Goal: Task Accomplishment & Management: Complete application form

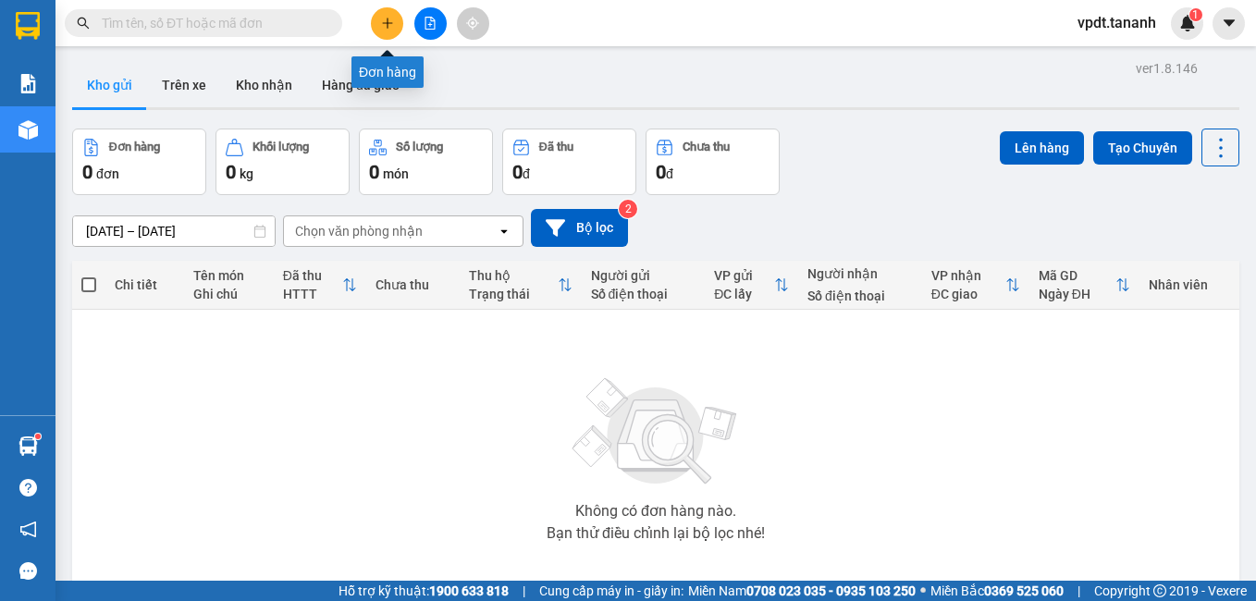
click at [391, 25] on icon "plus" at bounding box center [387, 23] width 13 height 13
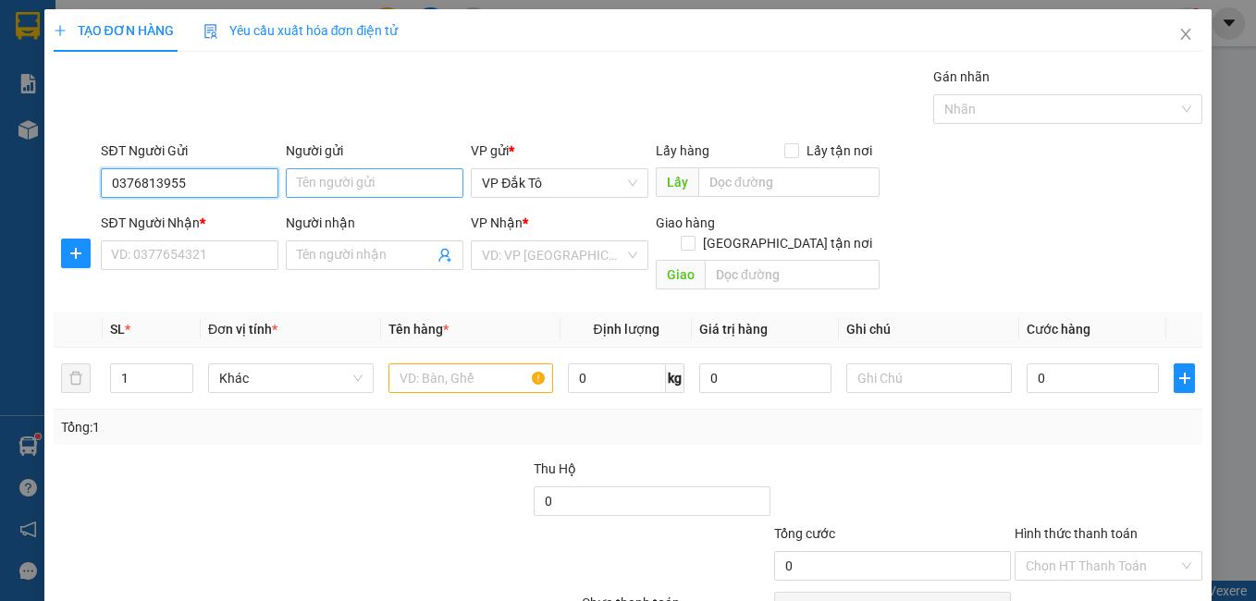
type input "0376813955"
click at [395, 195] on input "Người gửi" at bounding box center [375, 183] width 178 height 30
type input "c"
type input "CÔ TƠ"
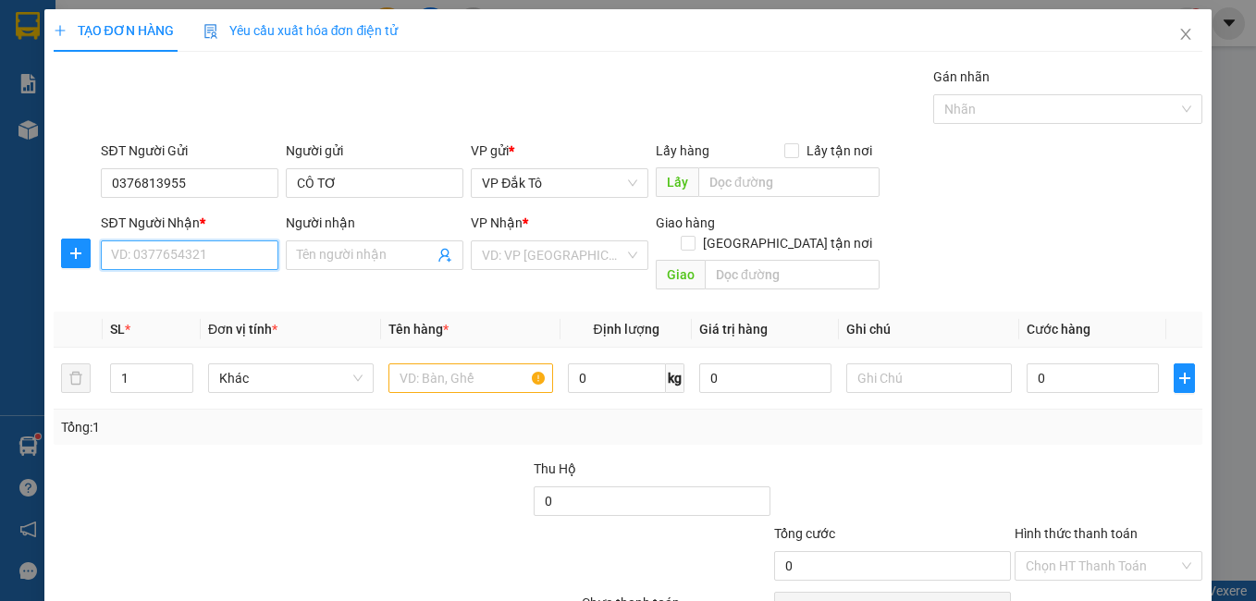
click at [214, 252] on input "SĐT Người Nhận *" at bounding box center [190, 255] width 178 height 30
type input "0334031332"
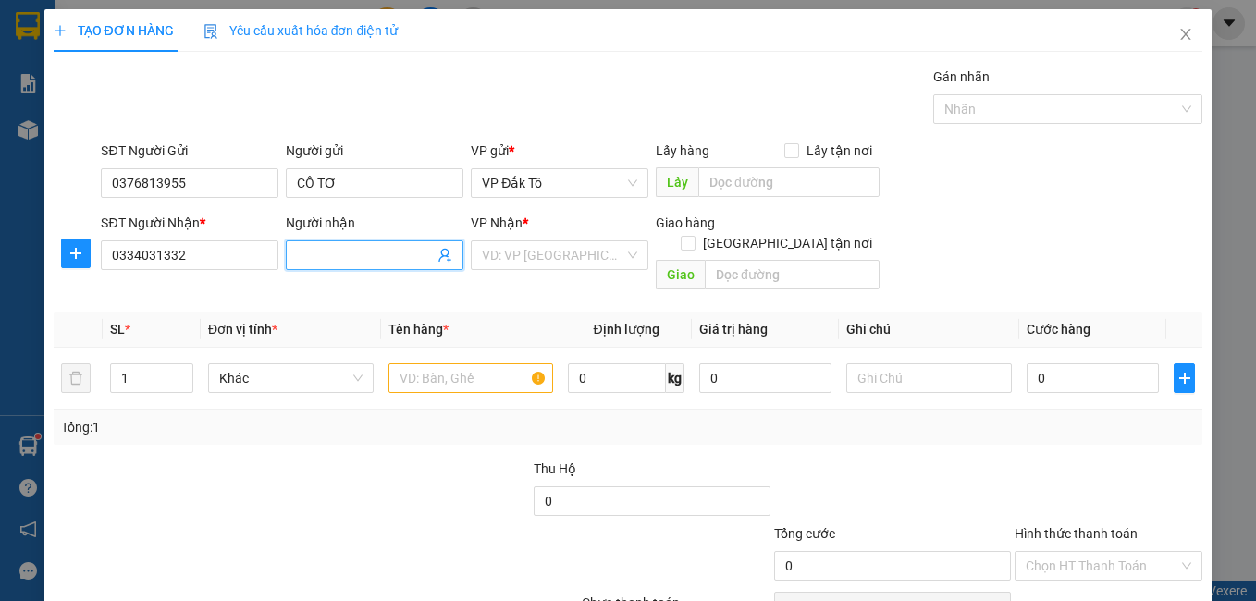
click at [333, 261] on input "Người nhận" at bounding box center [365, 255] width 137 height 20
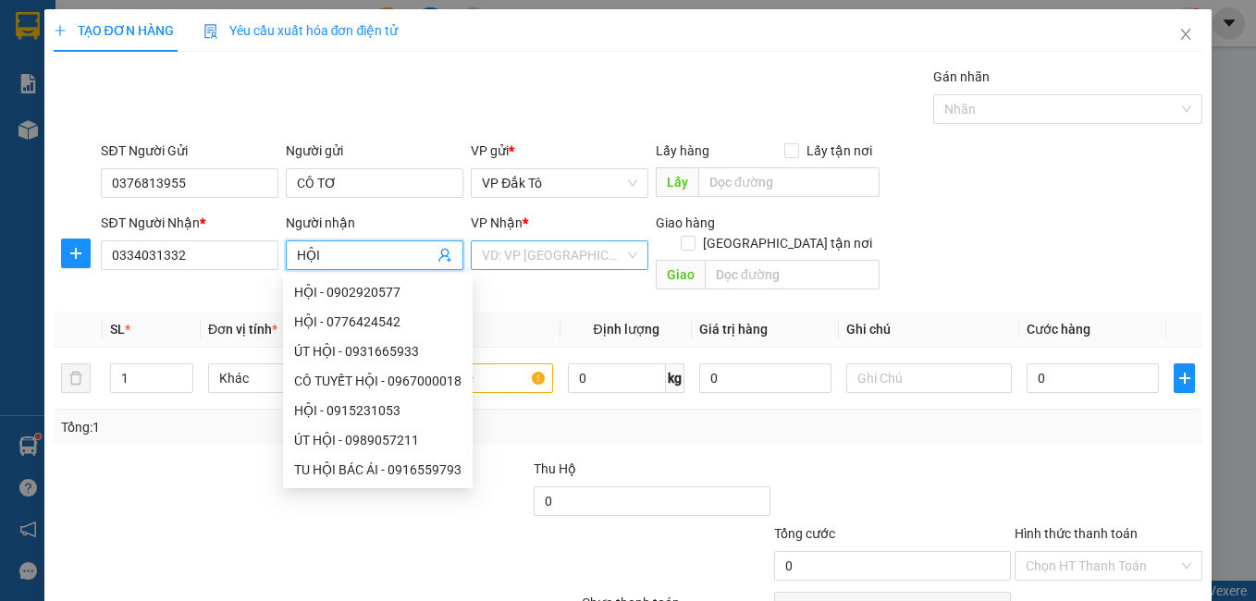
type input "HỘI"
click at [497, 250] on input "search" at bounding box center [553, 255] width 142 height 28
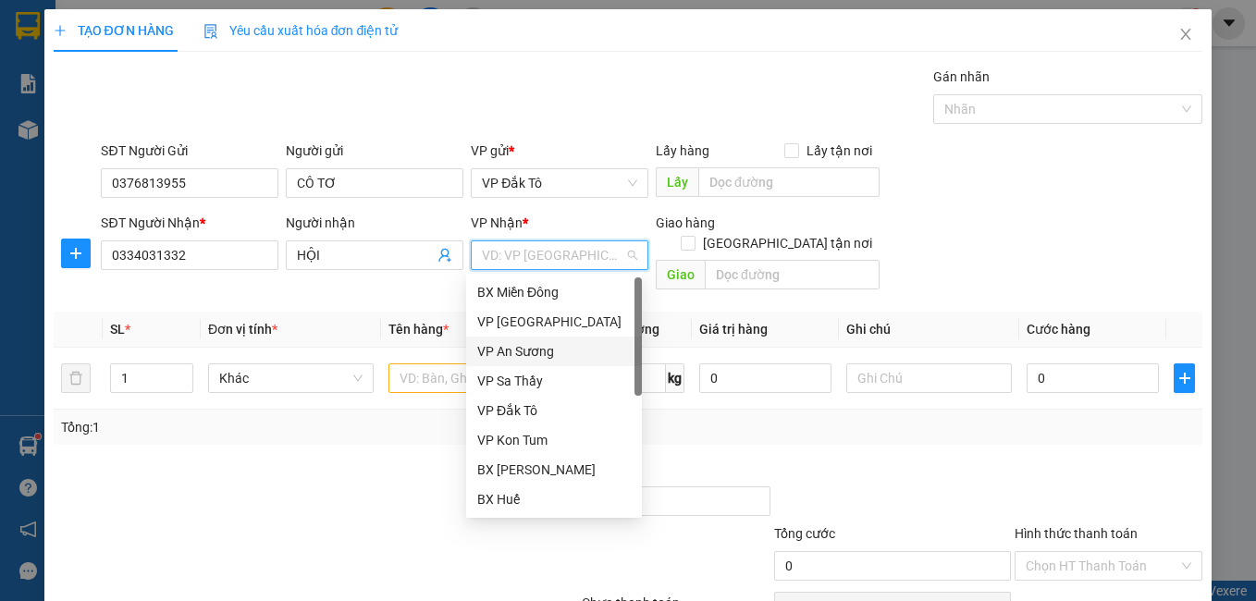
click at [524, 346] on div "VP An Sương" at bounding box center [553, 351] width 153 height 20
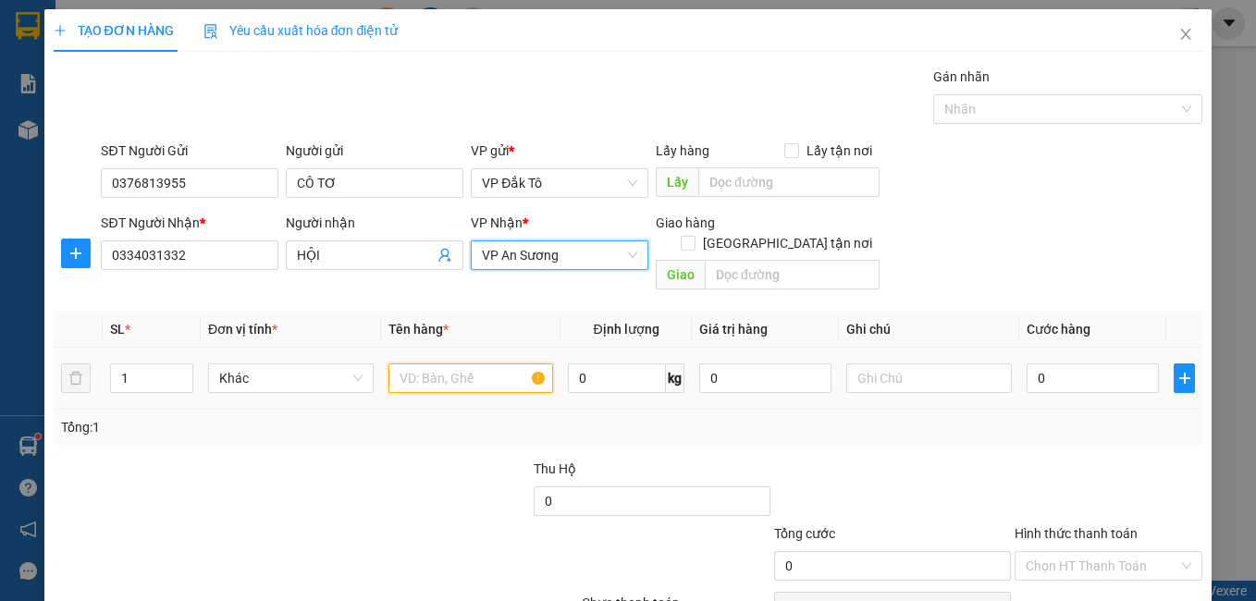
click at [459, 363] on input "text" at bounding box center [471, 378] width 166 height 30
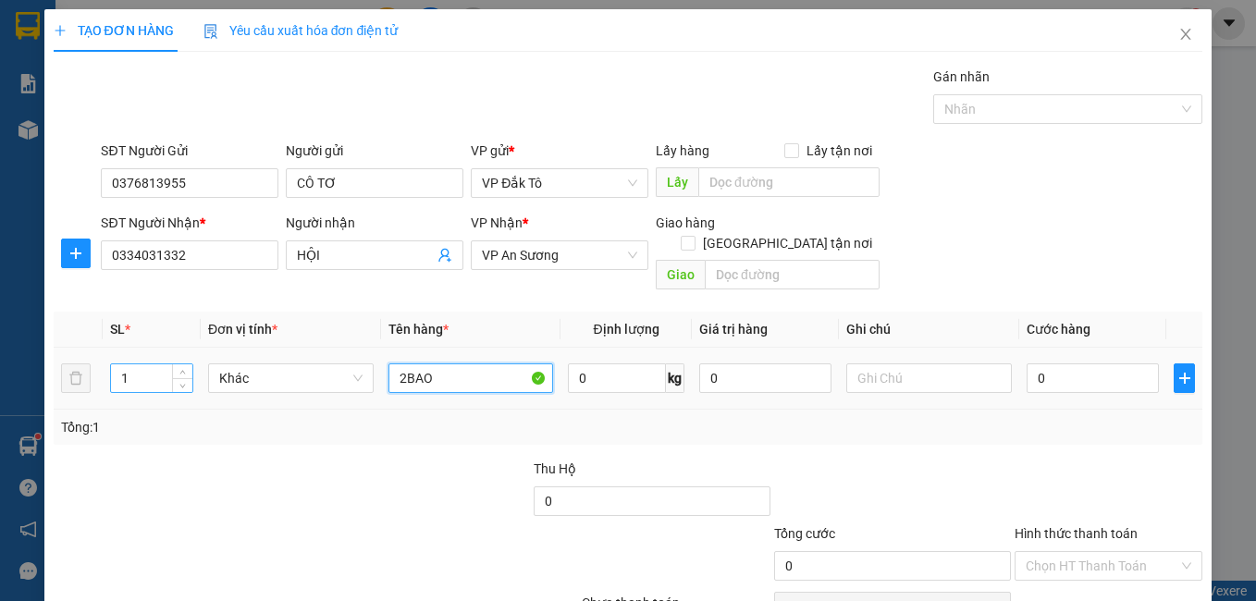
type input "2BAO"
click at [126, 364] on input "1" at bounding box center [151, 378] width 81 height 28
type input "2"
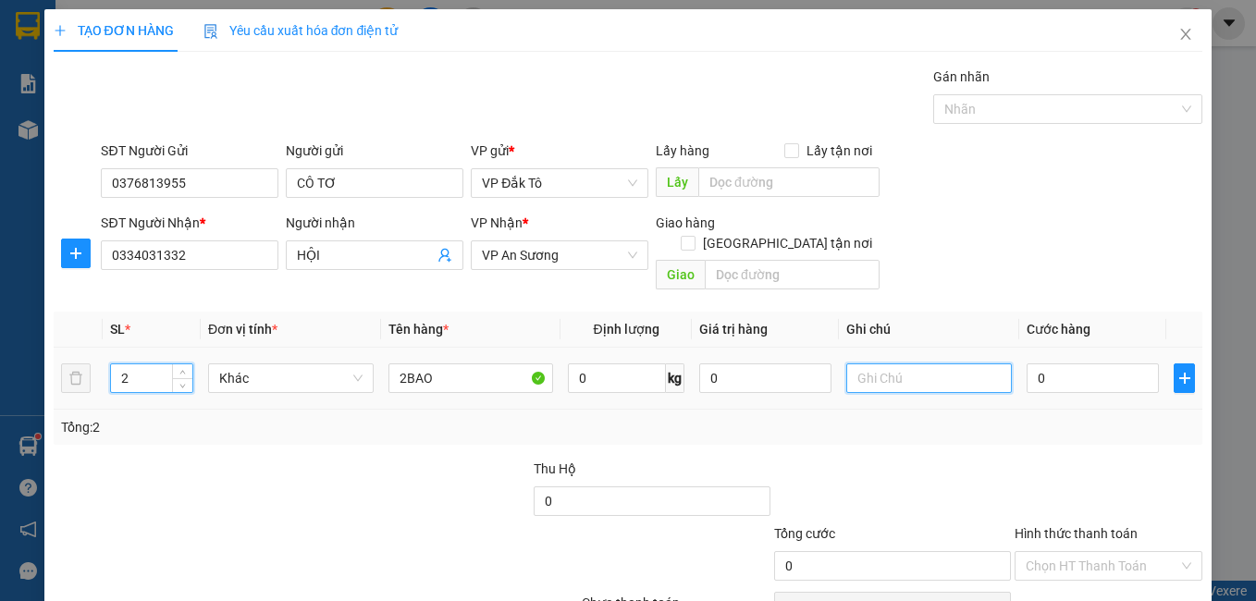
click at [916, 365] on input "text" at bounding box center [929, 378] width 166 height 30
click at [847, 365] on input "CHÀNH ANH DŨNG" at bounding box center [929, 378] width 166 height 30
type input "VỀ CHÀNH ANH DŨNG"
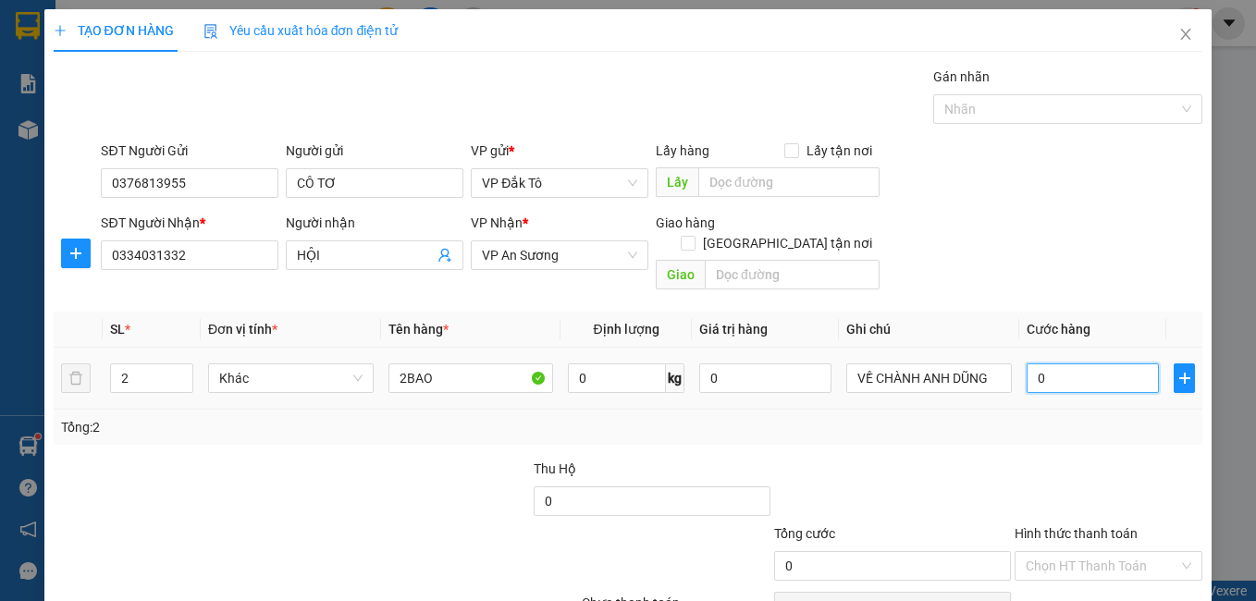
click at [1074, 363] on input "0" at bounding box center [1092, 378] width 132 height 30
type input "5"
type input "50"
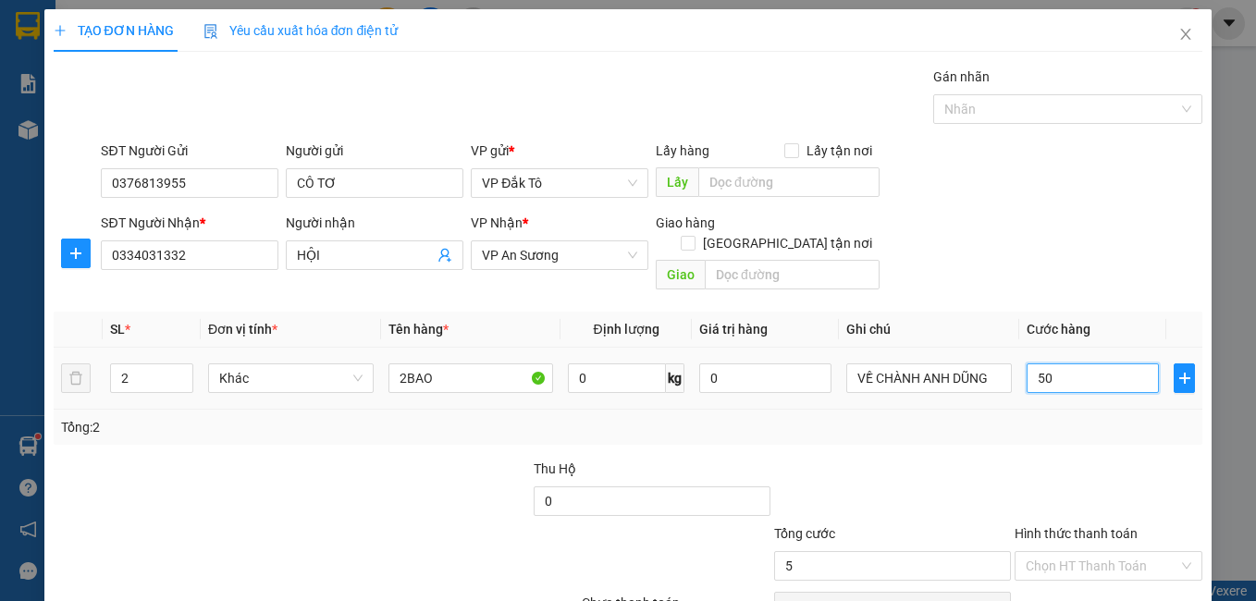
type input "50"
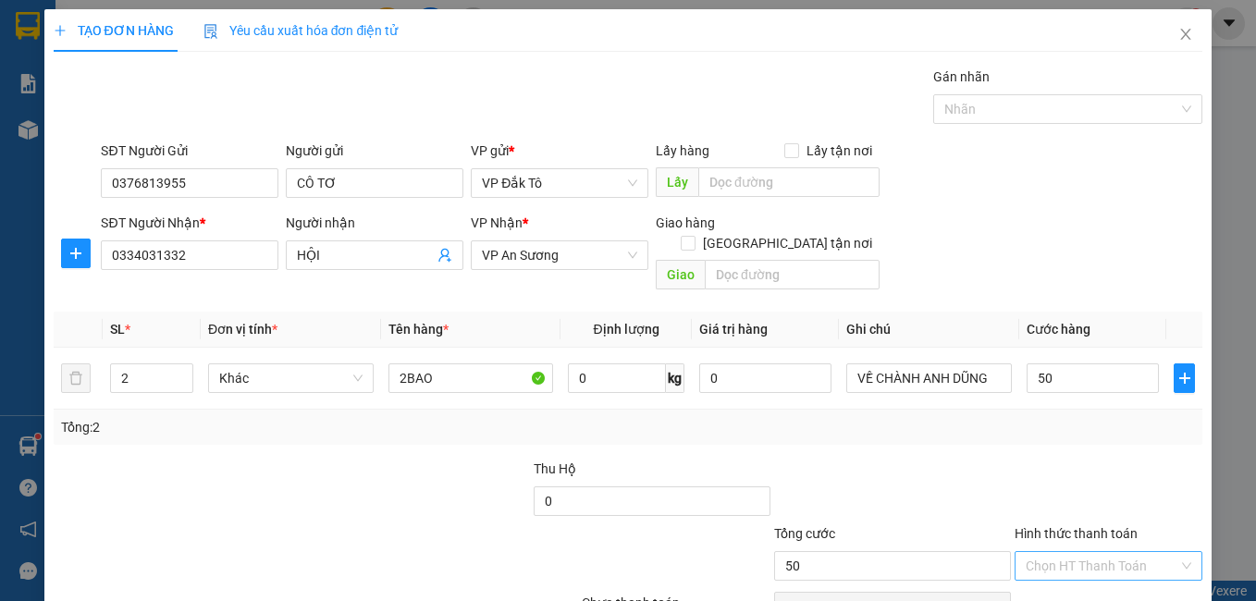
type input "50.000"
click at [1081, 552] on input "Hình thức thanh toán" at bounding box center [1101, 566] width 153 height 28
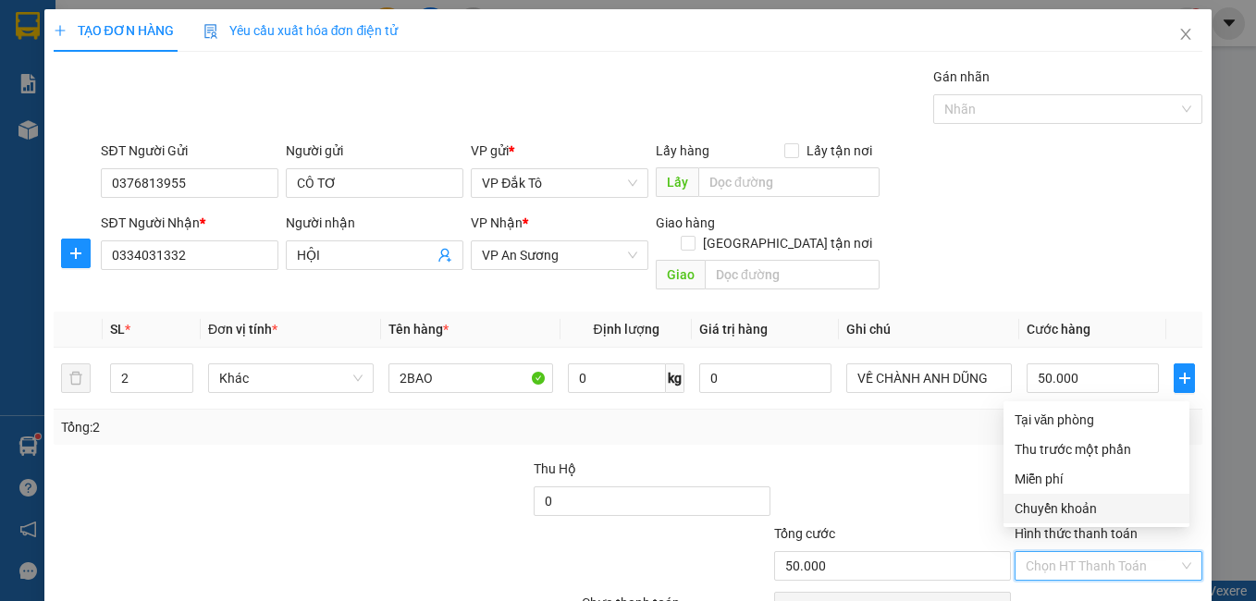
click at [1088, 504] on div "Chuyển khoản" at bounding box center [1096, 508] width 164 height 20
type input "0"
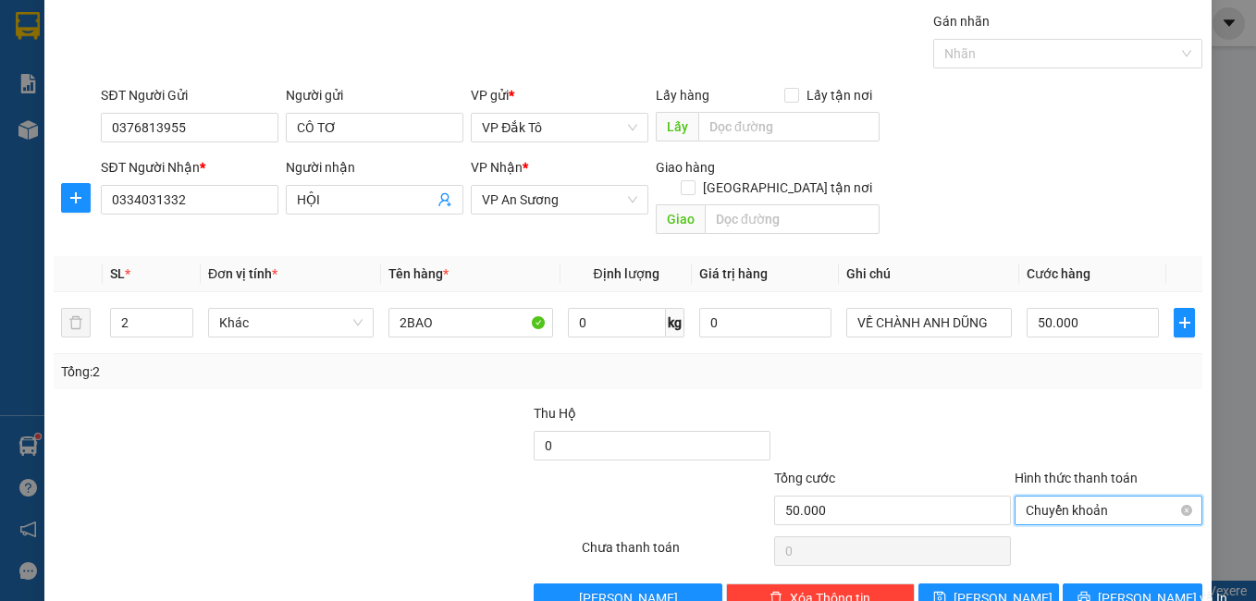
scroll to position [83, 0]
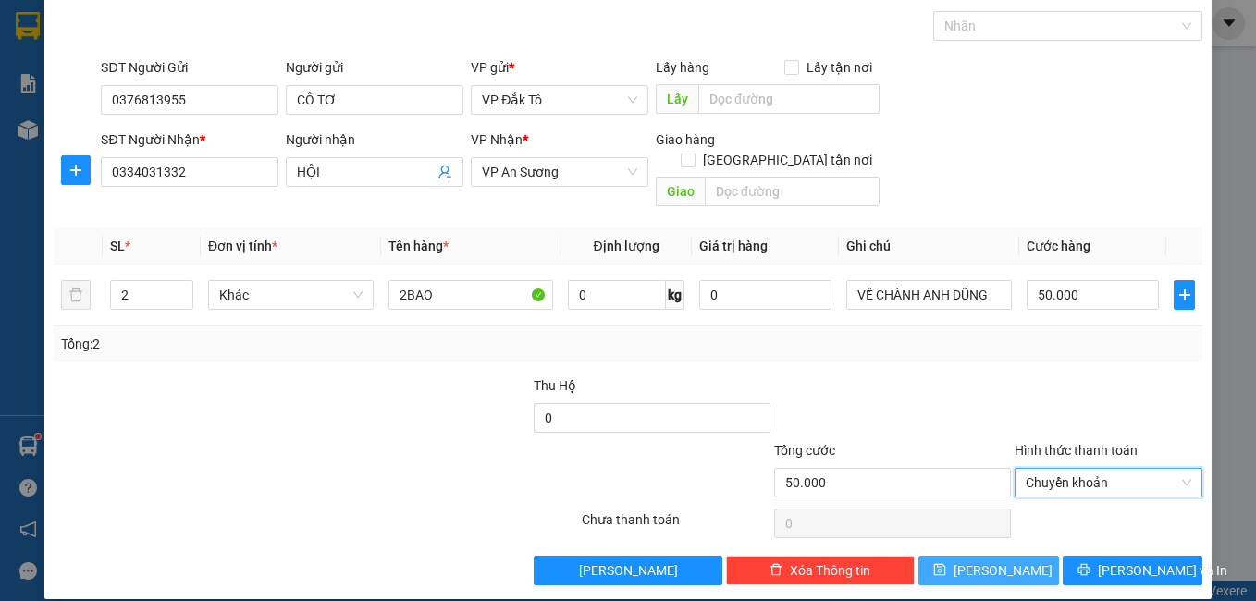
click at [976, 560] on span "[PERSON_NAME]" at bounding box center [1002, 570] width 99 height 20
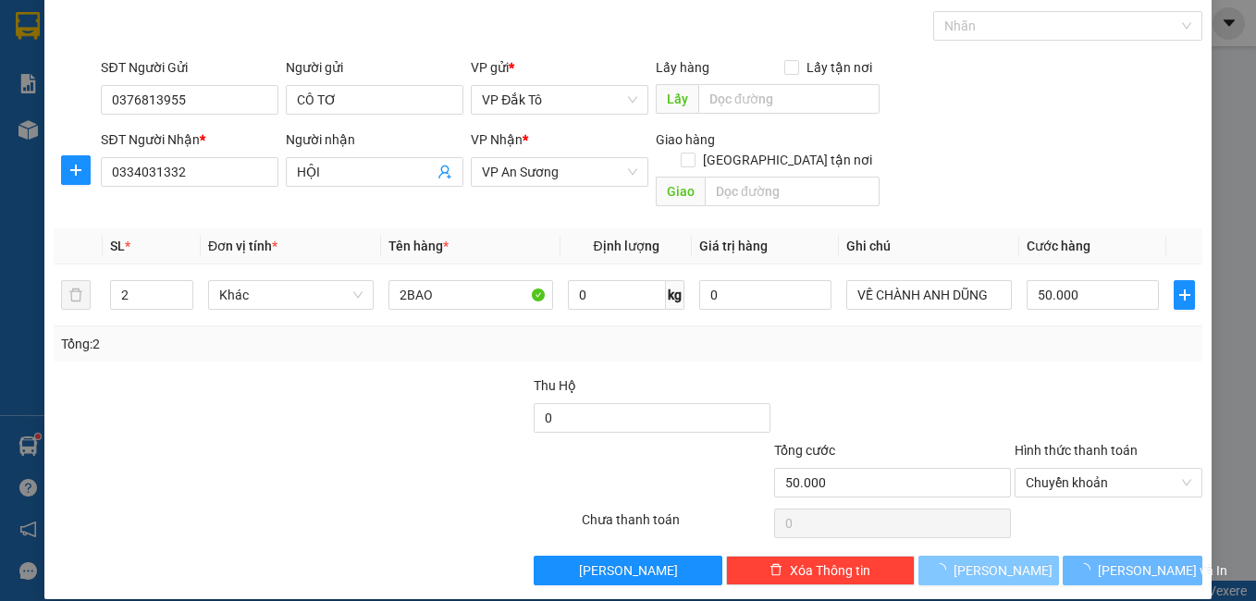
type input "1"
type input "0"
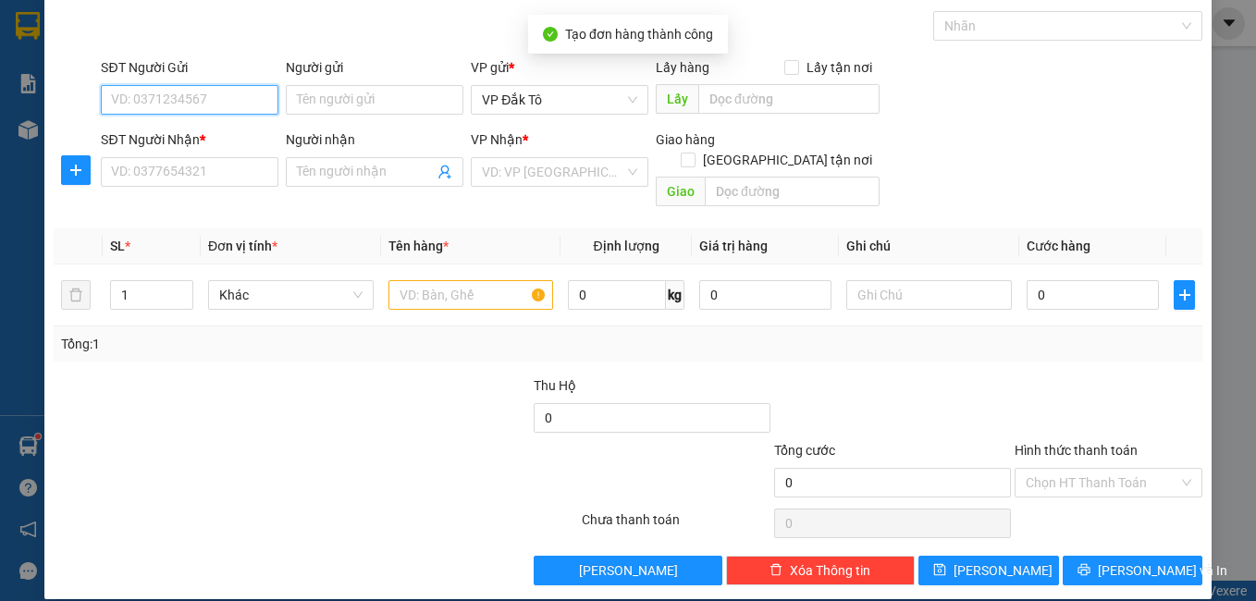
click at [252, 104] on input "SĐT Người Gửi" at bounding box center [190, 100] width 178 height 30
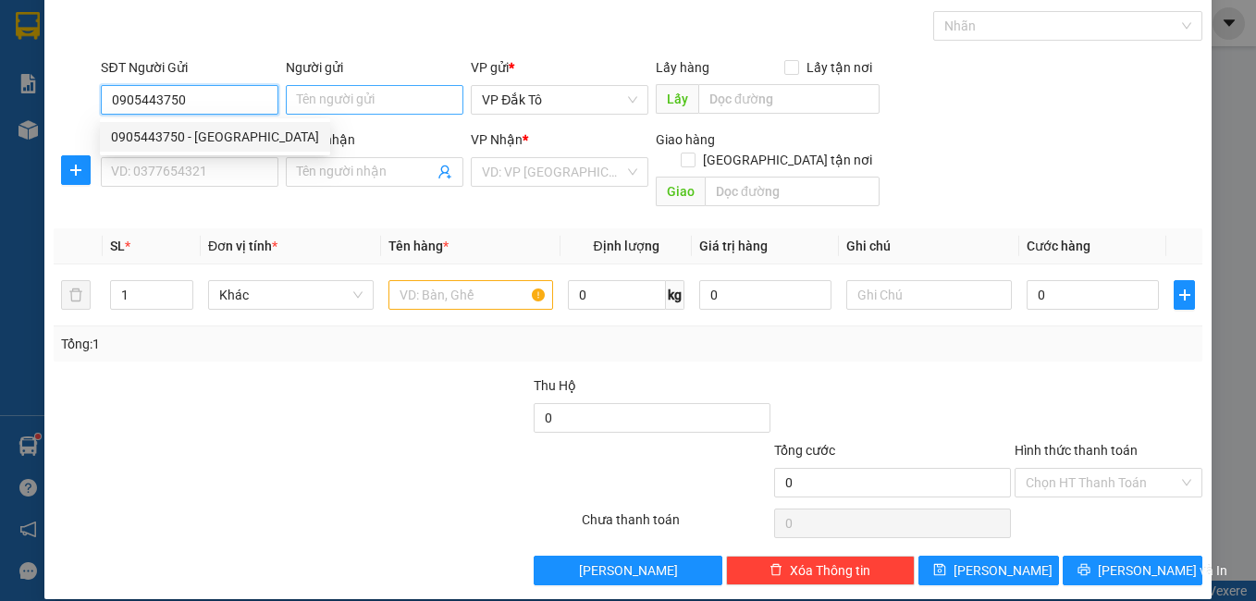
type input "0905443750"
click at [341, 91] on input "Người gửi" at bounding box center [375, 100] width 178 height 30
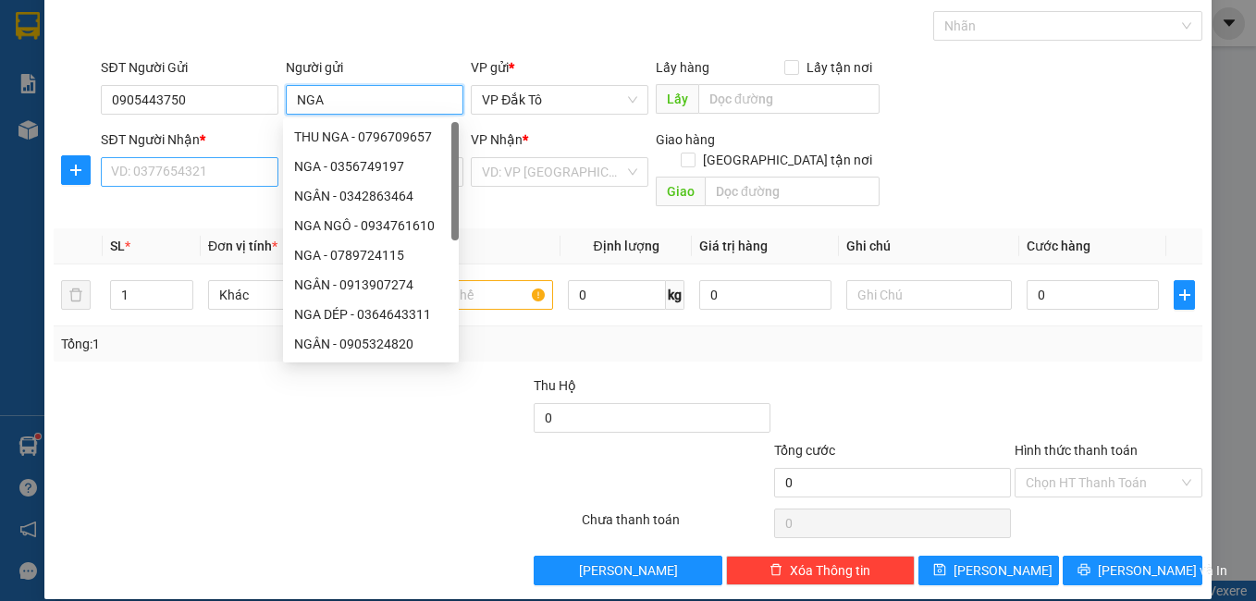
type input "NGA"
click at [193, 178] on input "SĐT Người Nhận *" at bounding box center [190, 172] width 178 height 30
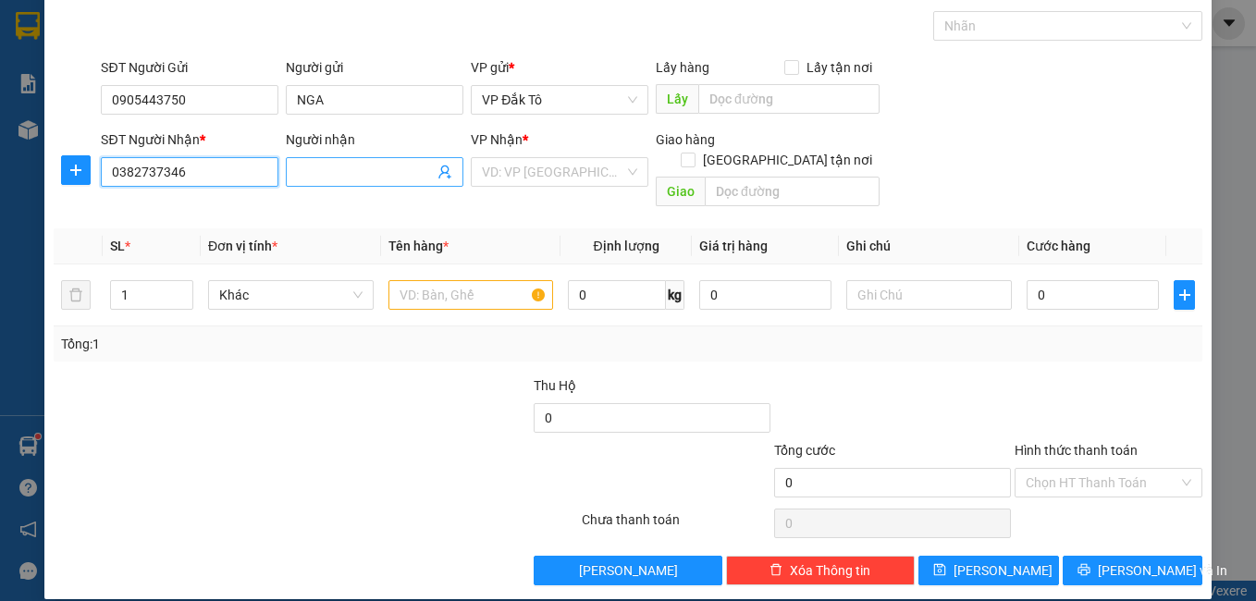
type input "0382737346"
click at [319, 182] on span at bounding box center [375, 172] width 178 height 30
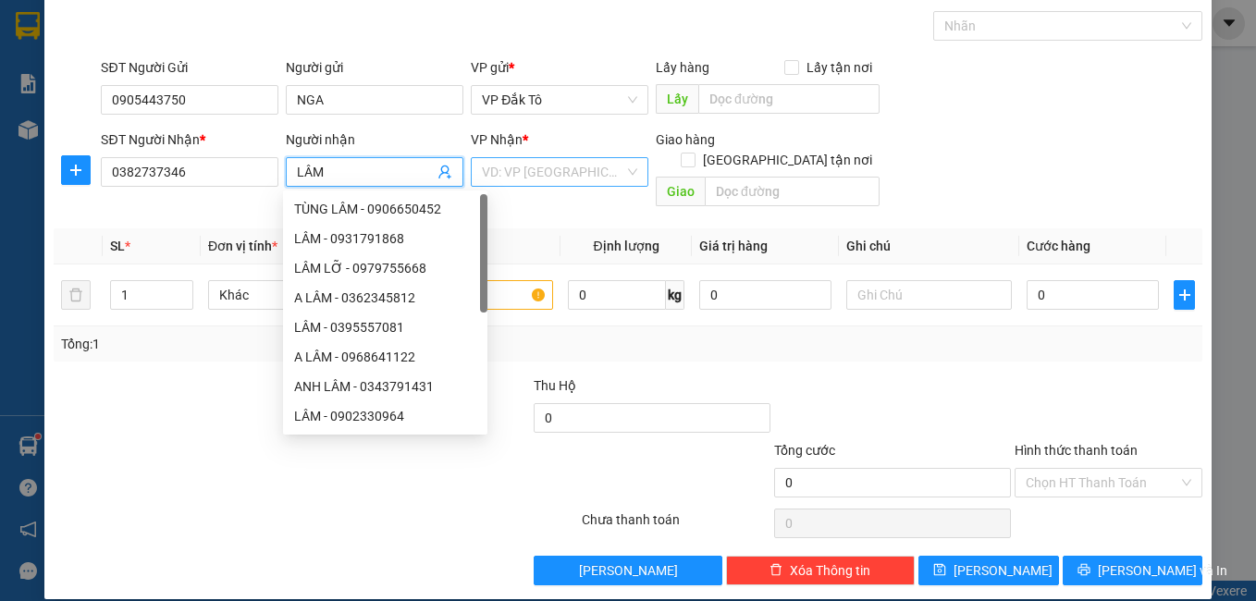
type input "LÂM"
click at [518, 173] on input "search" at bounding box center [553, 172] width 142 height 28
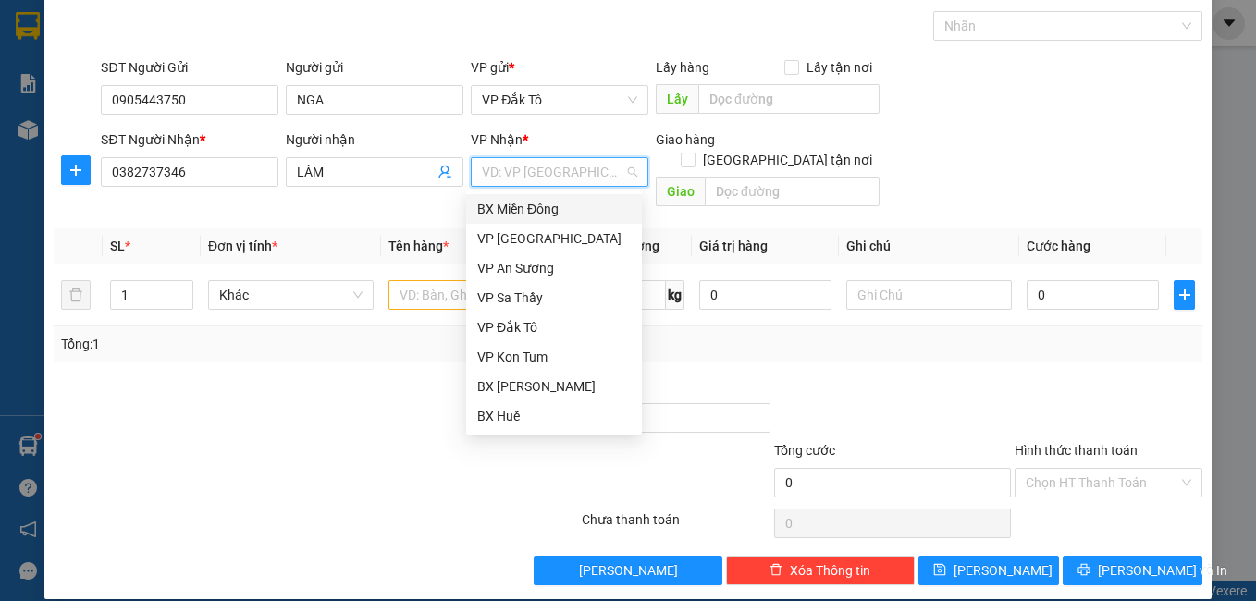
click at [522, 199] on div "BX Miền Đông" at bounding box center [553, 209] width 153 height 20
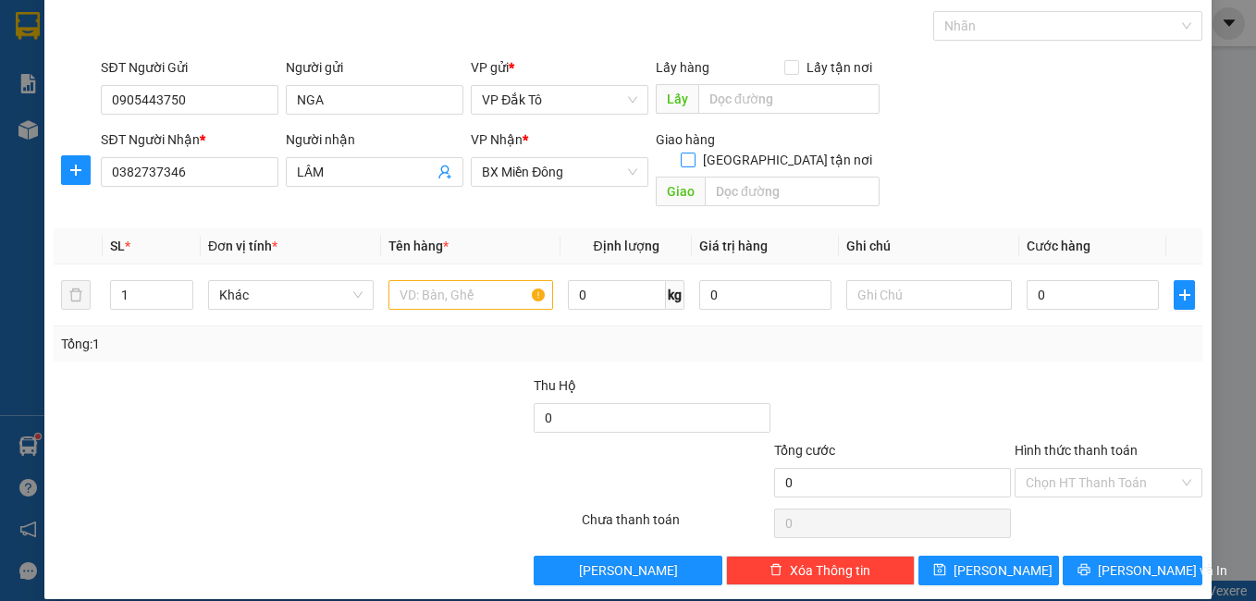
click at [695, 153] on span at bounding box center [688, 160] width 15 height 15
click at [694, 153] on input "[GEOGRAPHIC_DATA] tận nơi" at bounding box center [687, 159] width 13 height 13
checkbox input "true"
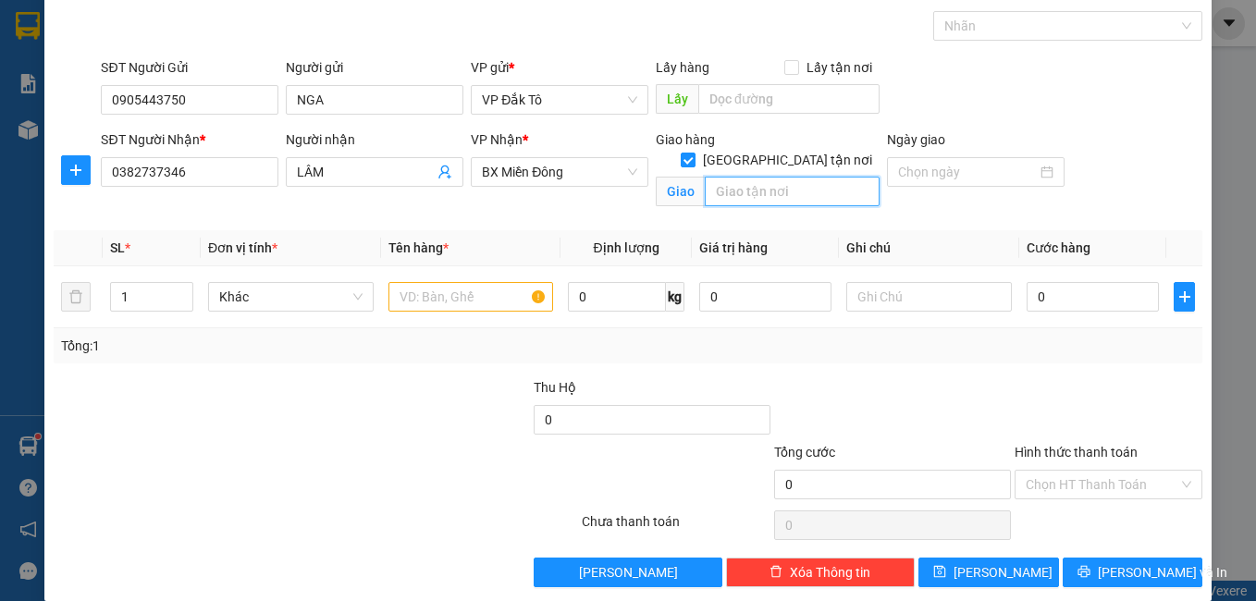
click at [753, 178] on input "text" at bounding box center [792, 192] width 175 height 30
type input "GTN/CR=80K"
click at [443, 301] on input "text" at bounding box center [471, 297] width 166 height 30
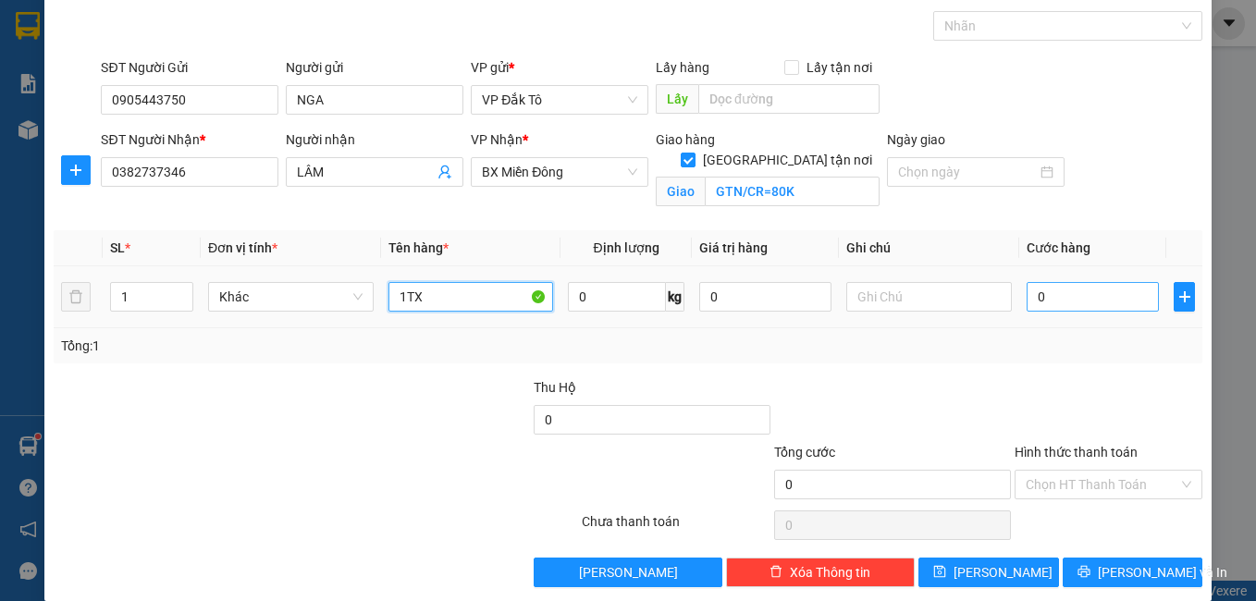
type input "1TX"
click at [1067, 296] on input "0" at bounding box center [1092, 297] width 132 height 30
type input "7"
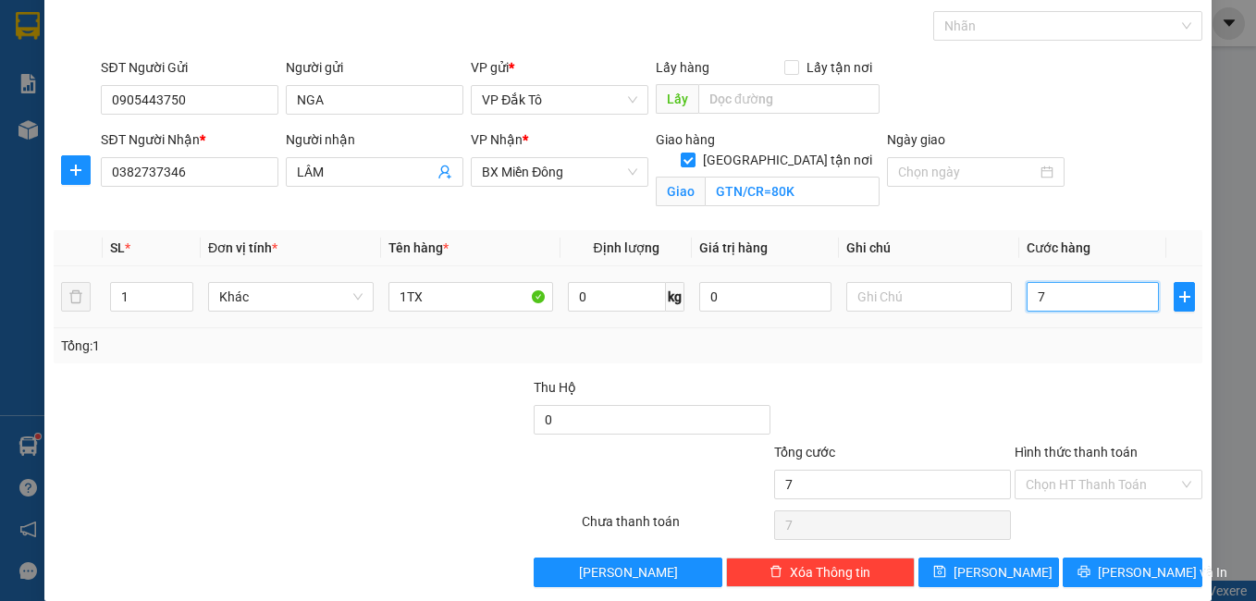
type input "70"
type input "70.000"
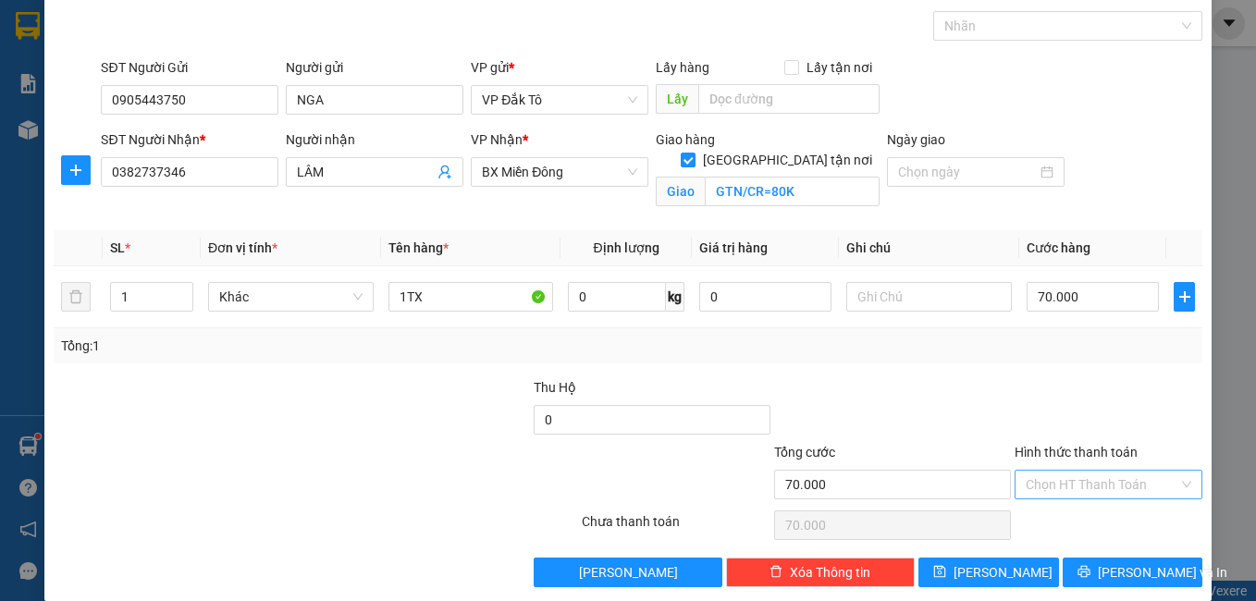
click at [1082, 488] on input "Hình thức thanh toán" at bounding box center [1101, 485] width 153 height 28
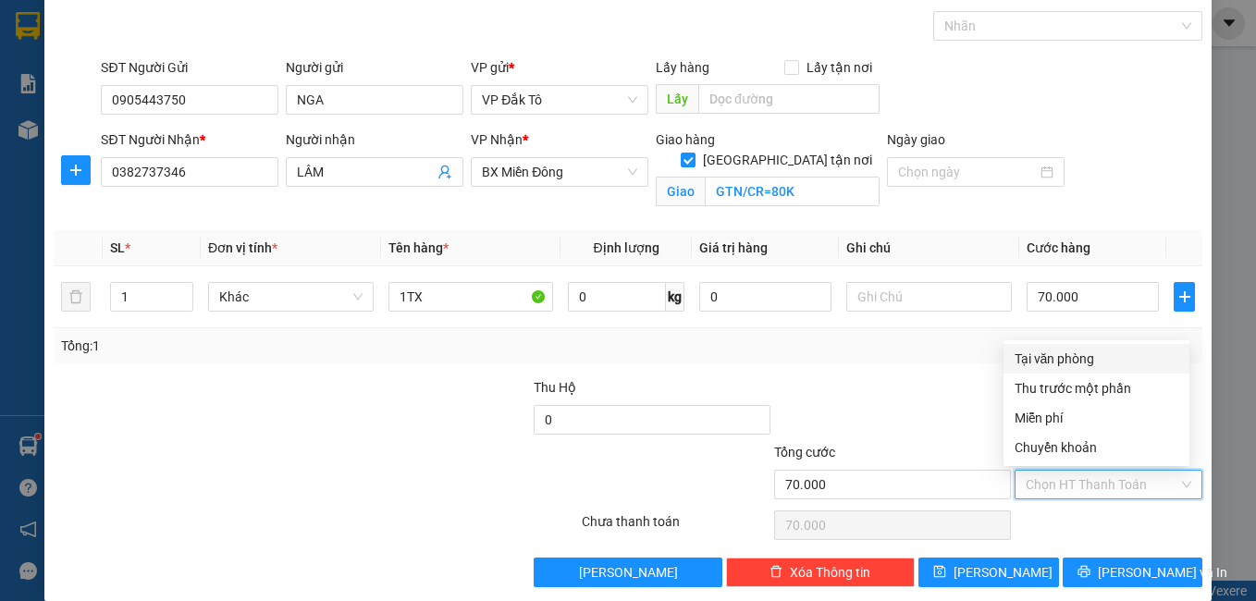
click at [1075, 361] on div "Tại văn phòng" at bounding box center [1096, 359] width 164 height 20
type input "0"
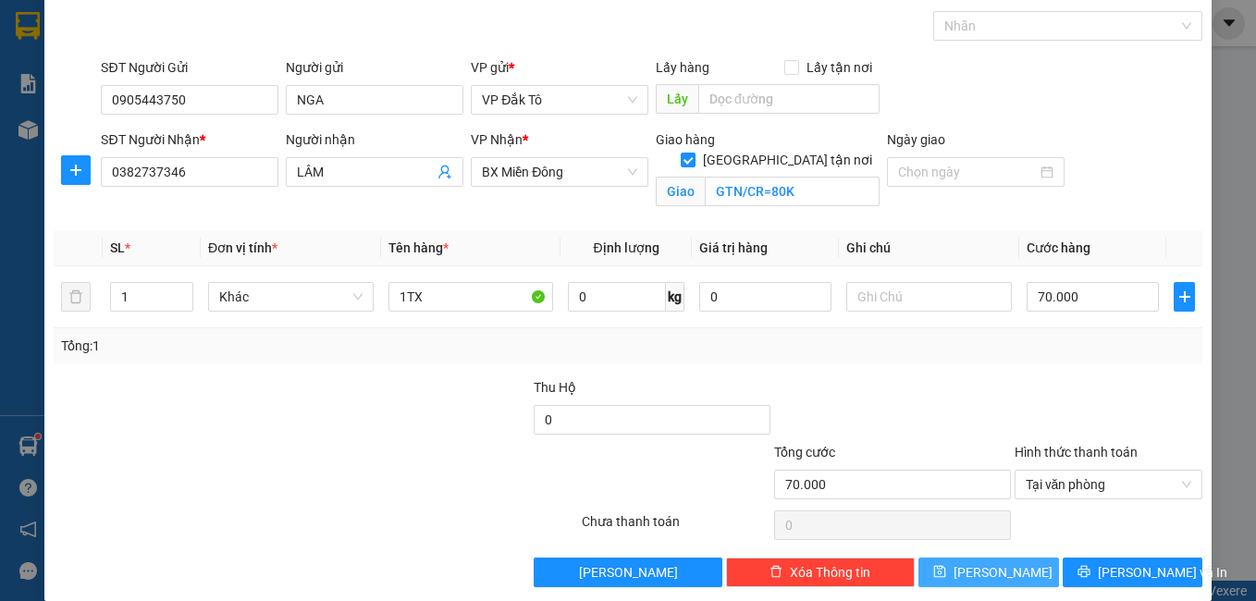
click at [988, 570] on span "[PERSON_NAME]" at bounding box center [1002, 572] width 99 height 20
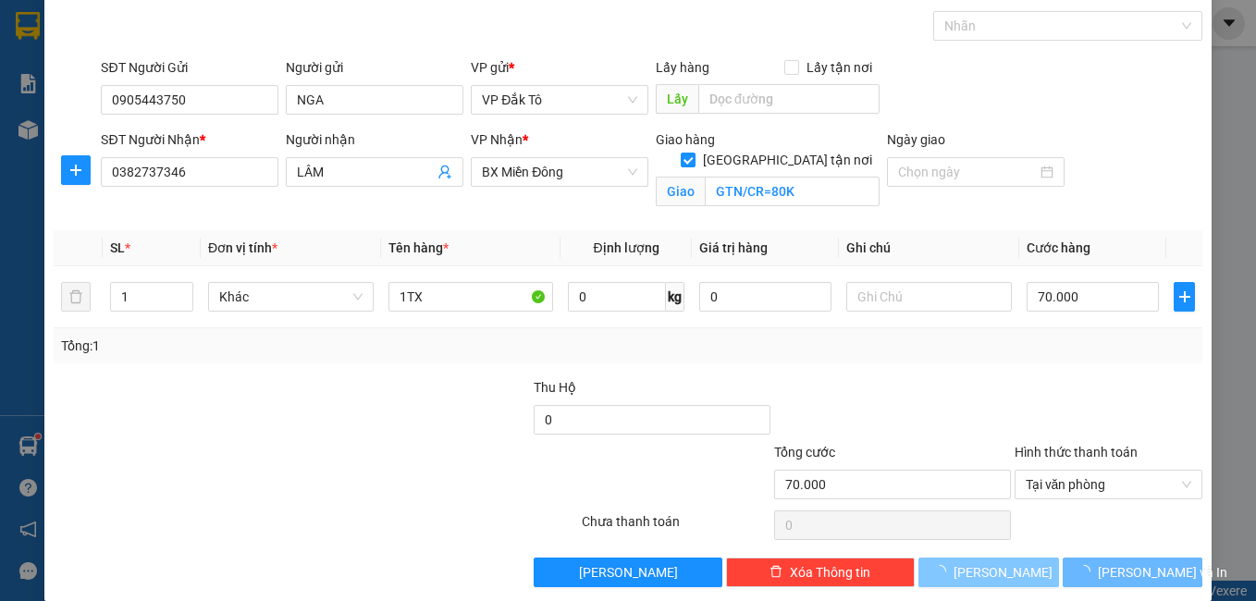
checkbox input "false"
type input "0"
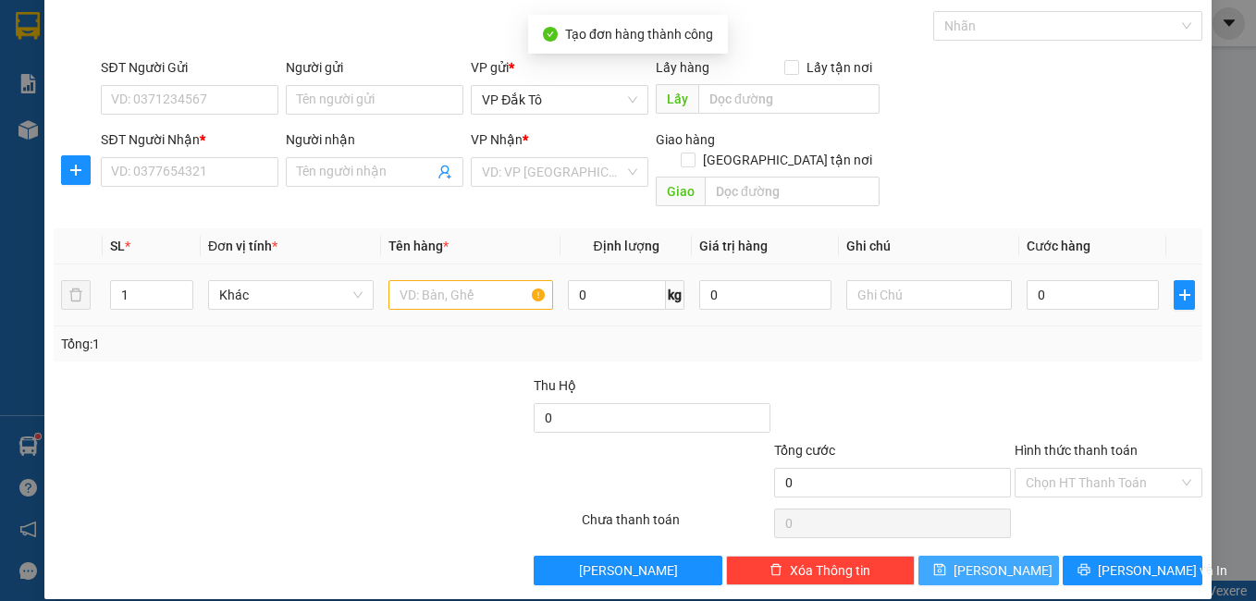
scroll to position [0, 0]
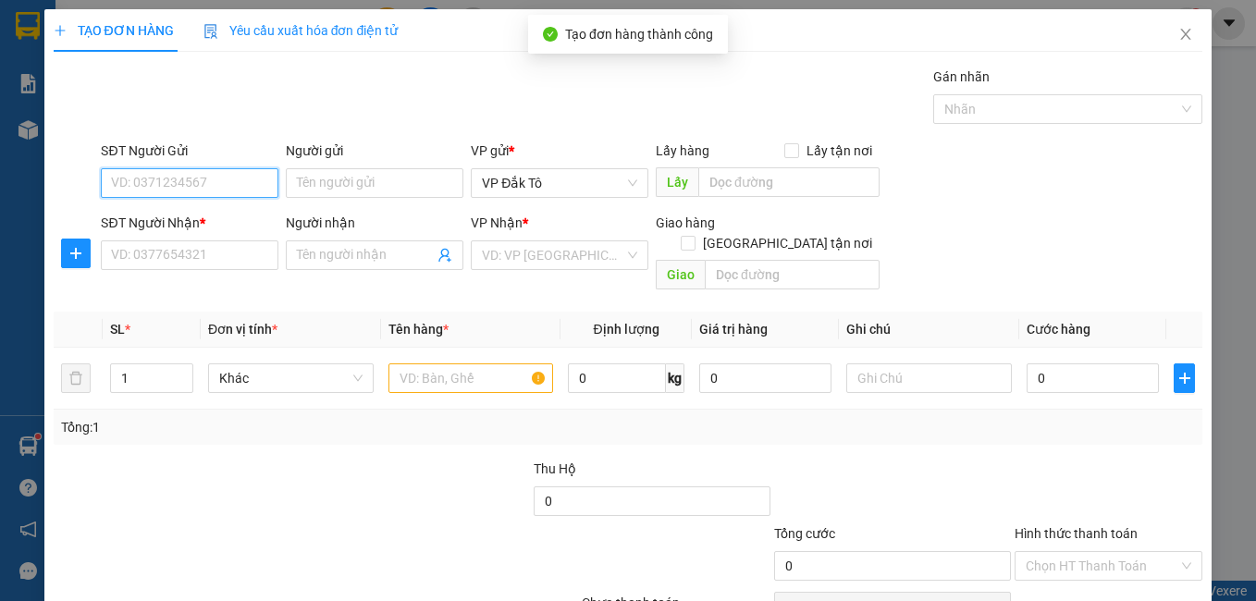
click at [186, 179] on input "SĐT Người Gửi" at bounding box center [190, 183] width 178 height 30
type input "0387687959"
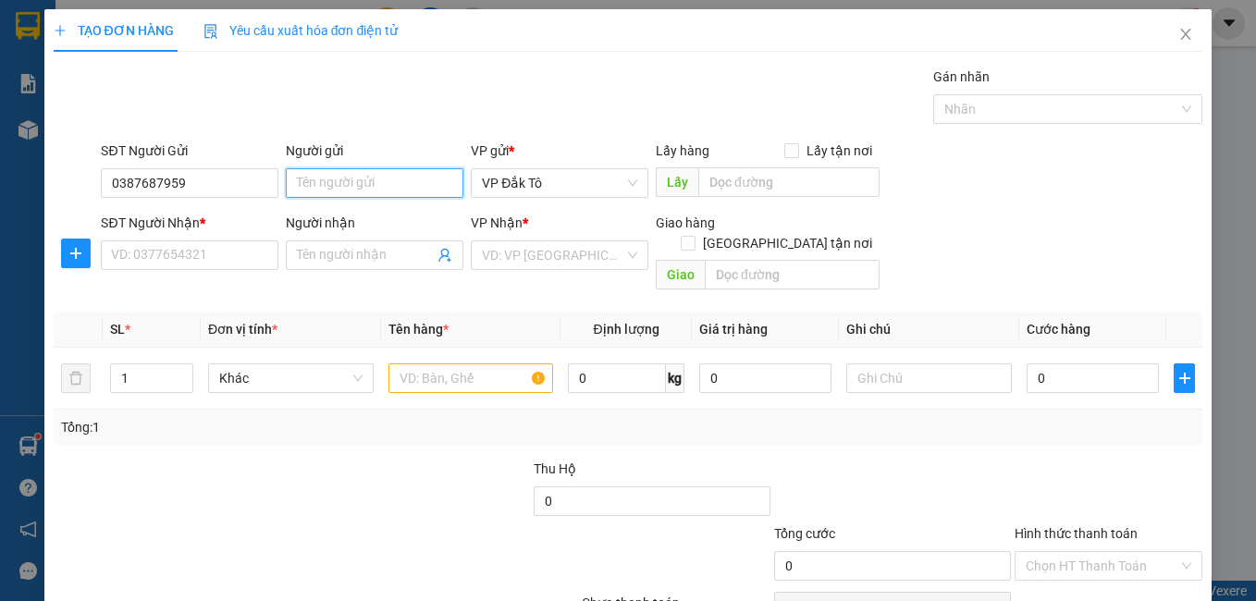
click at [338, 179] on input "Người gửi" at bounding box center [375, 183] width 178 height 30
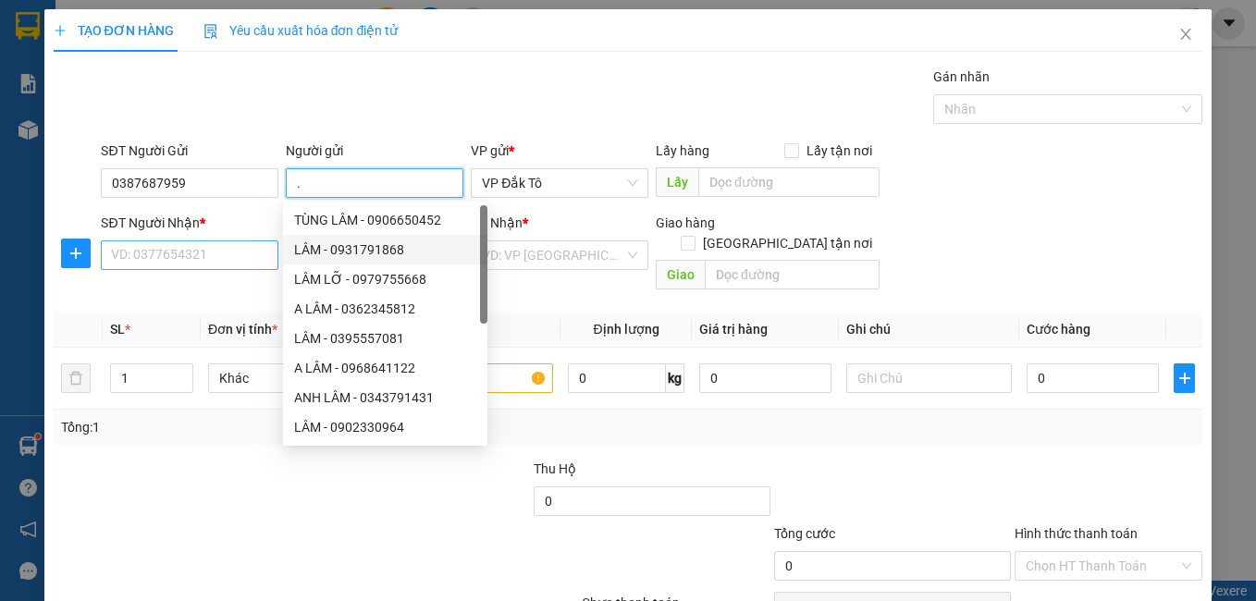
type input "."
click at [199, 265] on input "SĐT Người Nhận *" at bounding box center [190, 255] width 178 height 30
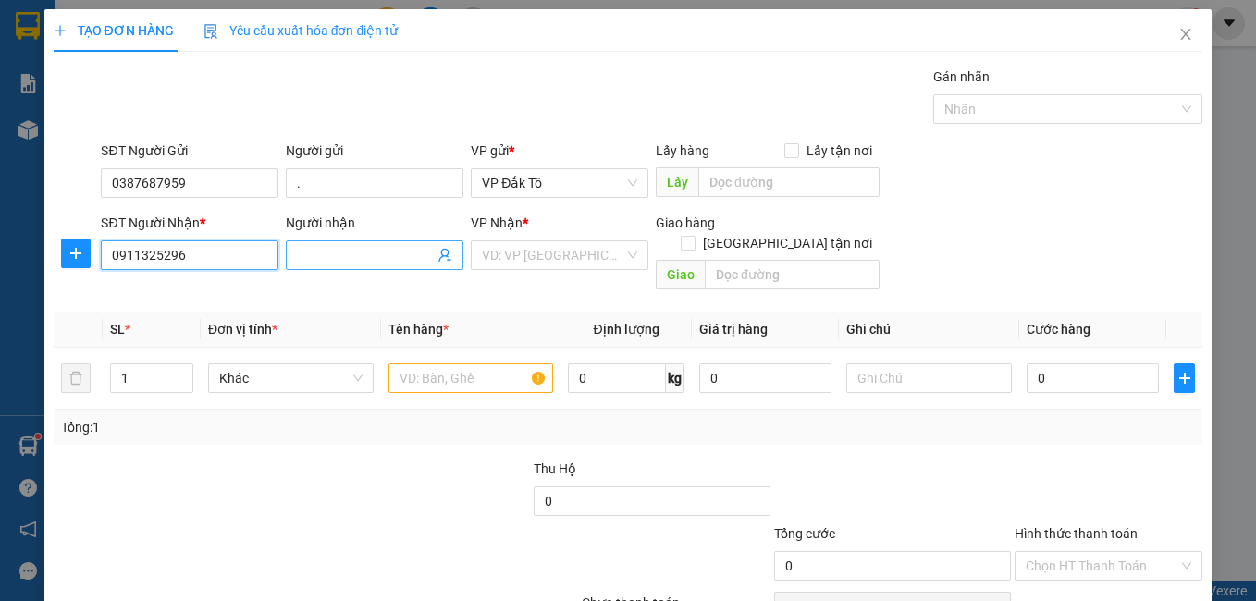
type input "0911325296"
click at [327, 256] on input "Người nhận" at bounding box center [365, 255] width 137 height 20
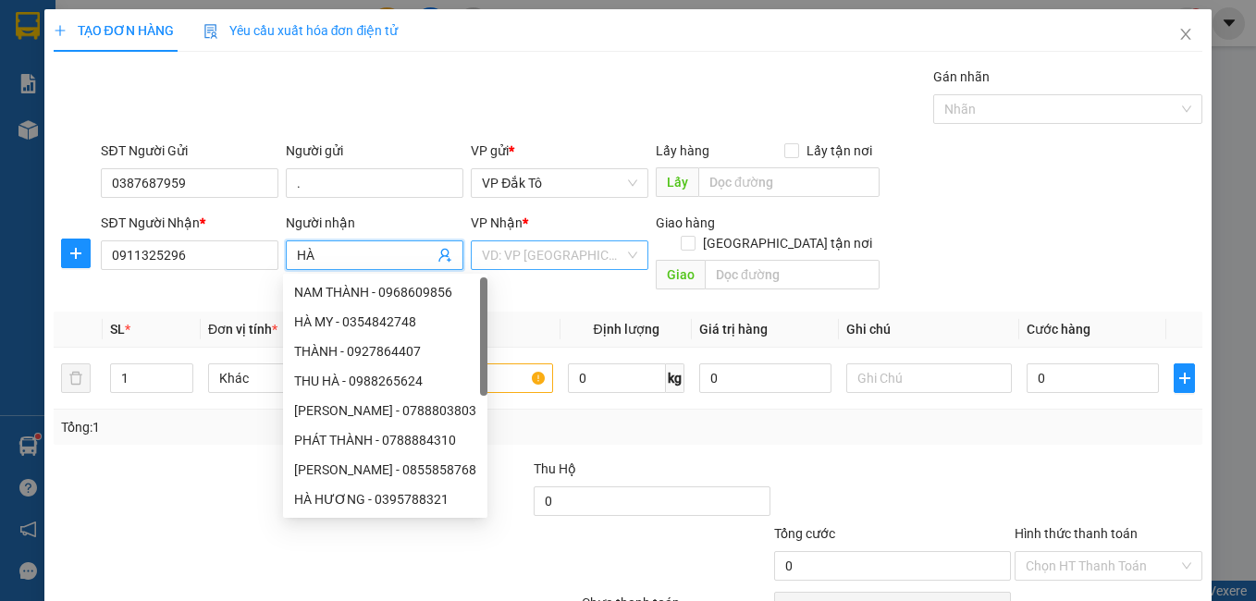
type input "HÀ"
click at [546, 262] on input "search" at bounding box center [553, 255] width 142 height 28
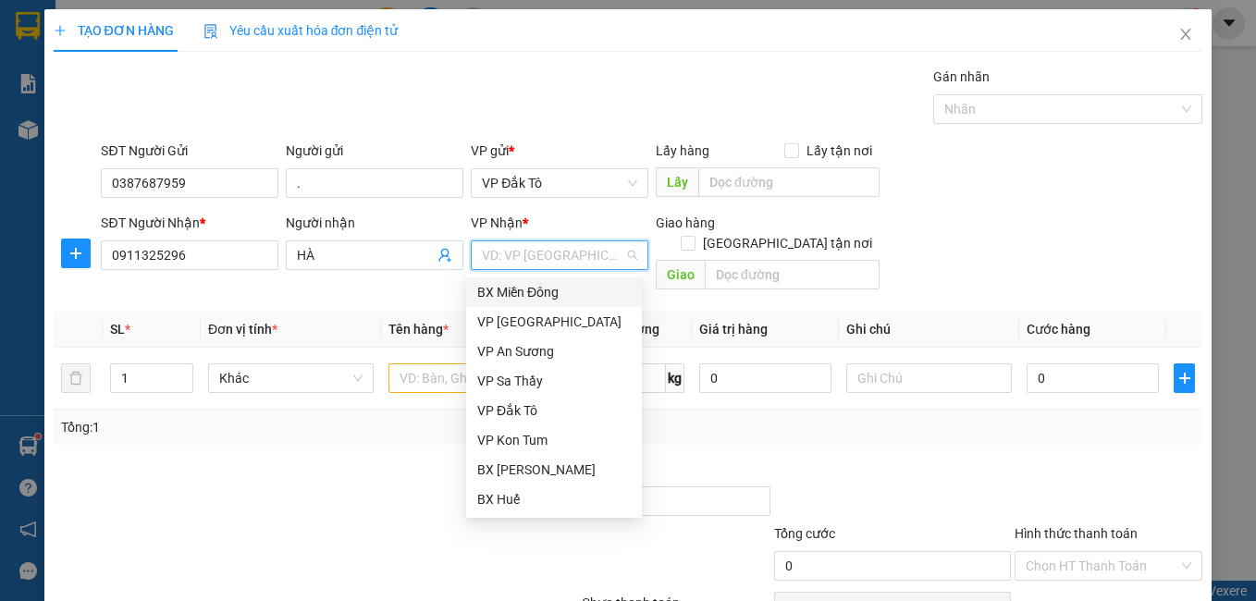
click at [543, 288] on div "BX Miền Đông" at bounding box center [553, 292] width 153 height 20
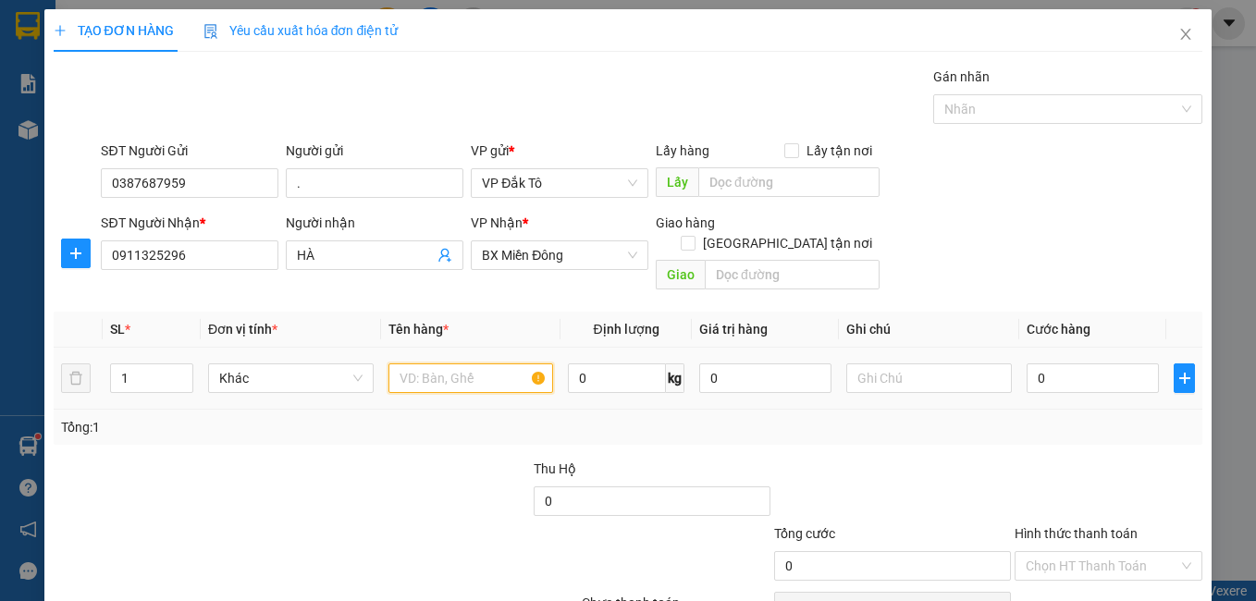
click at [459, 363] on input "text" at bounding box center [471, 378] width 166 height 30
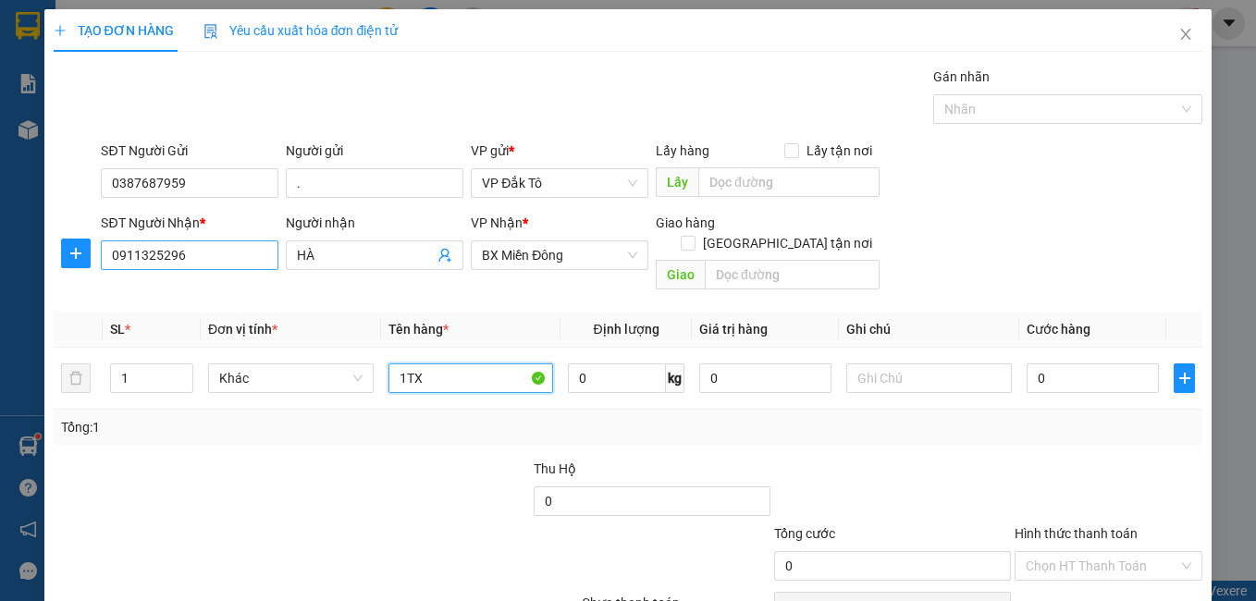
type input "1TX"
drag, startPoint x: 223, startPoint y: 264, endPoint x: 0, endPoint y: 296, distance: 225.1
click at [0, 296] on html "Kết quả tìm kiếm ( 0 ) Bộ lọc No Data vpdt.tananh 1 Báo cáo Báo cáo dòng tiền (…" at bounding box center [628, 300] width 1256 height 601
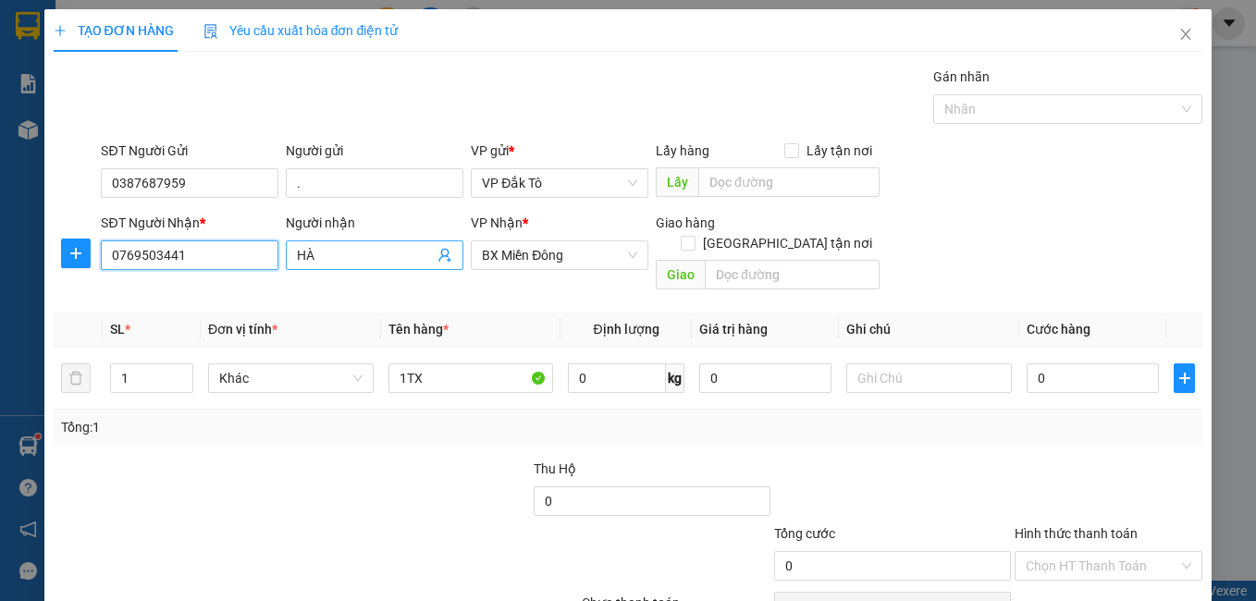
type input "0769503441"
click at [345, 257] on input "HÀ" at bounding box center [365, 255] width 137 height 20
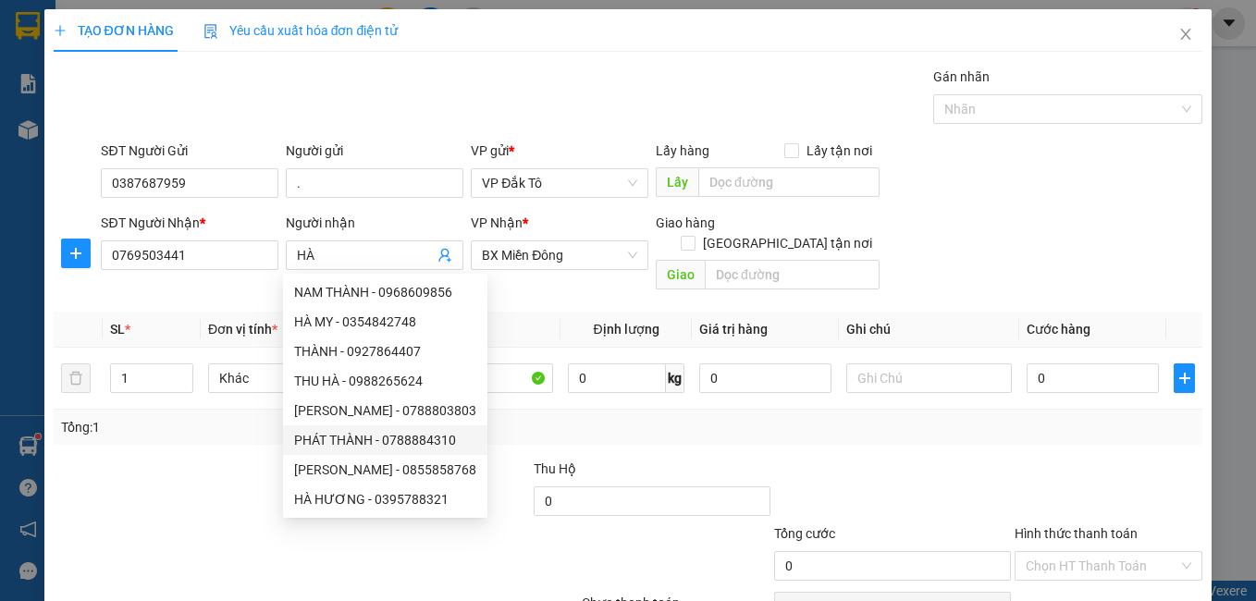
click at [176, 464] on div at bounding box center [172, 491] width 240 height 65
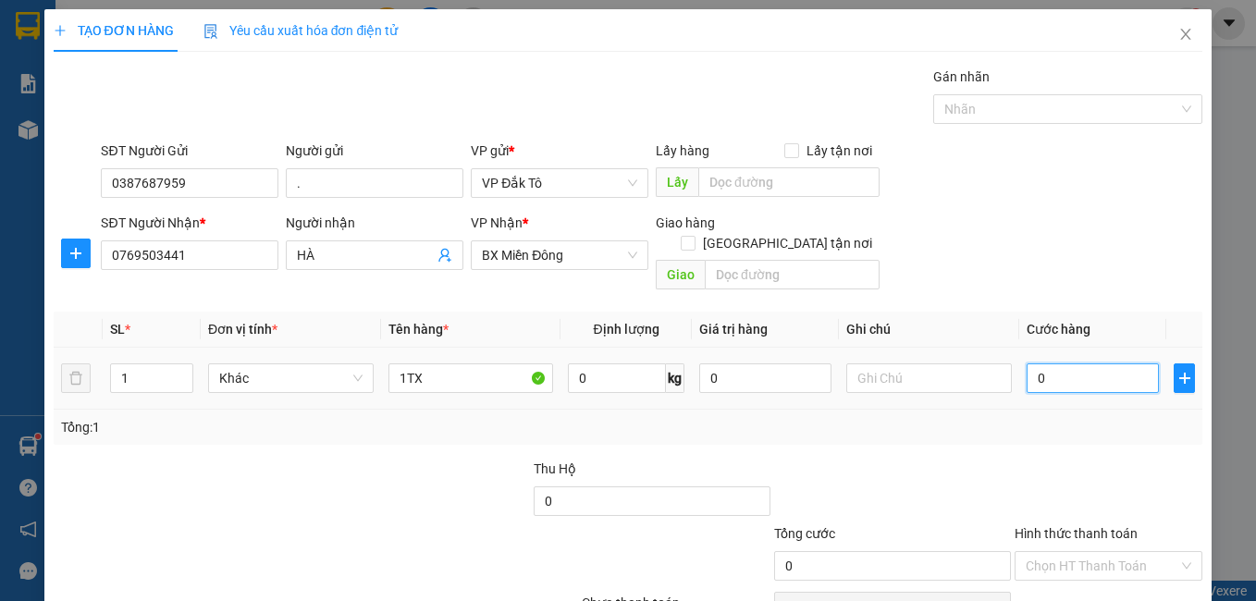
click at [1055, 363] on input "0" at bounding box center [1092, 378] width 132 height 30
type input "7"
type input "70"
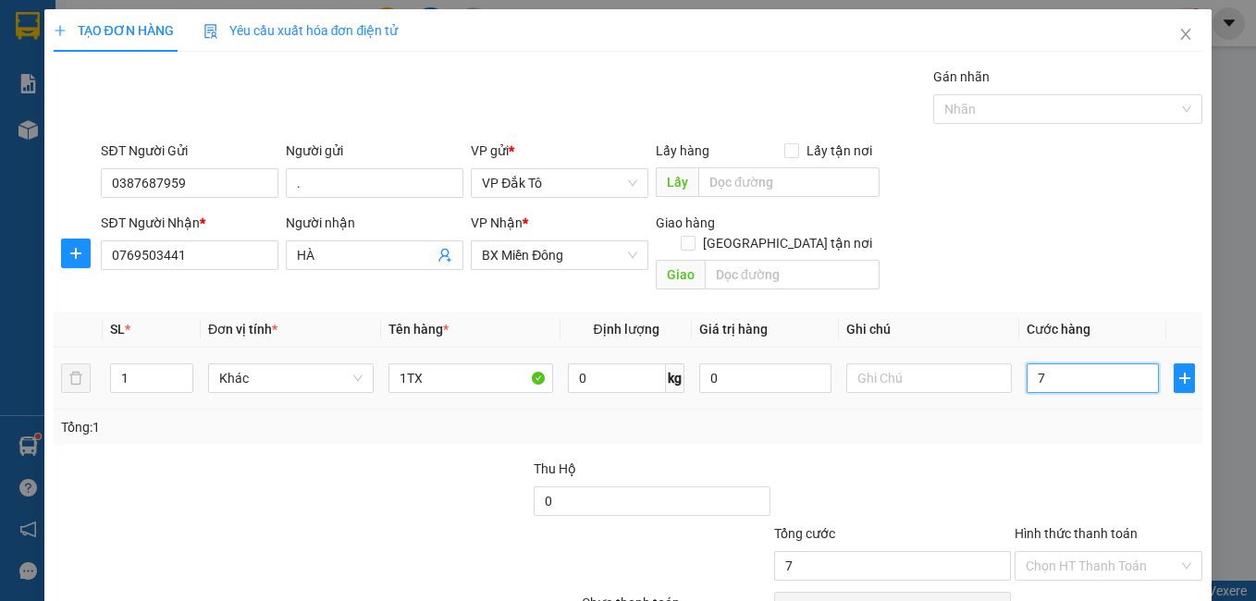
type input "70"
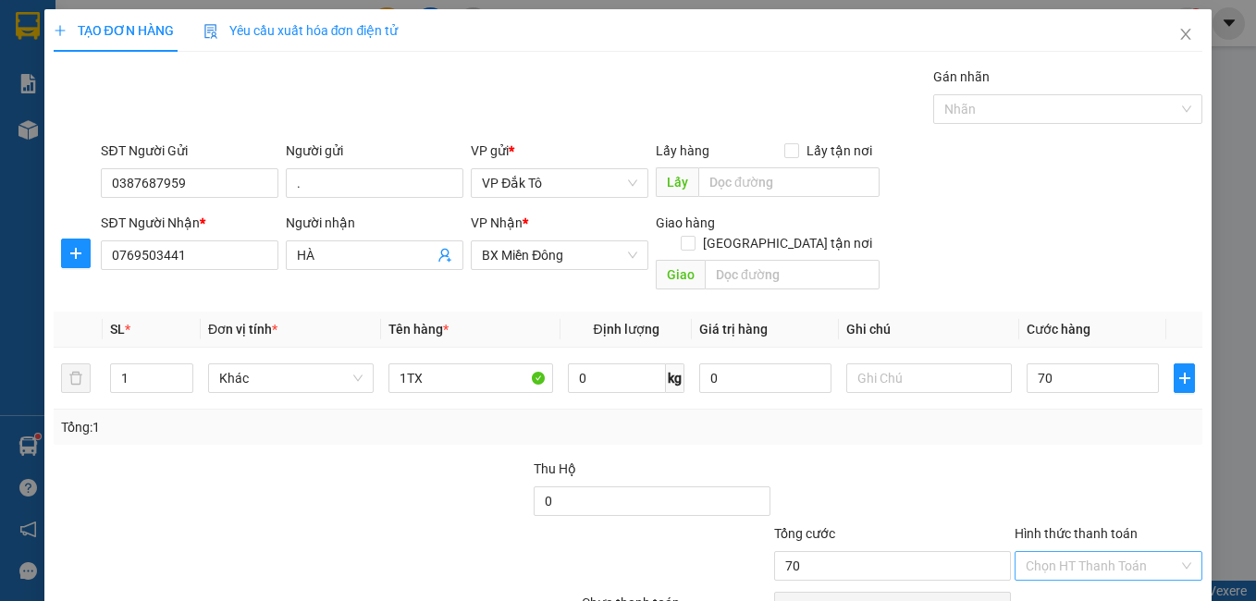
type input "70.000"
click at [1084, 552] on input "Hình thức thanh toán" at bounding box center [1101, 566] width 153 height 28
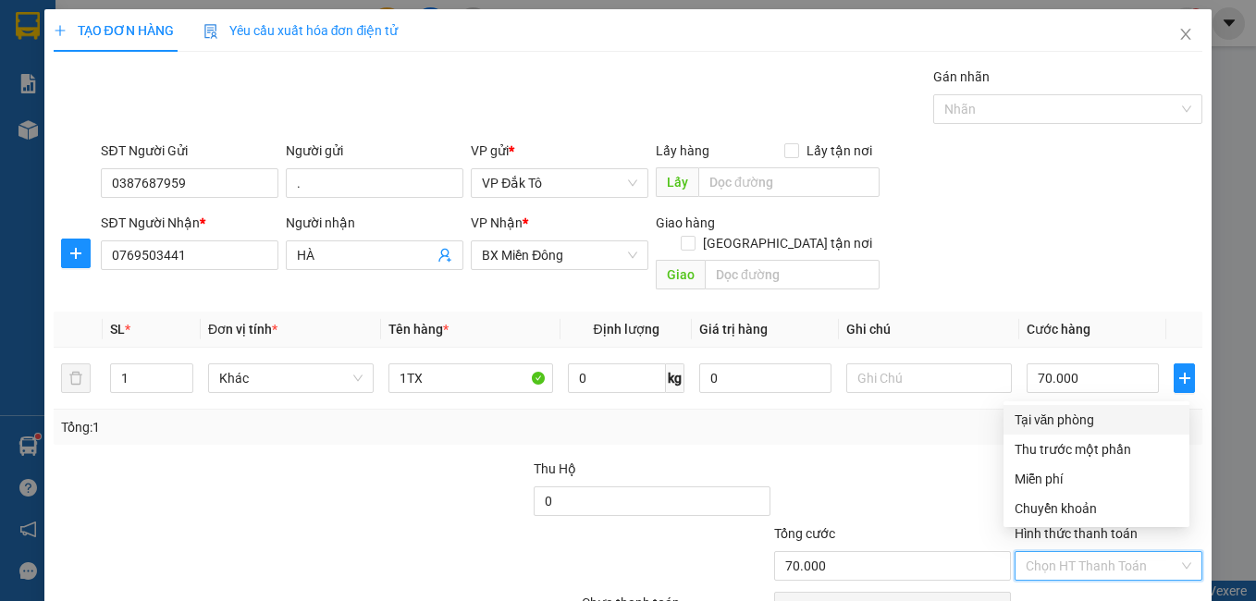
click at [1073, 423] on div "Tại văn phòng" at bounding box center [1096, 420] width 164 height 20
type input "0"
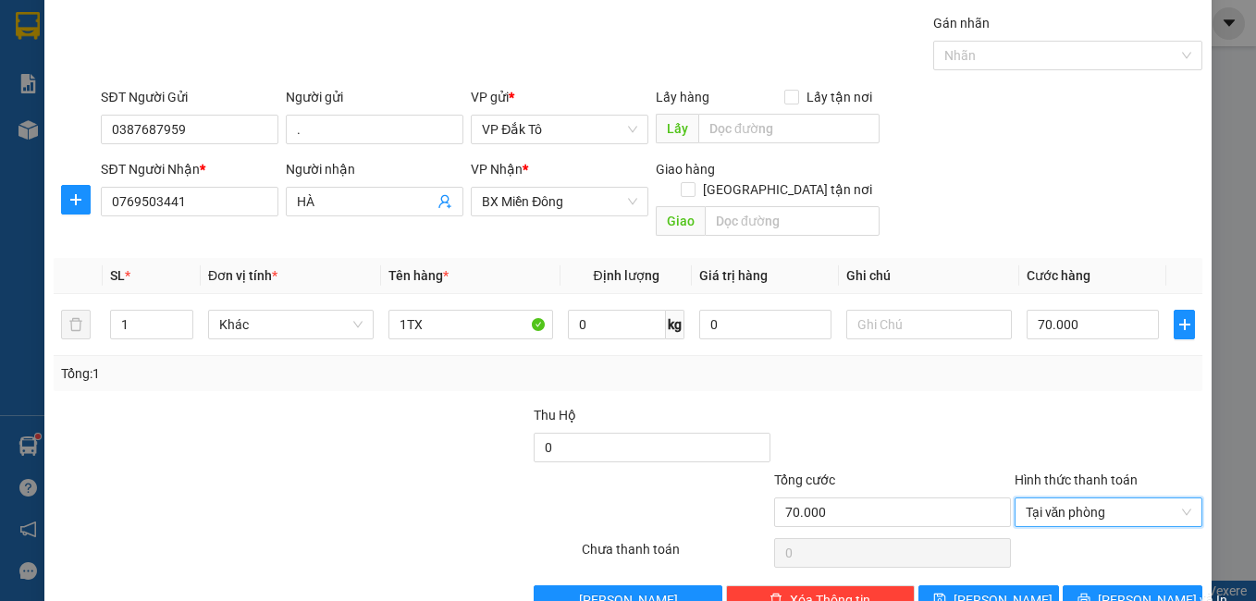
scroll to position [83, 0]
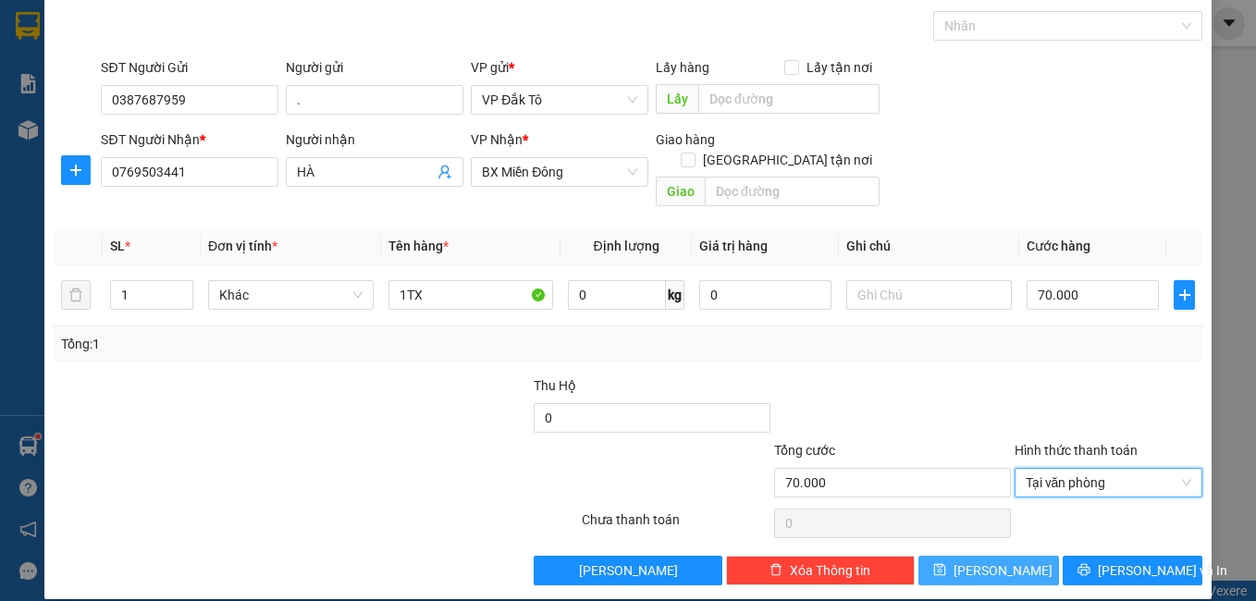
click at [977, 560] on span "[PERSON_NAME]" at bounding box center [1002, 570] width 99 height 20
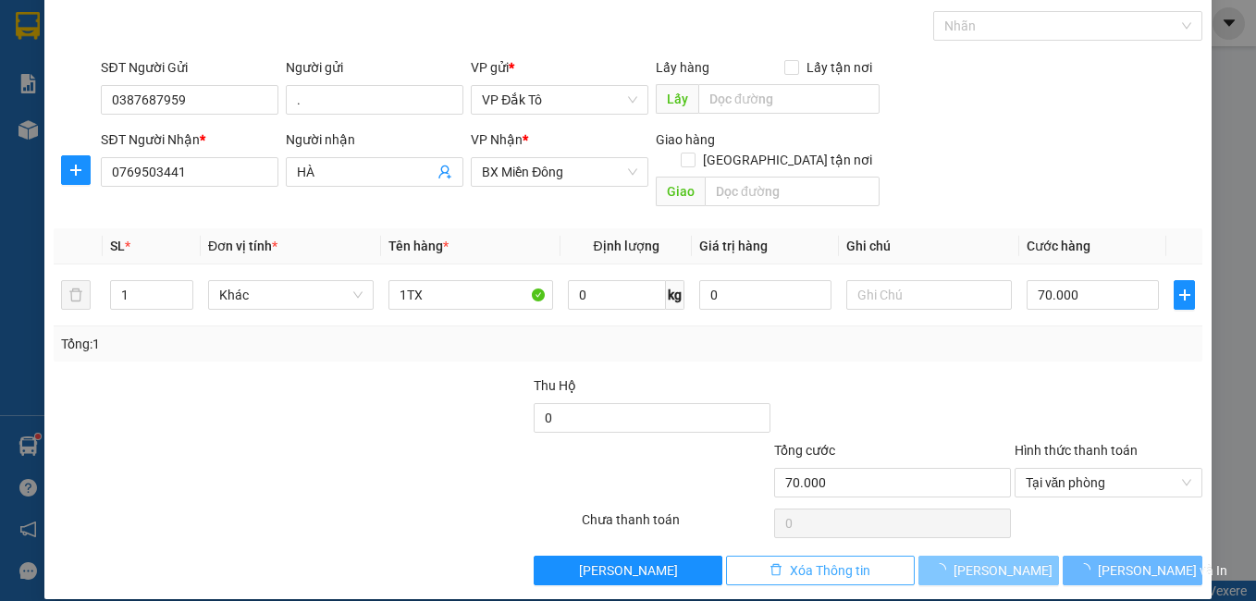
type input "0"
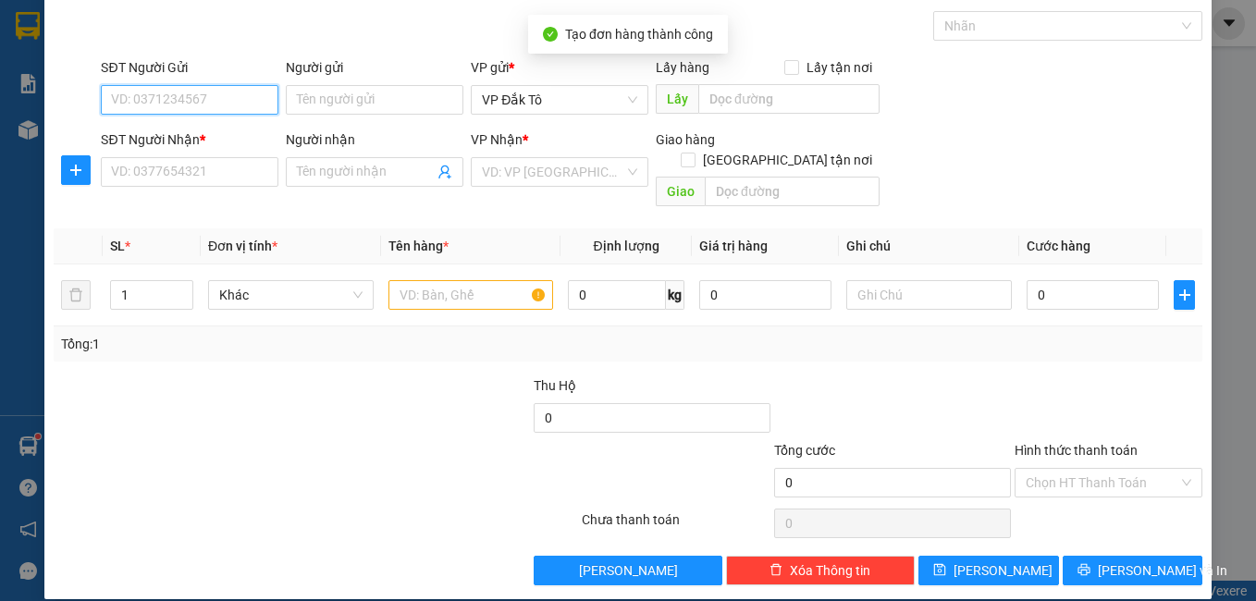
click at [166, 100] on input "SĐT Người Gửi" at bounding box center [190, 100] width 178 height 30
type input "0979108898"
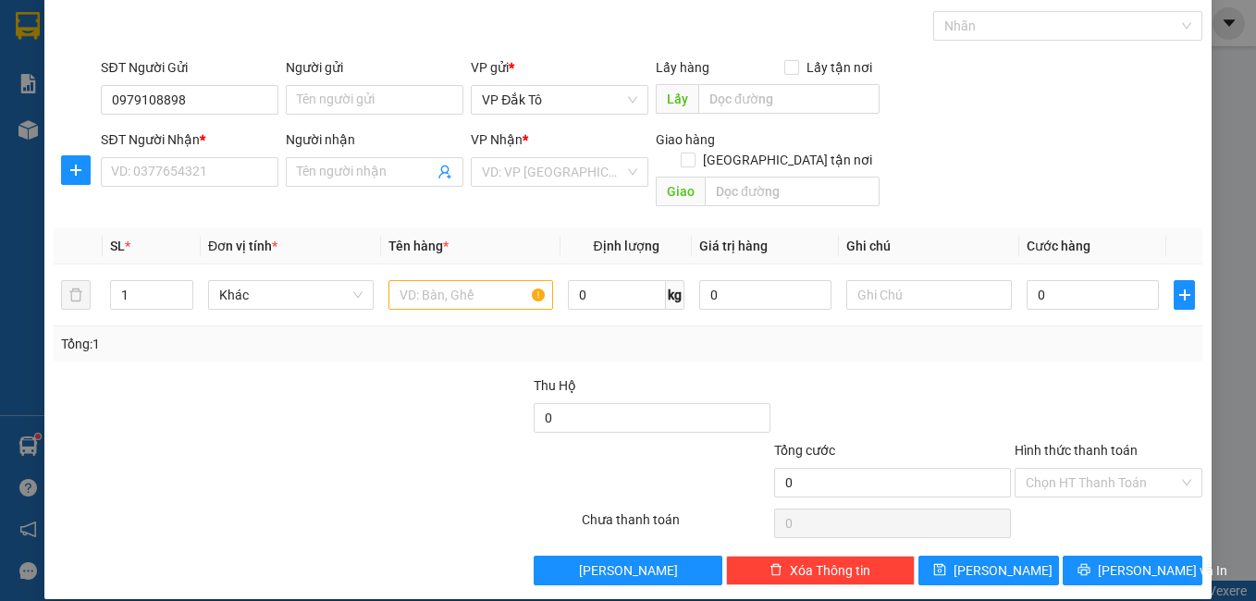
click at [324, 70] on div "Người gửi" at bounding box center [375, 67] width 178 height 20
click at [324, 85] on input "Người gửi" at bounding box center [375, 100] width 178 height 30
click at [320, 103] on input "Người gửi" at bounding box center [375, 100] width 178 height 30
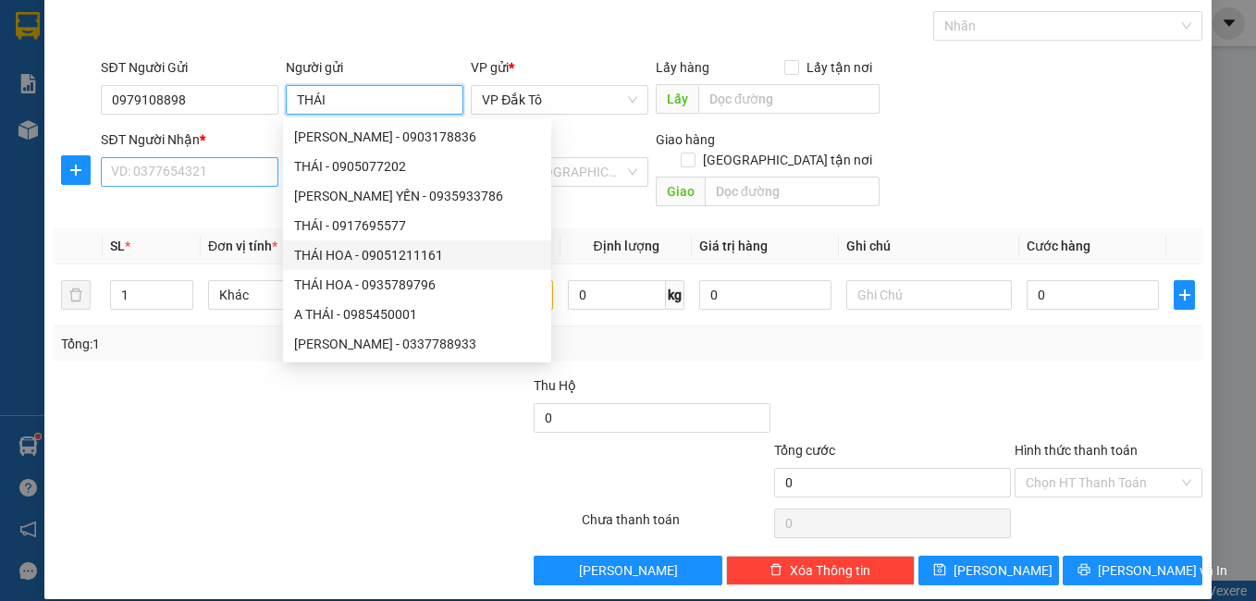
type input "THÁI"
click at [180, 174] on input "SĐT Người Nhận *" at bounding box center [190, 172] width 178 height 30
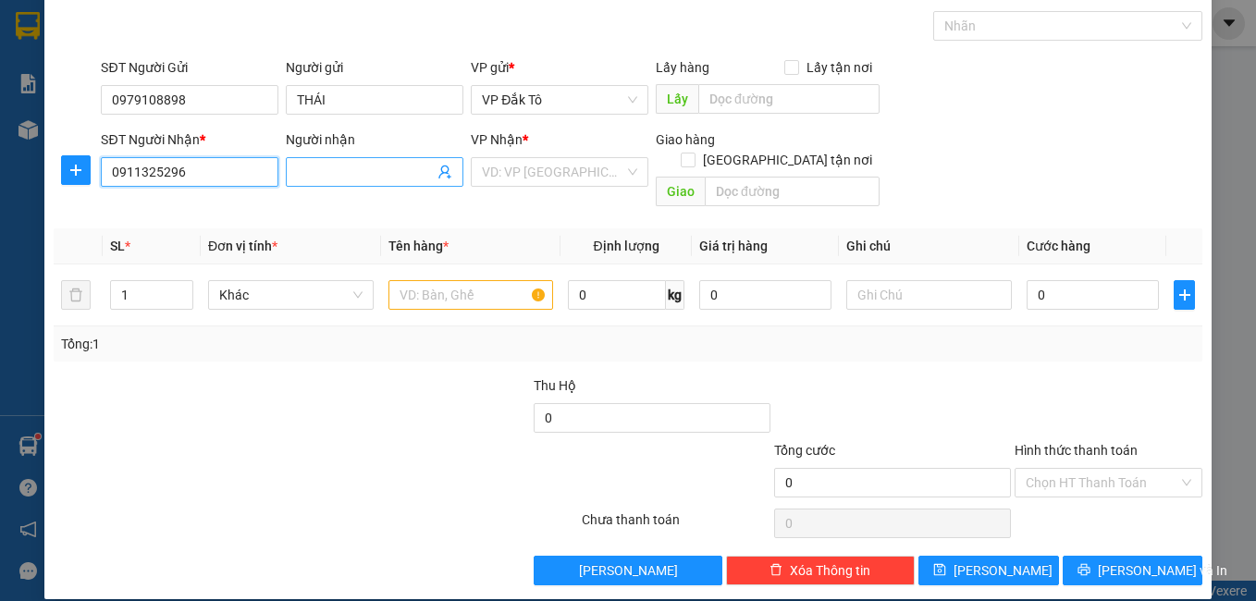
type input "0911325296"
click at [336, 175] on input "Người nhận" at bounding box center [365, 172] width 137 height 20
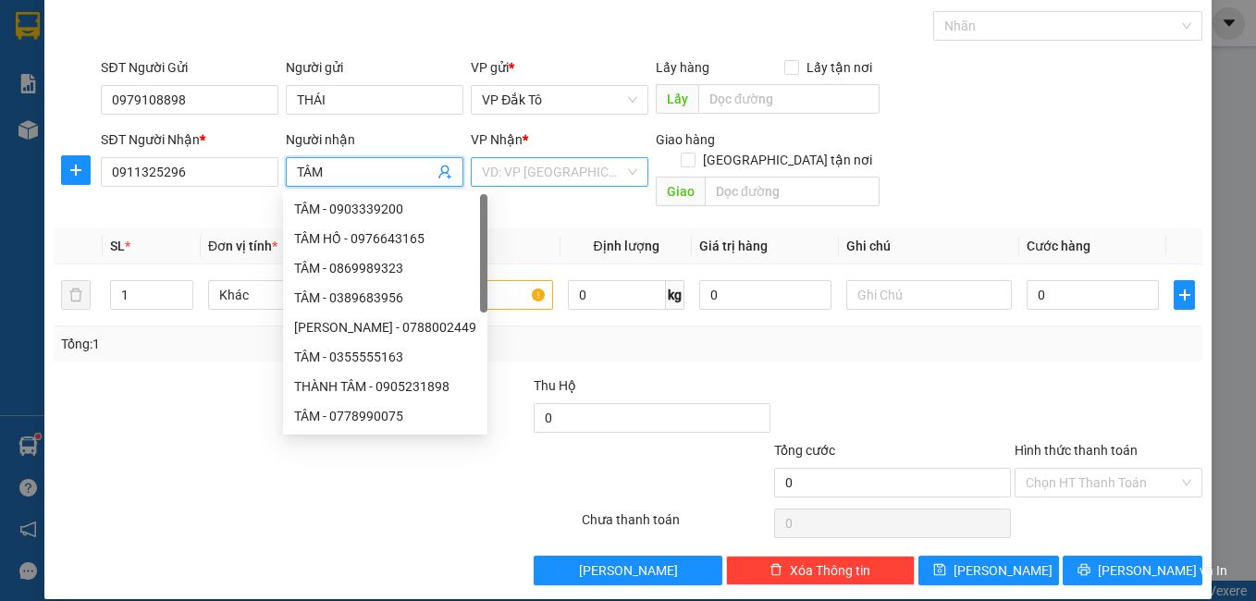
type input "TÂM"
click at [529, 166] on input "search" at bounding box center [553, 172] width 142 height 28
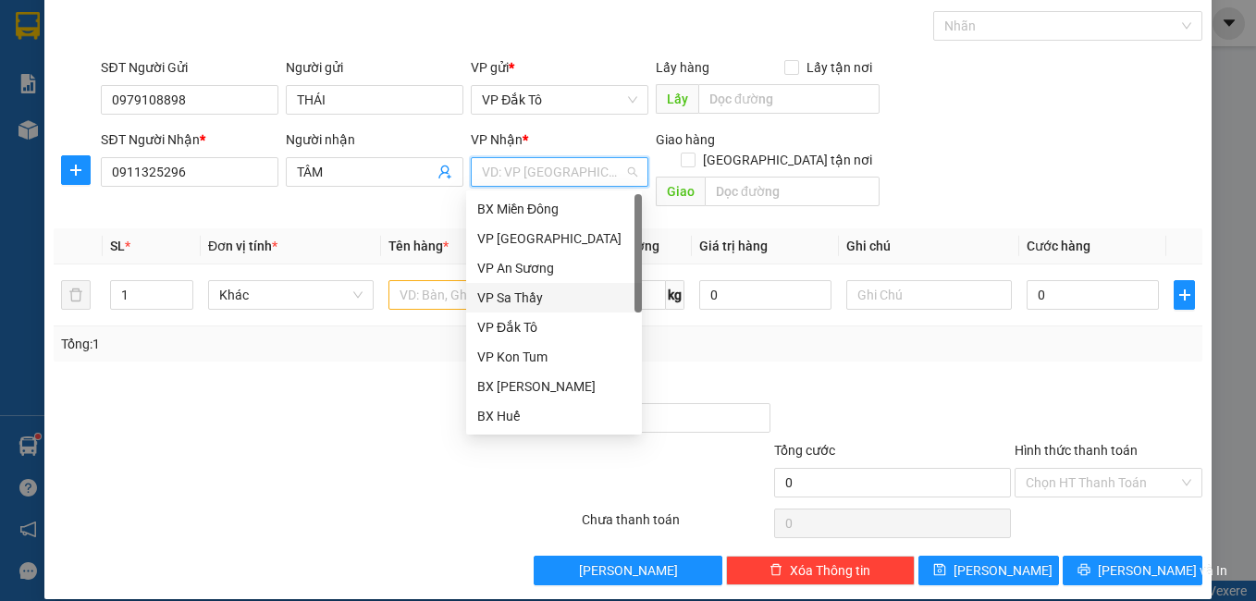
scroll to position [207, 0]
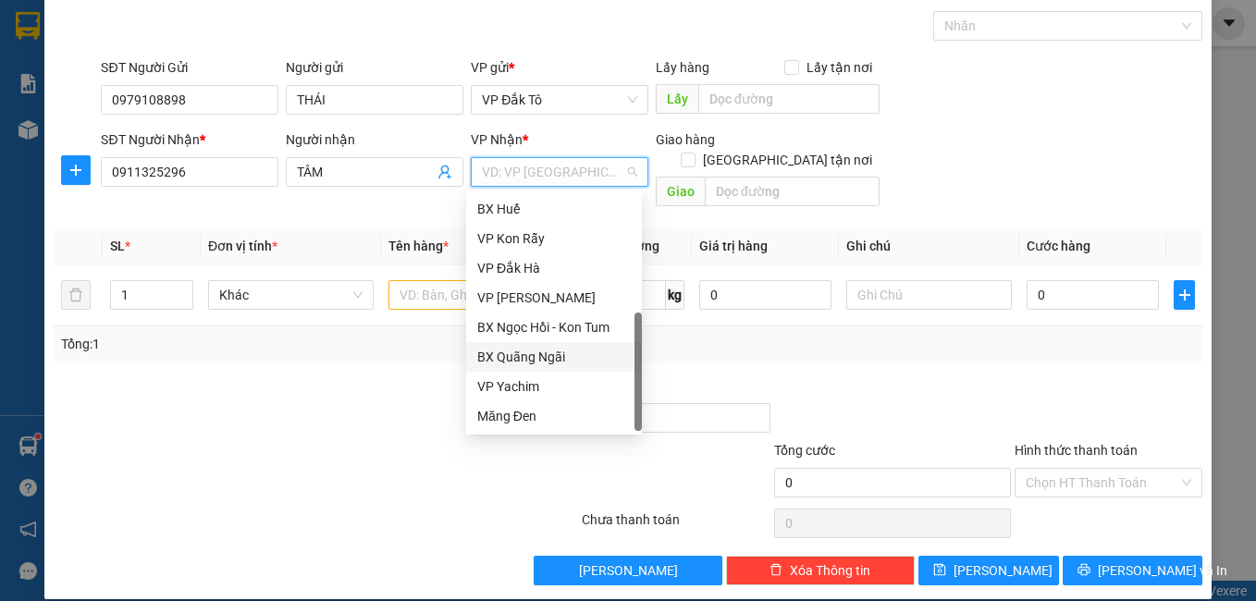
click at [551, 354] on div "BX Quãng Ngãi" at bounding box center [553, 357] width 153 height 20
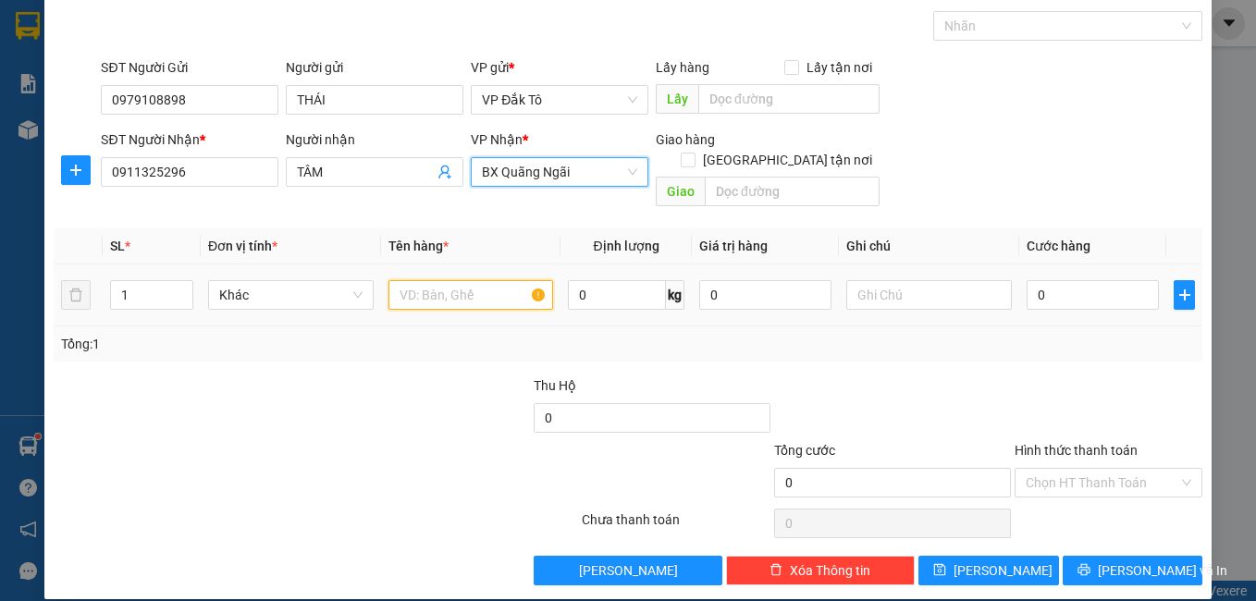
click at [452, 280] on input "text" at bounding box center [471, 295] width 166 height 30
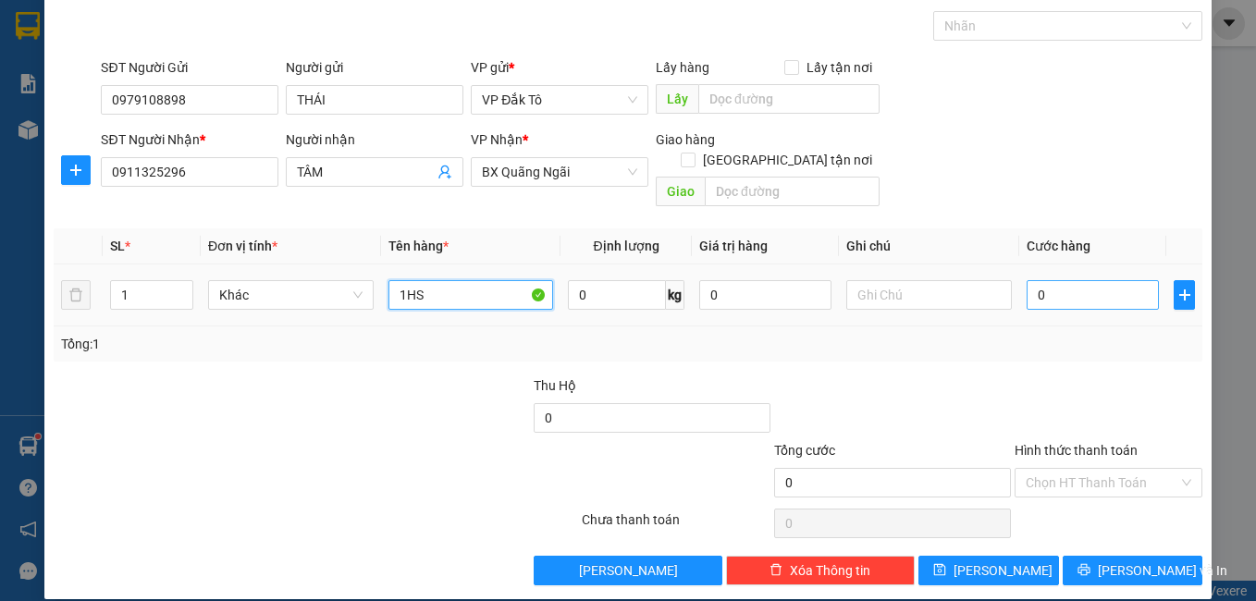
type input "1HS"
click at [1048, 280] on input "0" at bounding box center [1092, 295] width 132 height 30
type input "4"
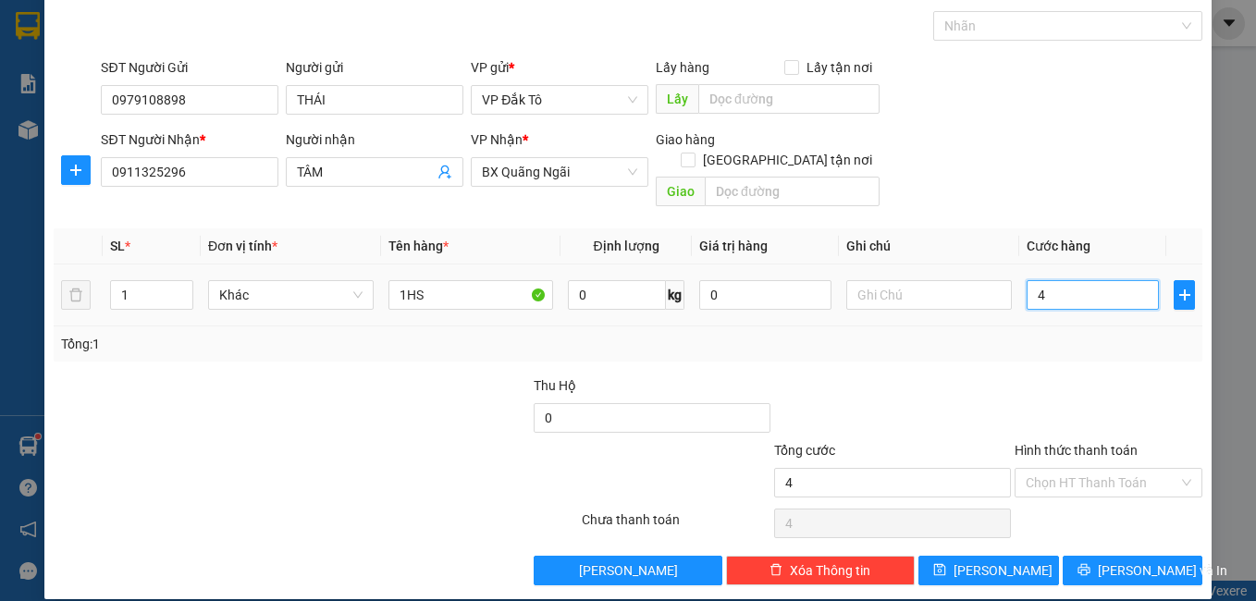
type input "40"
type input "40.000"
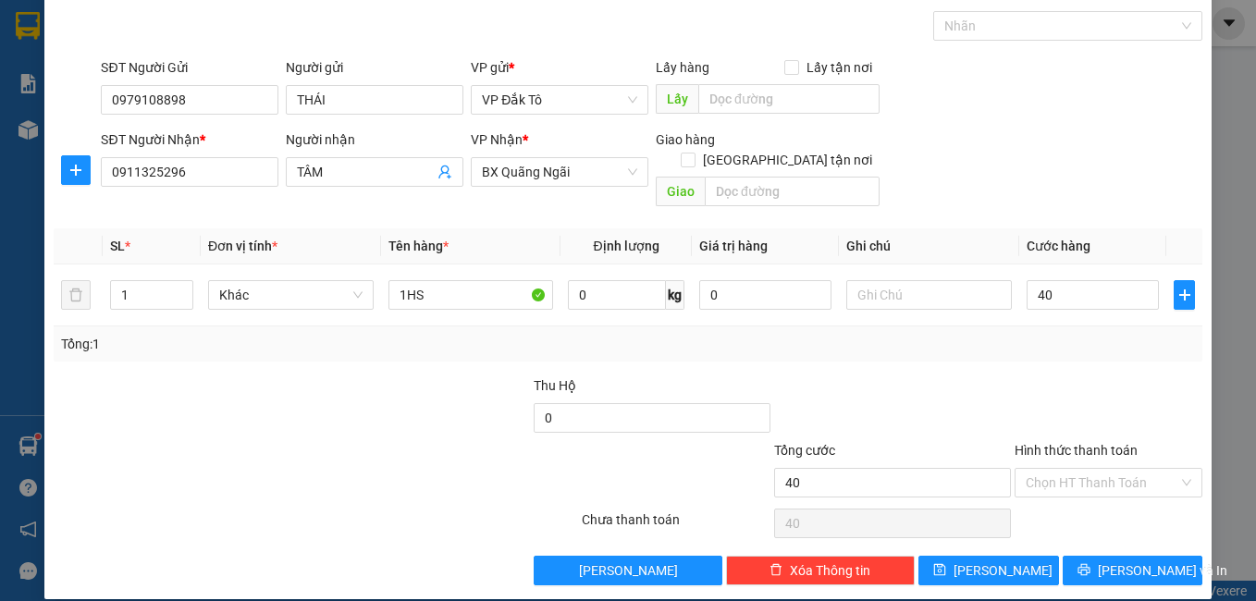
type input "40.000"
click at [878, 375] on div at bounding box center [892, 407] width 240 height 65
click at [996, 560] on span "[PERSON_NAME]" at bounding box center [1002, 570] width 99 height 20
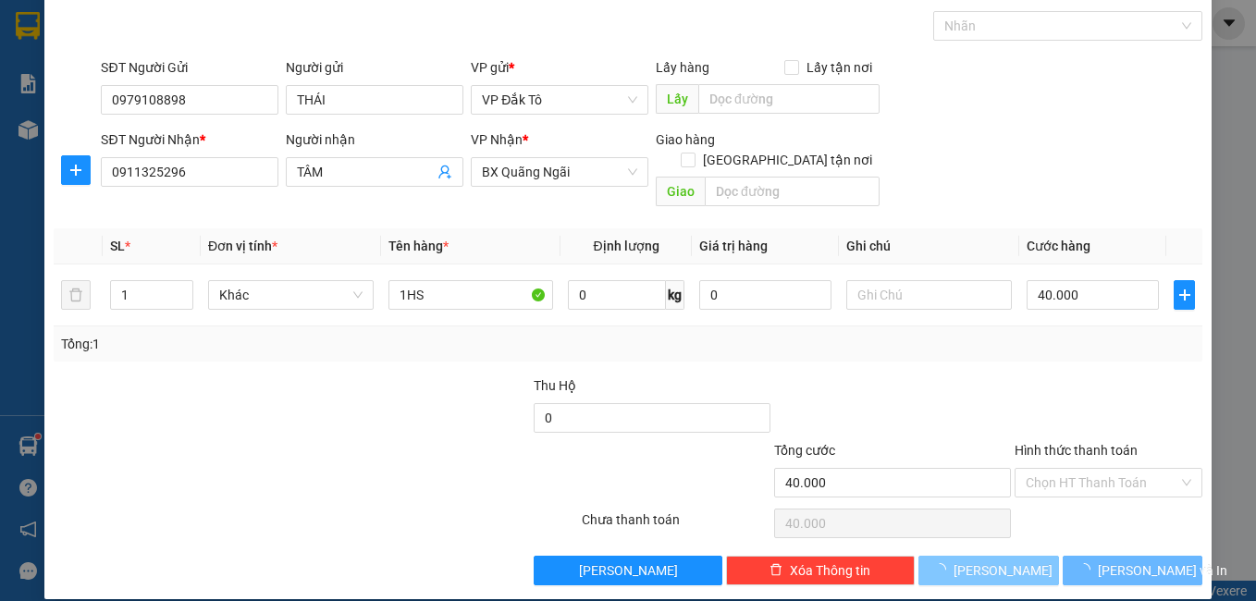
type input "0"
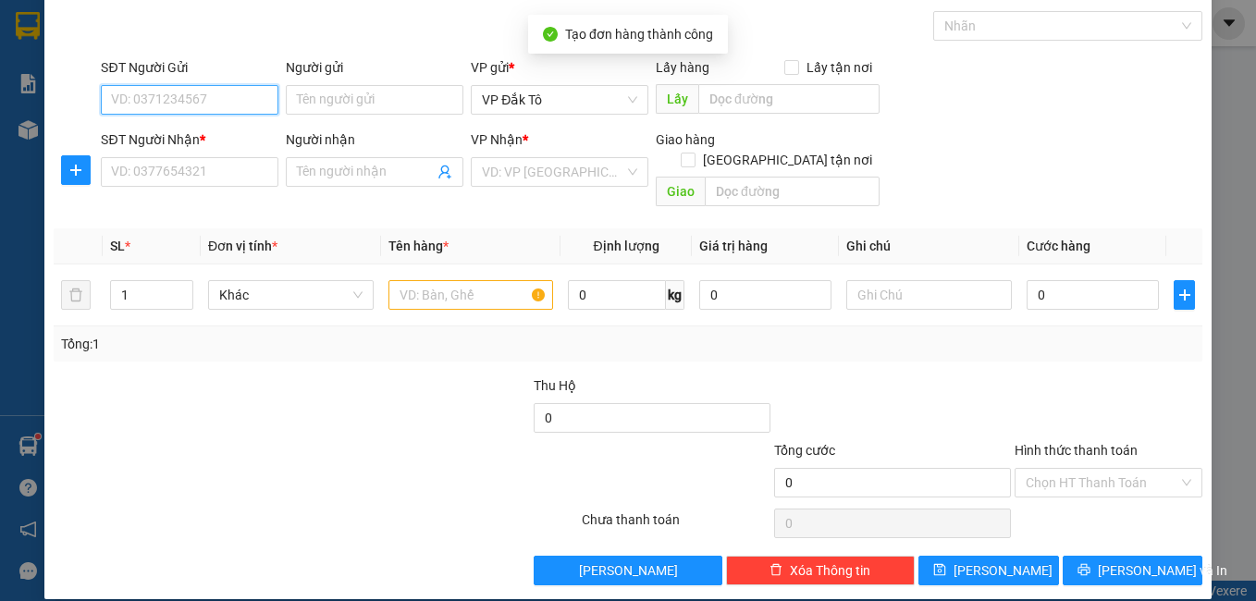
click at [163, 107] on input "SĐT Người Gửi" at bounding box center [190, 100] width 178 height 30
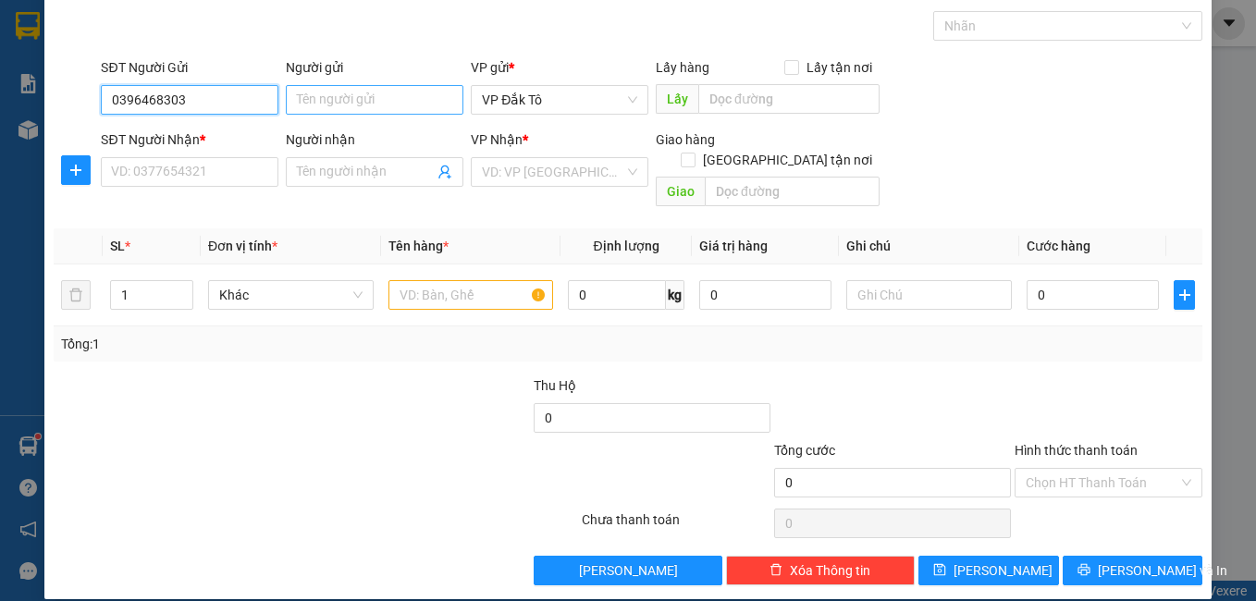
type input "0396468303"
click at [347, 94] on input "Người gửi" at bounding box center [375, 100] width 178 height 30
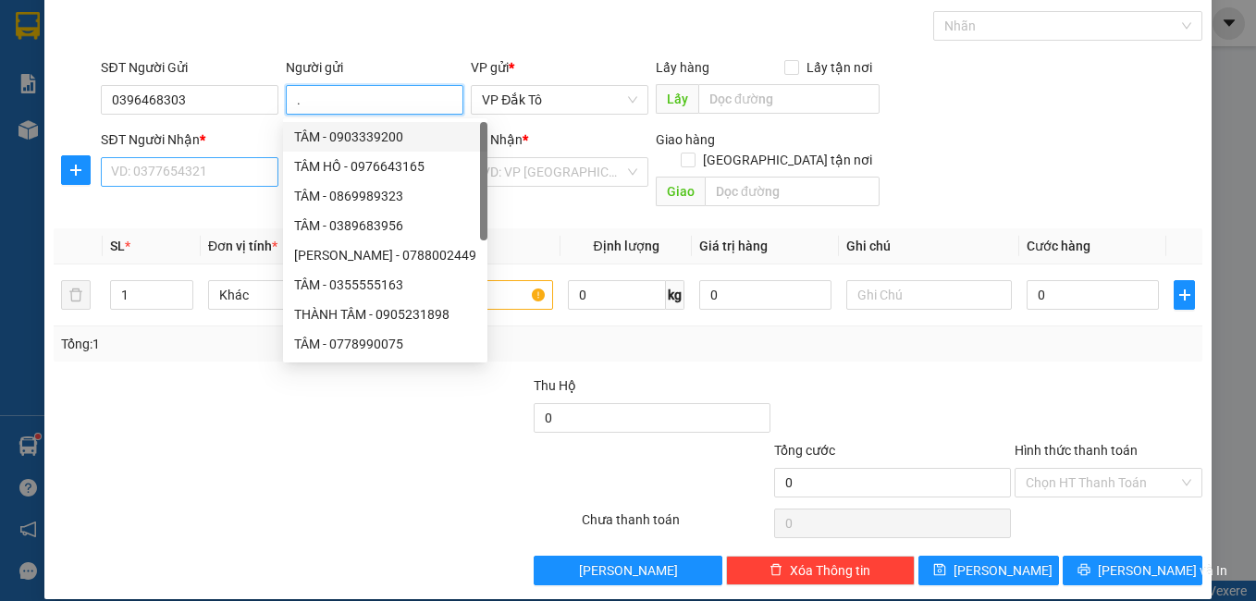
type input "."
click at [206, 168] on input "SĐT Người Nhận *" at bounding box center [190, 172] width 178 height 30
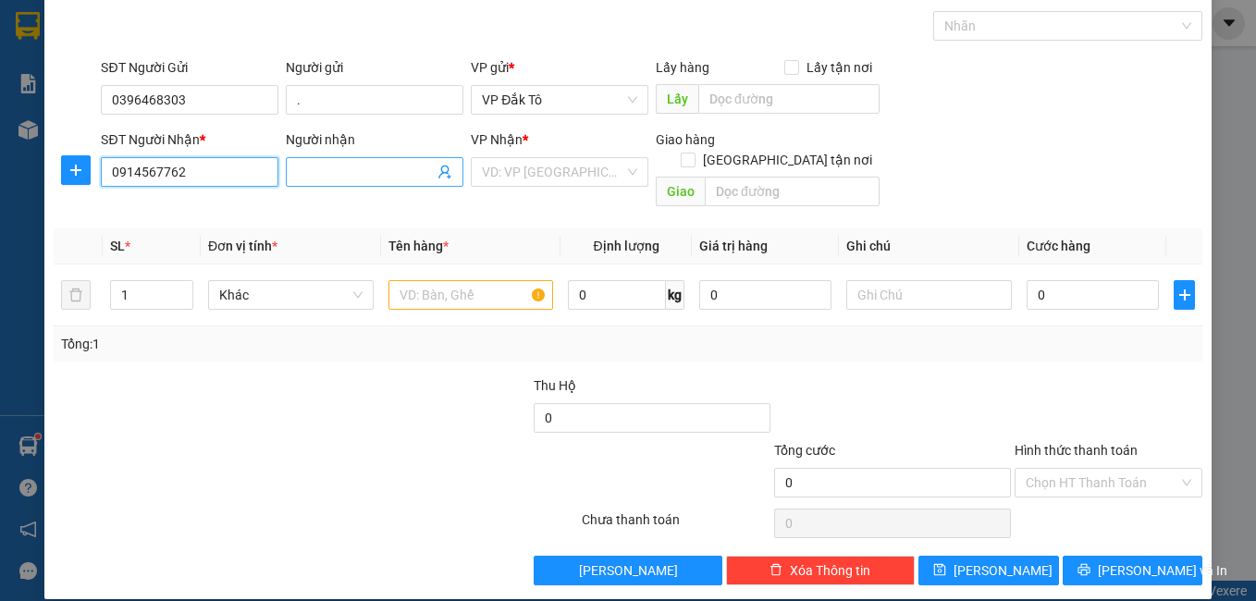
type input "0914567762"
click at [362, 177] on input "Người nhận" at bounding box center [365, 172] width 137 height 20
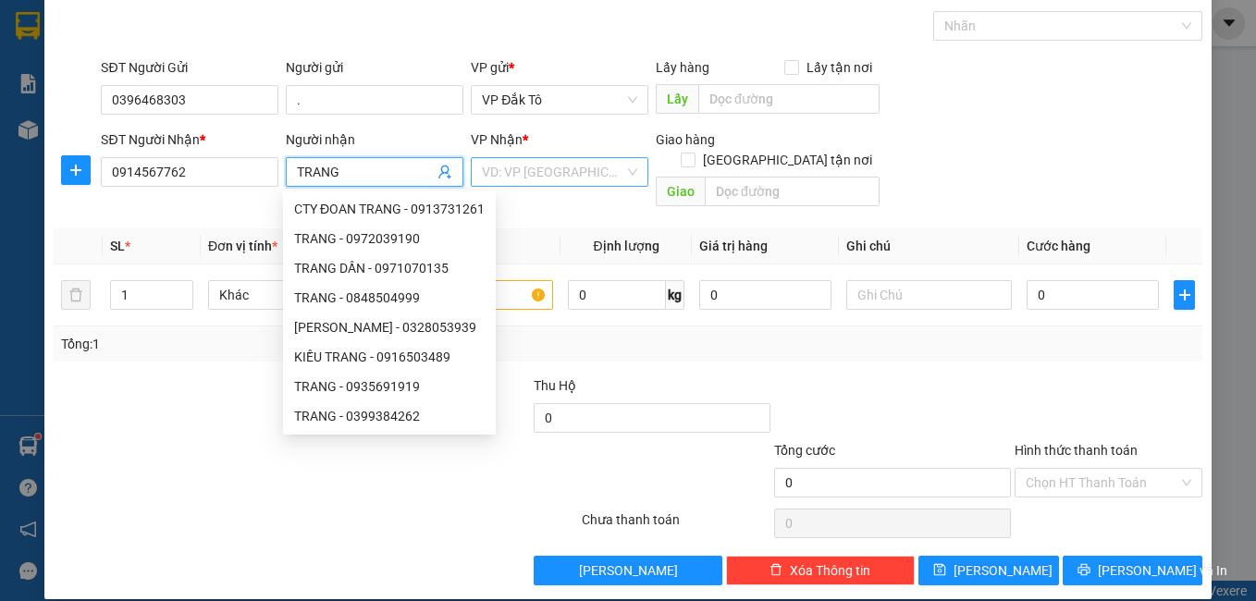
type input "TRANG"
click at [562, 172] on input "search" at bounding box center [553, 172] width 142 height 28
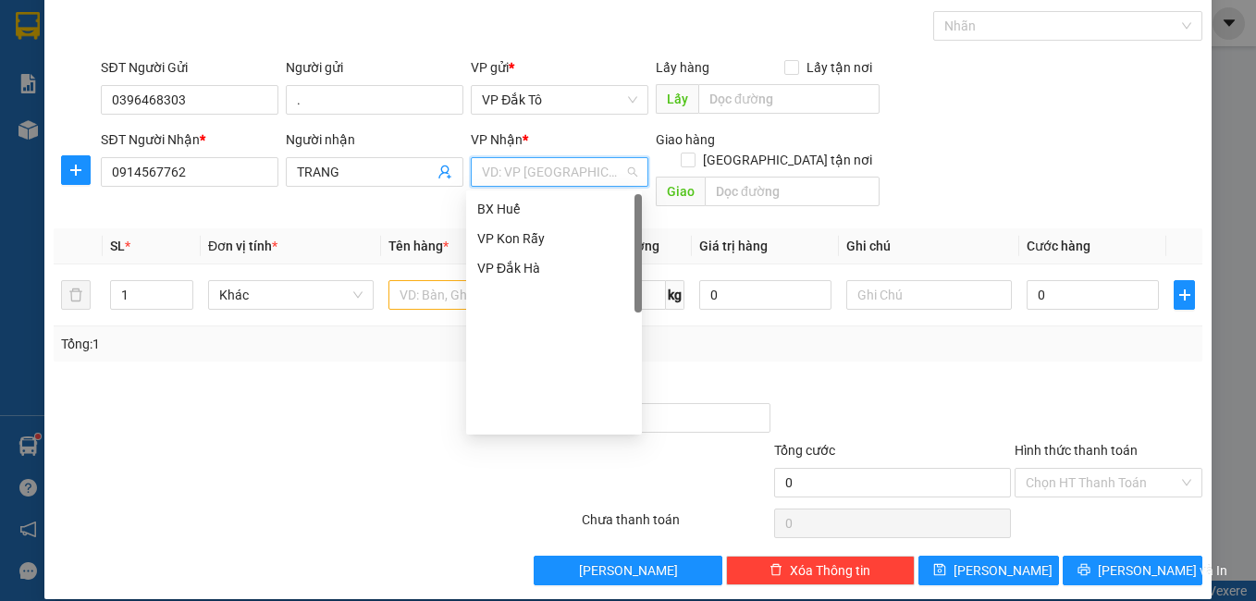
scroll to position [0, 0]
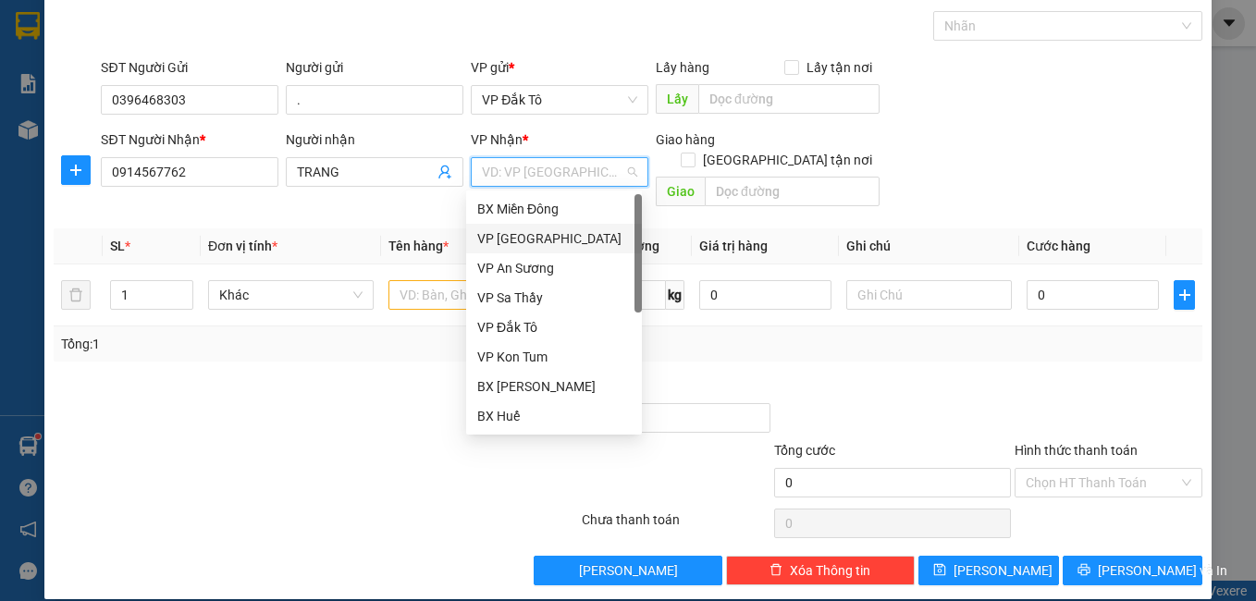
click at [536, 243] on div "VP [GEOGRAPHIC_DATA]" at bounding box center [553, 238] width 153 height 20
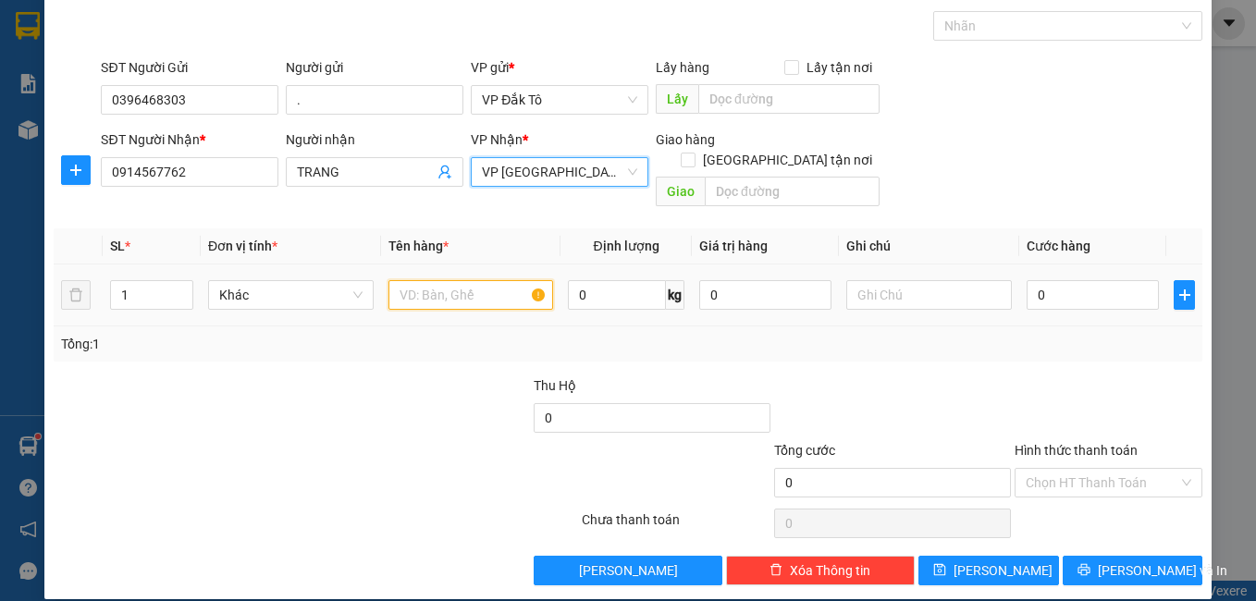
click at [448, 280] on input "text" at bounding box center [471, 295] width 166 height 30
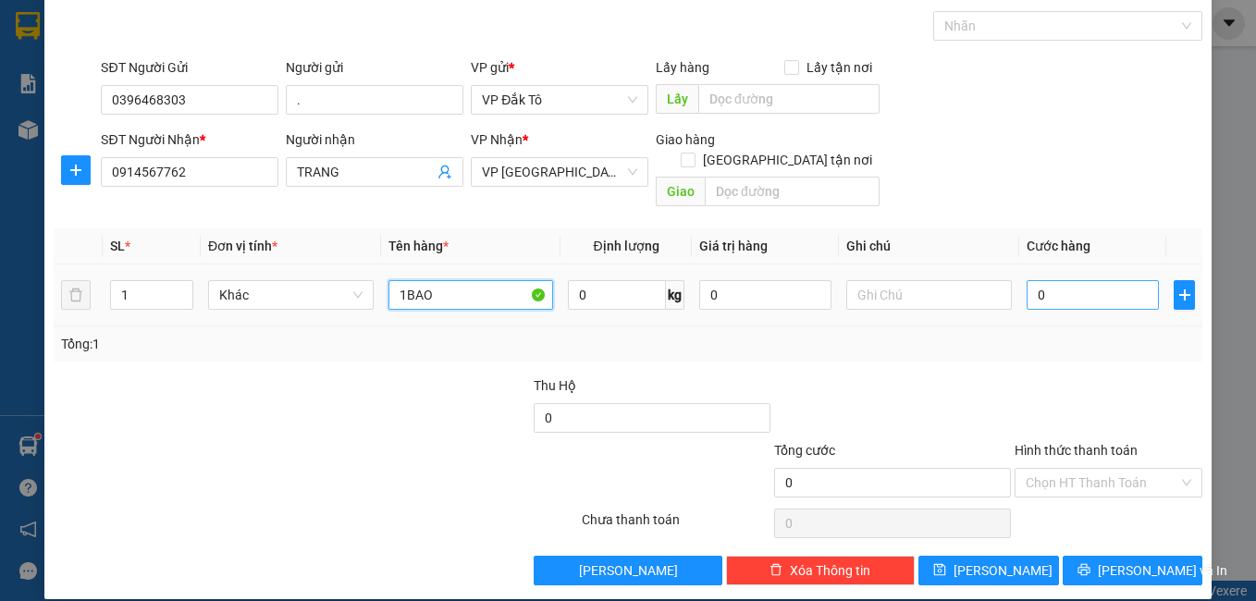
type input "1BAO"
click at [1090, 280] on input "0" at bounding box center [1092, 295] width 132 height 30
type input "5"
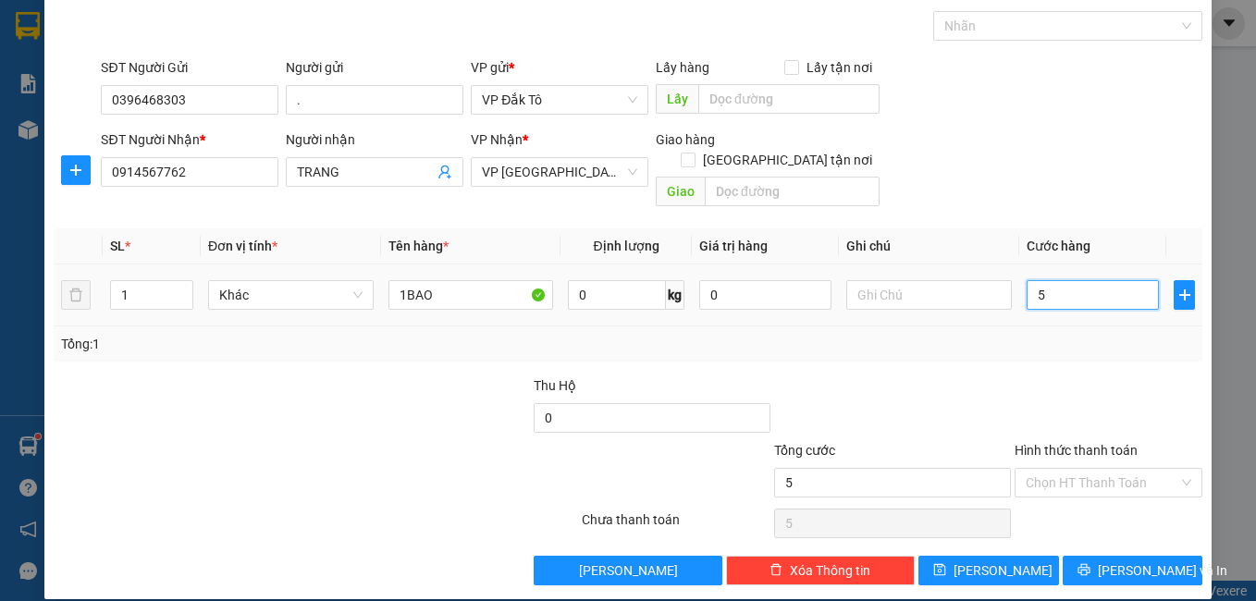
type input "50"
type input "50.000"
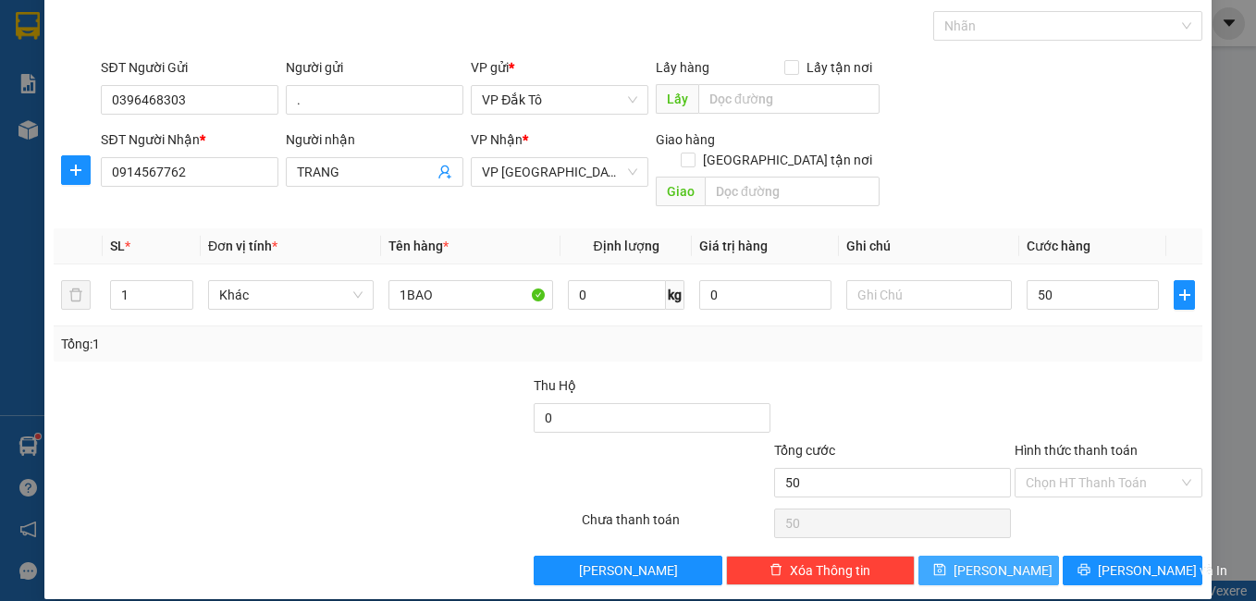
type input "50.000"
click at [970, 556] on button "[PERSON_NAME]" at bounding box center [988, 571] width 141 height 30
type input "0"
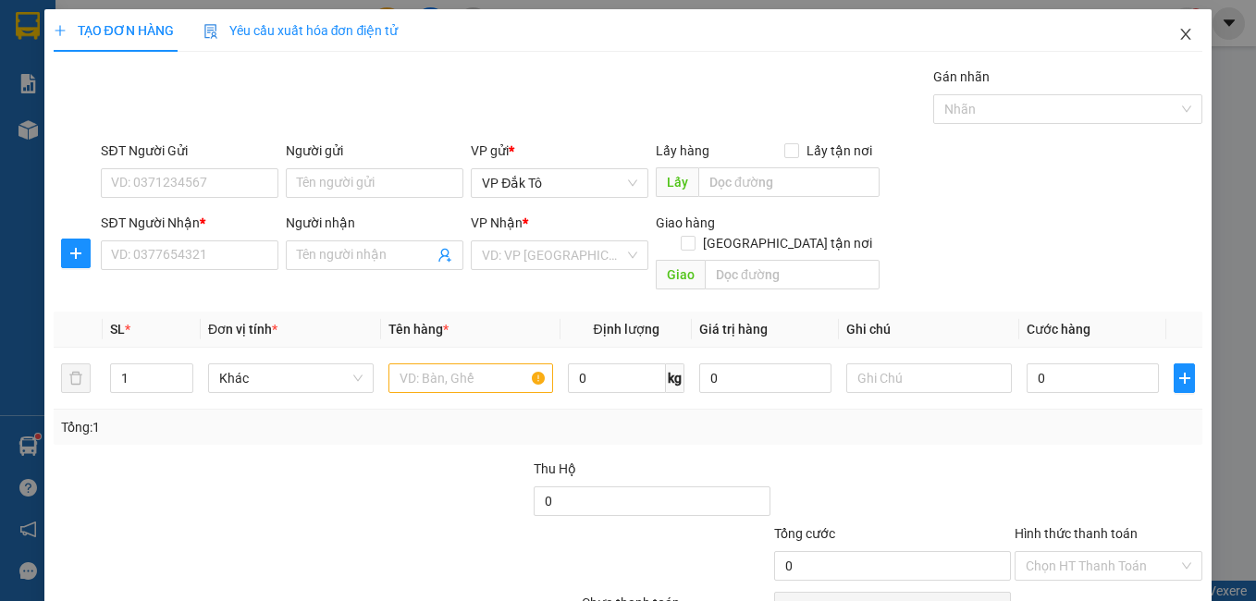
click at [1178, 35] on icon "close" at bounding box center [1185, 34] width 15 height 15
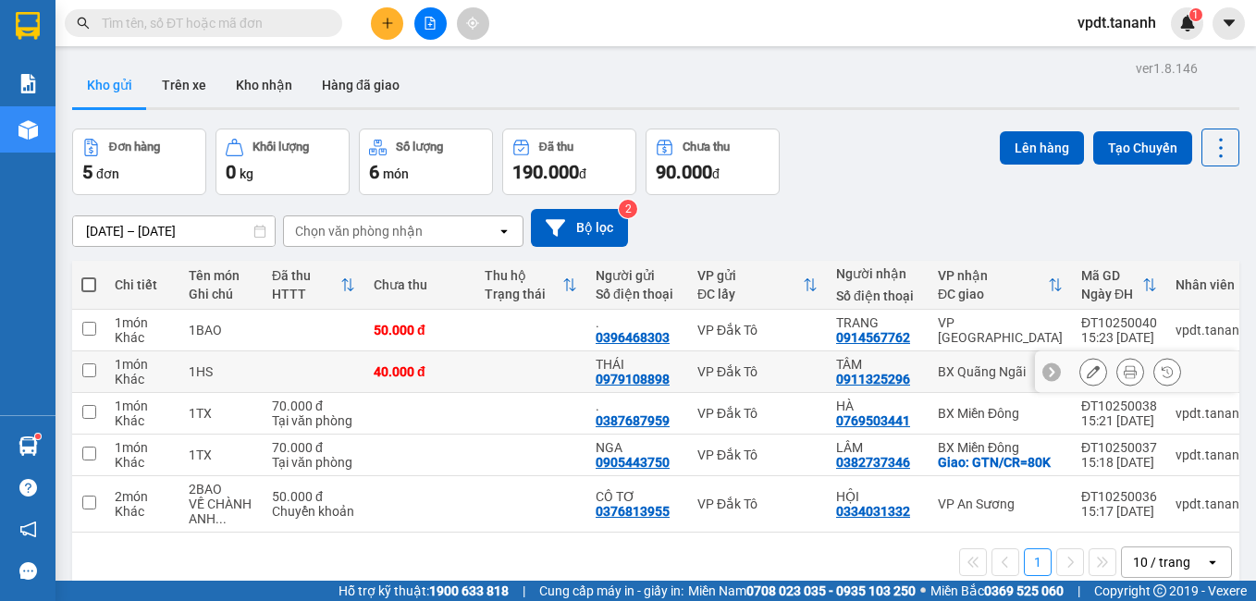
click at [499, 368] on td at bounding box center [530, 372] width 111 height 42
checkbox input "true"
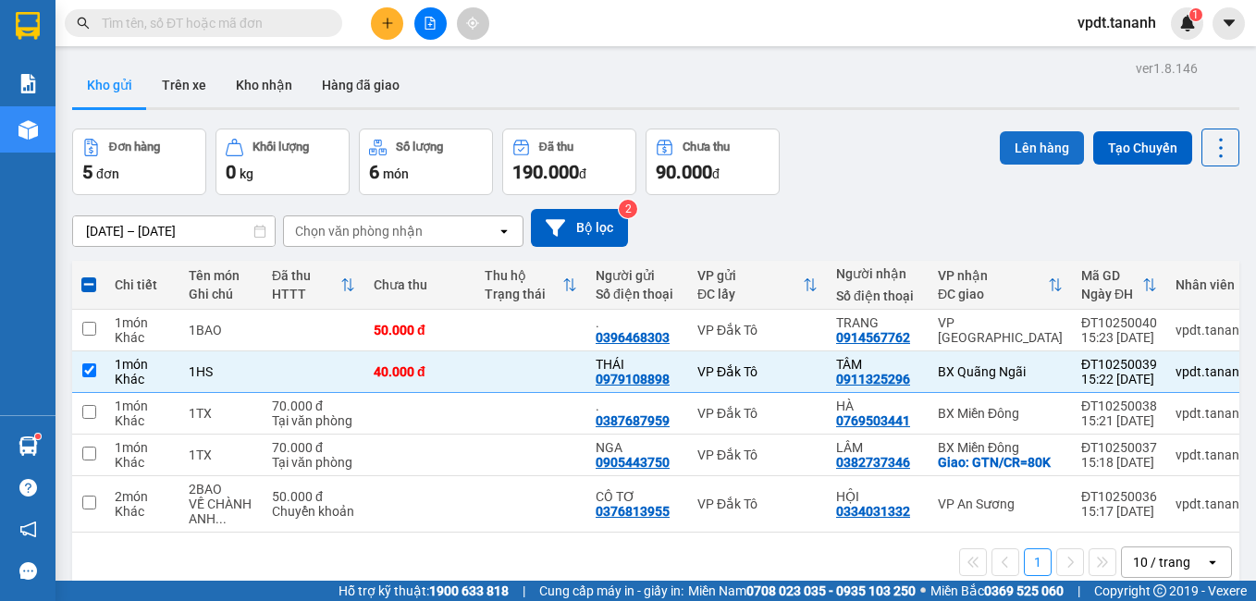
click at [1045, 144] on button "Lên hàng" at bounding box center [1042, 147] width 84 height 33
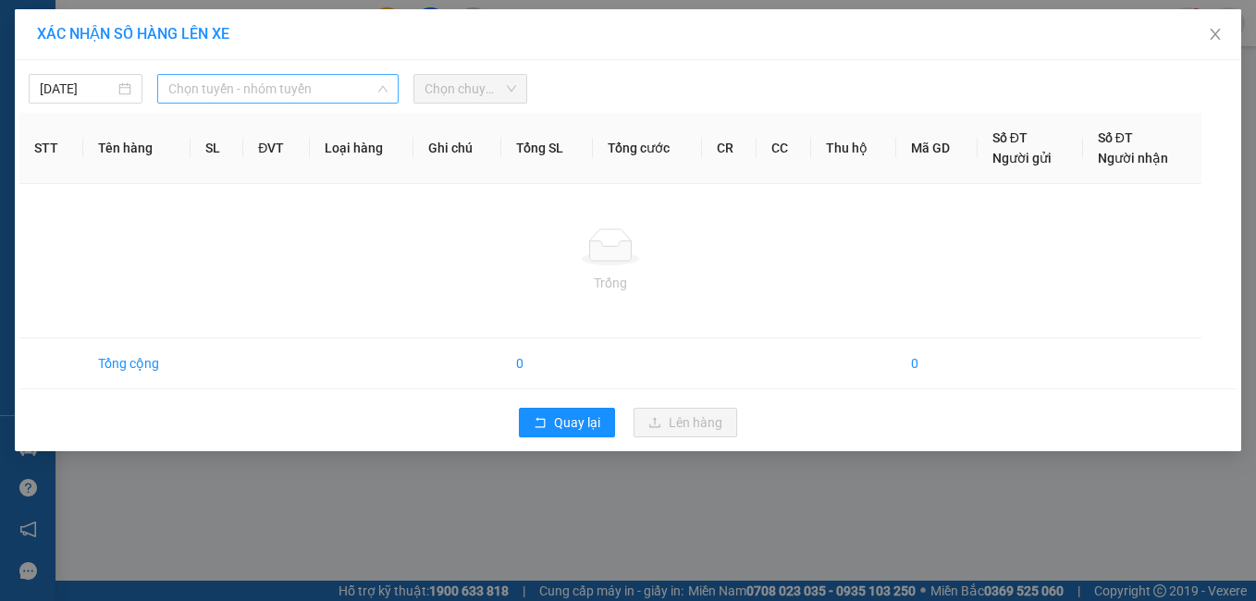
click at [274, 82] on span "Chọn tuyến - nhóm tuyến" at bounding box center [278, 89] width 220 height 28
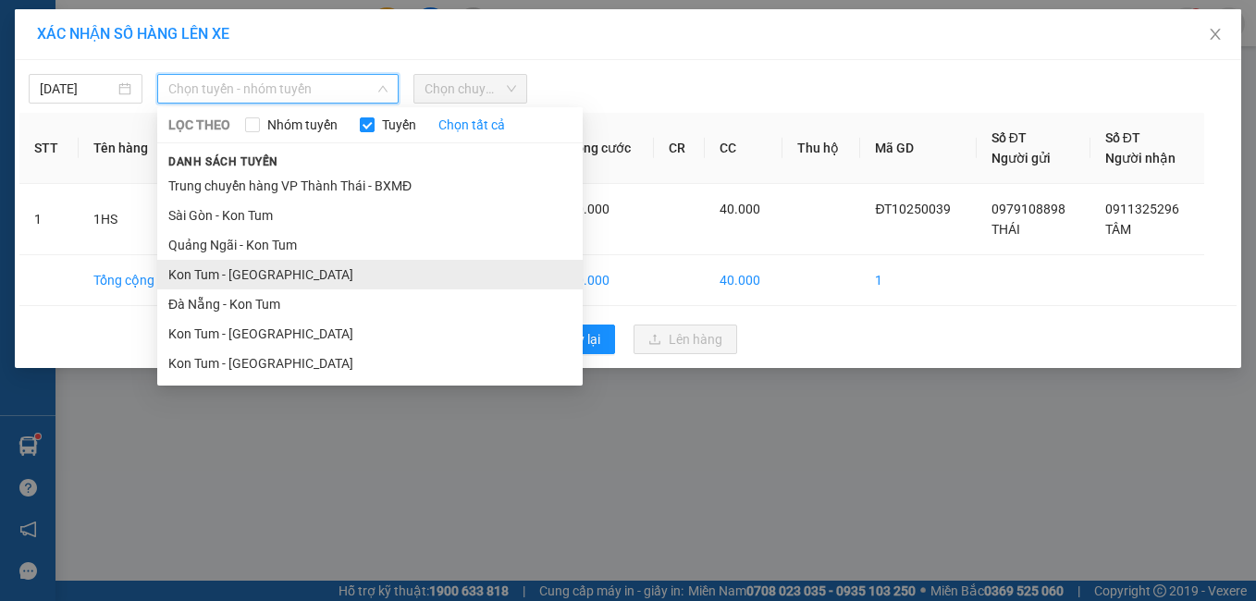
click at [265, 276] on li "Kon Tum - [GEOGRAPHIC_DATA]" at bounding box center [369, 275] width 425 height 30
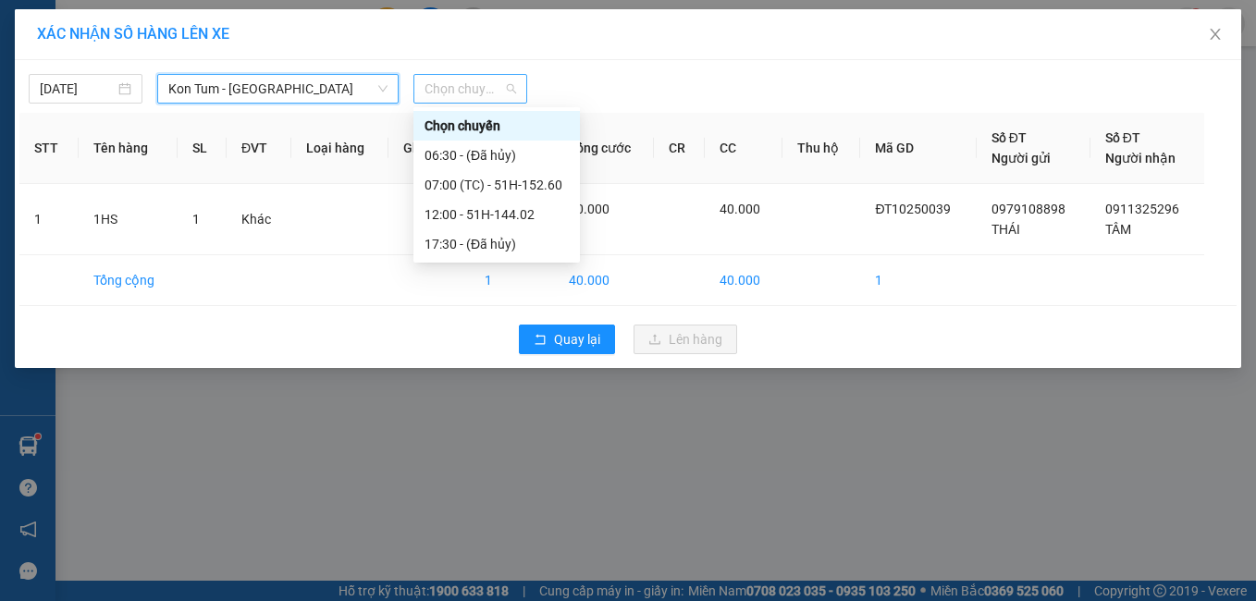
click at [458, 91] on span "Chọn chuyến" at bounding box center [470, 89] width 92 height 28
click at [485, 185] on div "07:00 (TC) - 51H-152.60" at bounding box center [496, 185] width 144 height 20
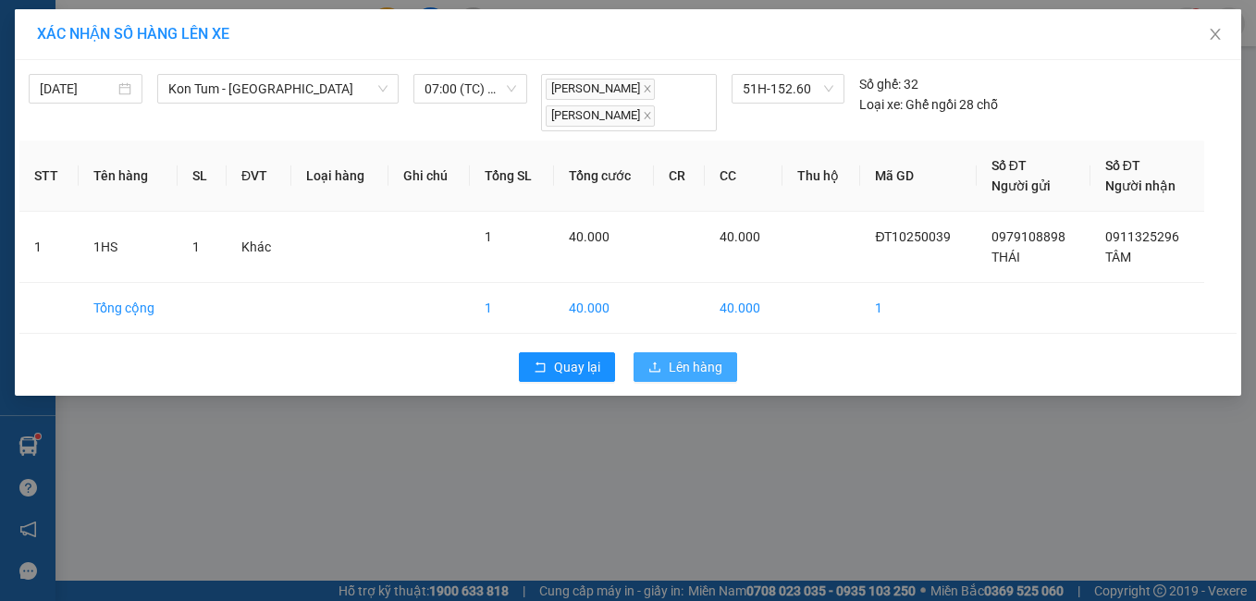
click at [706, 370] on span "Lên hàng" at bounding box center [696, 367] width 54 height 20
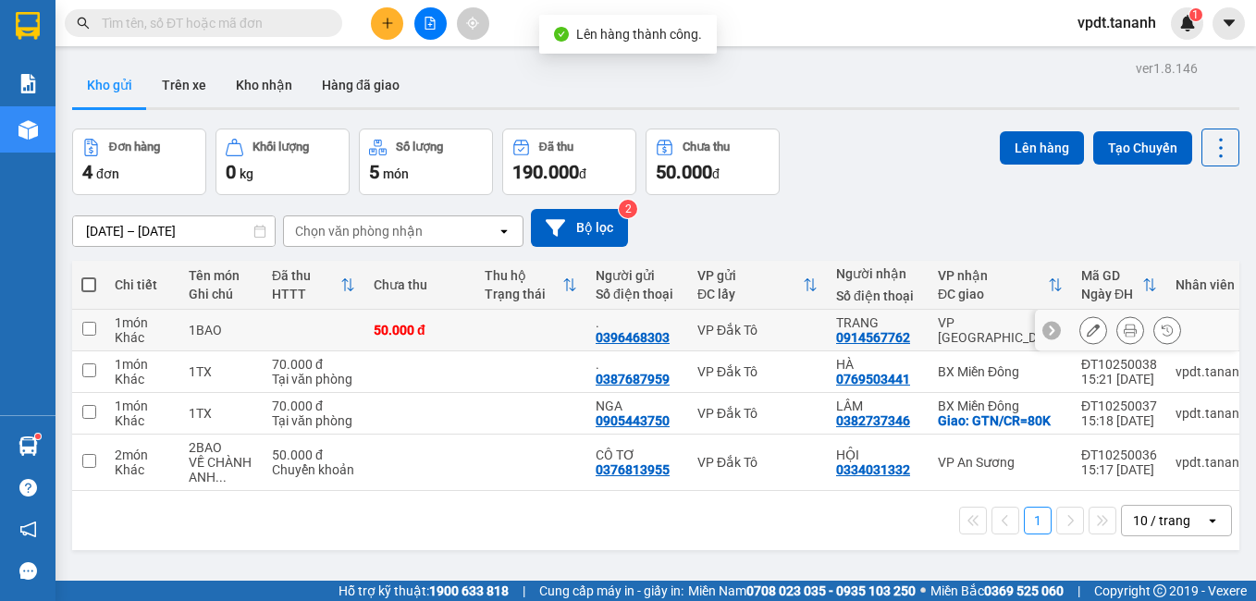
click at [792, 335] on div "VP Đắk Tô" at bounding box center [757, 330] width 120 height 15
checkbox input "true"
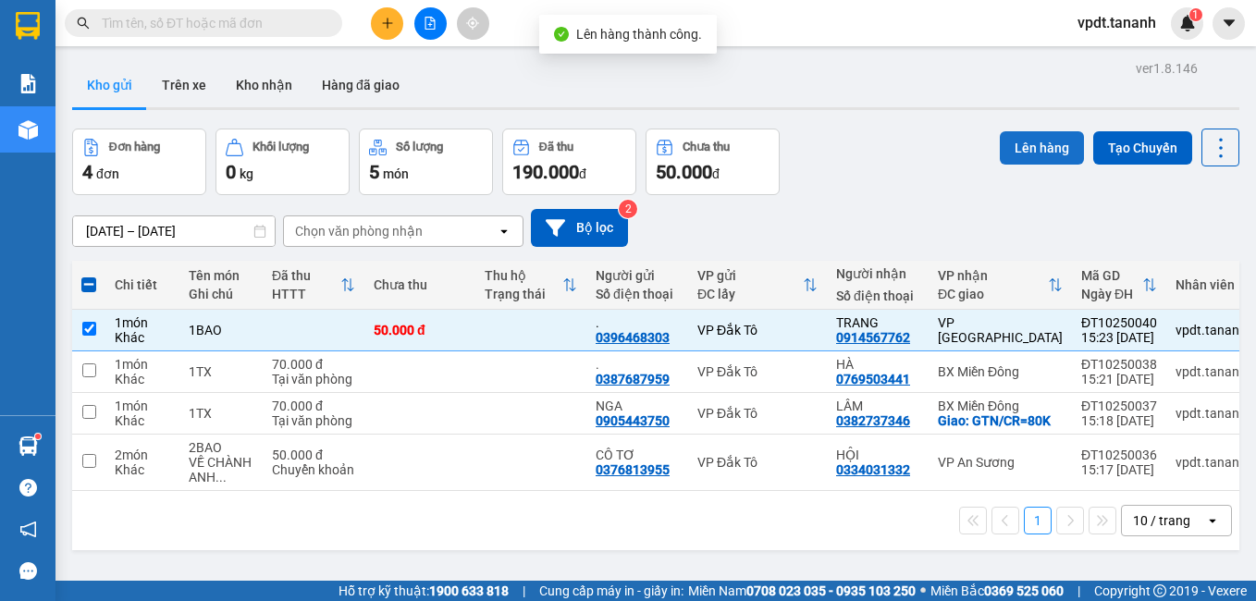
click at [1013, 151] on button "Lên hàng" at bounding box center [1042, 147] width 84 height 33
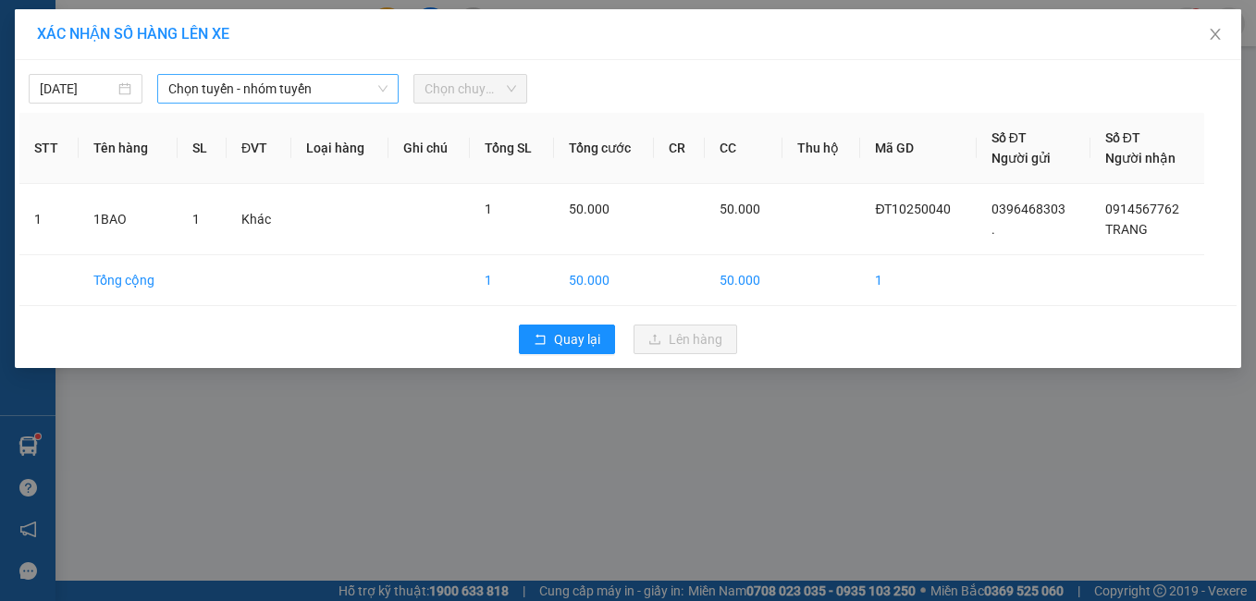
click at [288, 89] on span "Chọn tuyến - nhóm tuyến" at bounding box center [278, 89] width 220 height 28
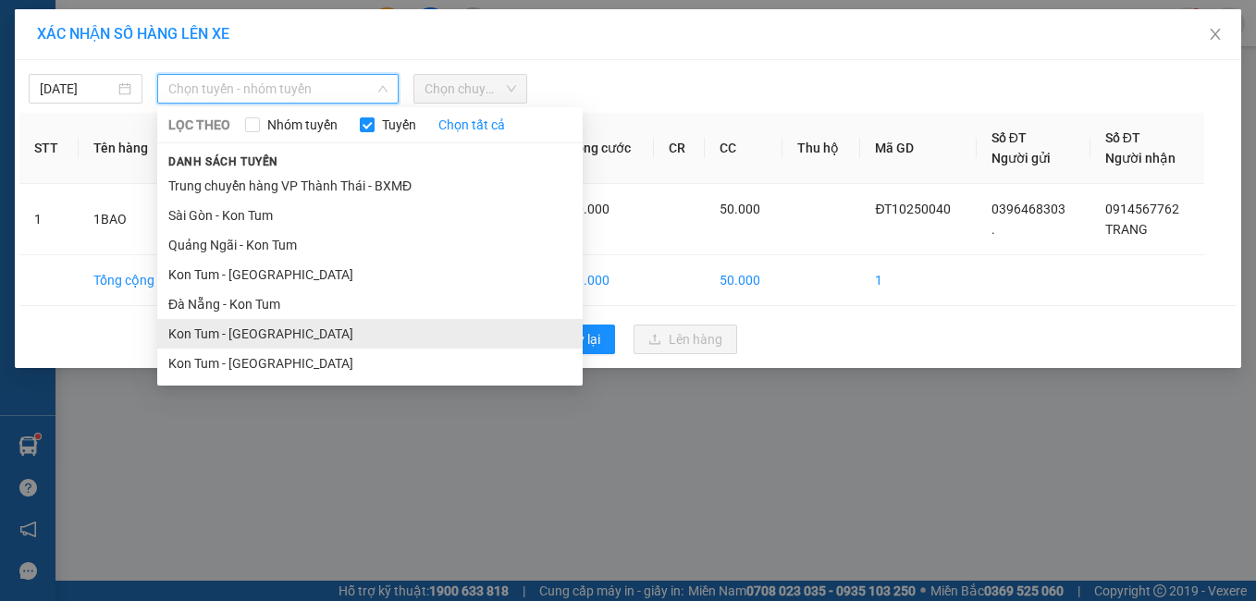
click at [276, 329] on li "Kon Tum - [GEOGRAPHIC_DATA]" at bounding box center [369, 334] width 425 height 30
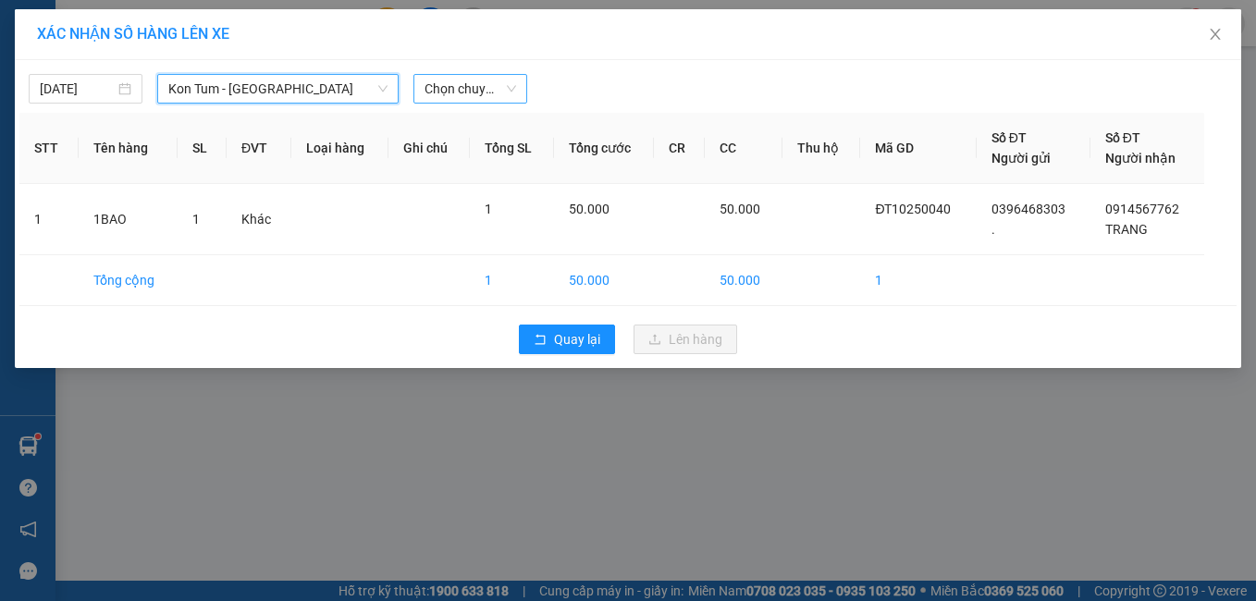
click at [471, 91] on span "Chọn chuyến" at bounding box center [470, 89] width 92 height 28
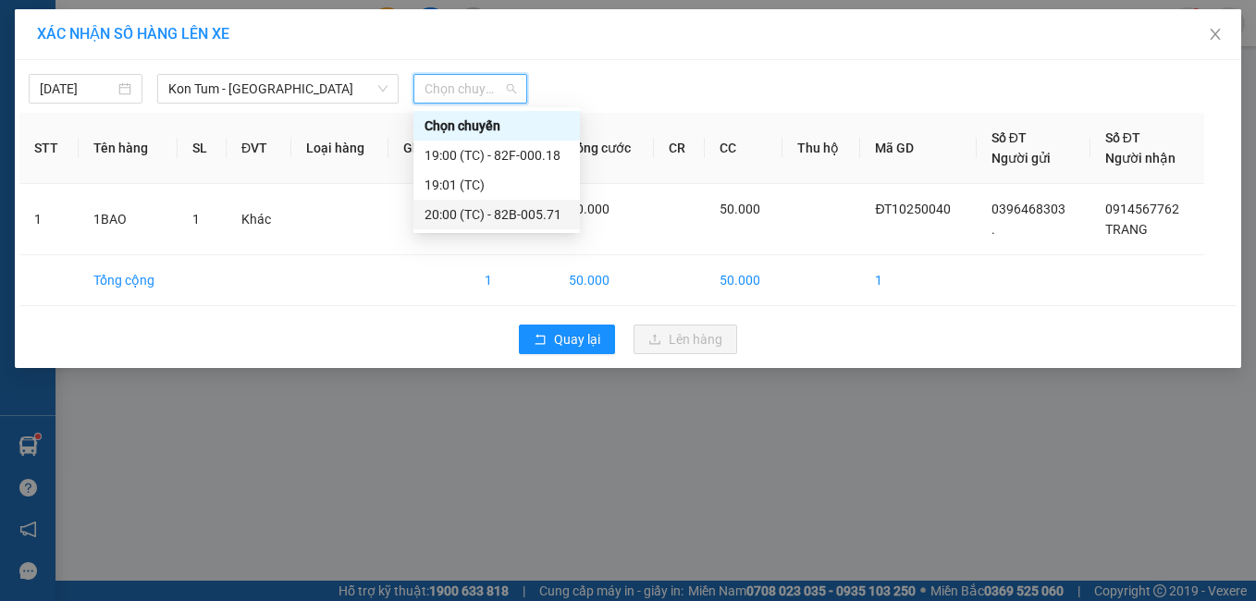
click at [506, 217] on div "20:00 (TC) - 82B-005.71" at bounding box center [496, 214] width 144 height 20
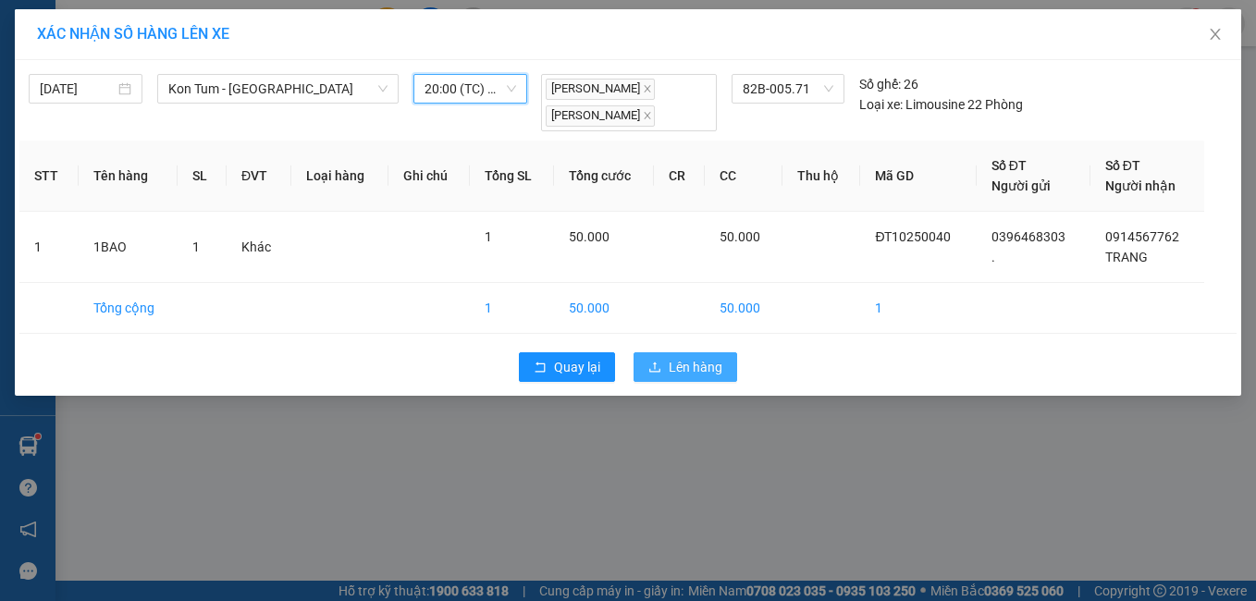
click at [671, 366] on span "Lên hàng" at bounding box center [696, 367] width 54 height 20
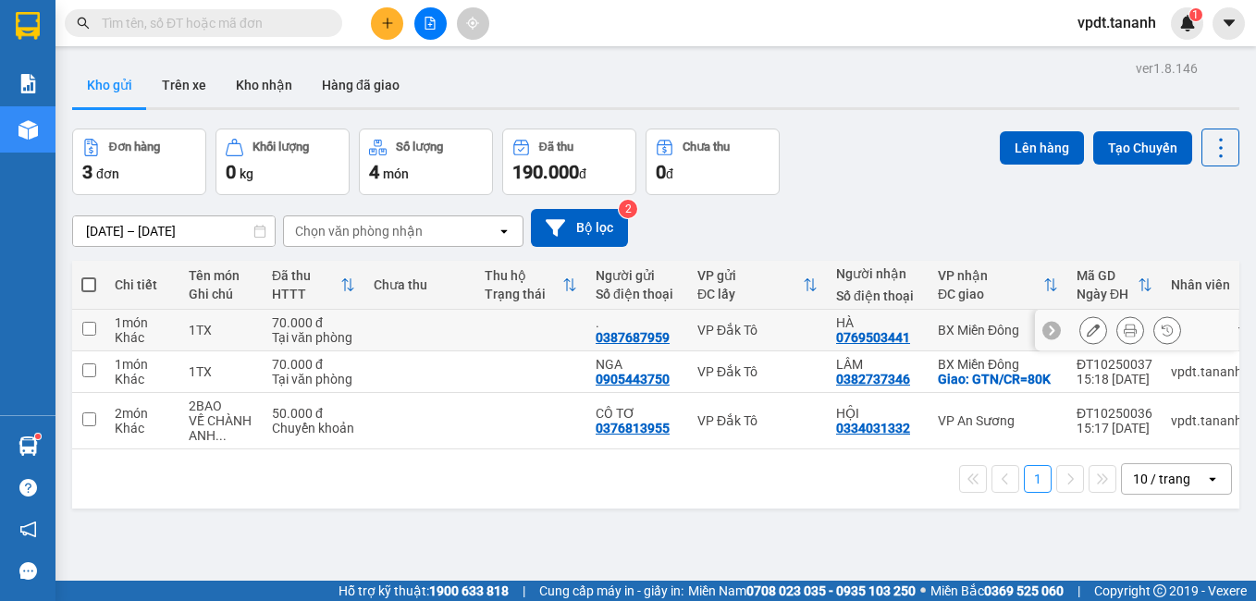
click at [432, 322] on td at bounding box center [419, 331] width 111 height 42
checkbox input "true"
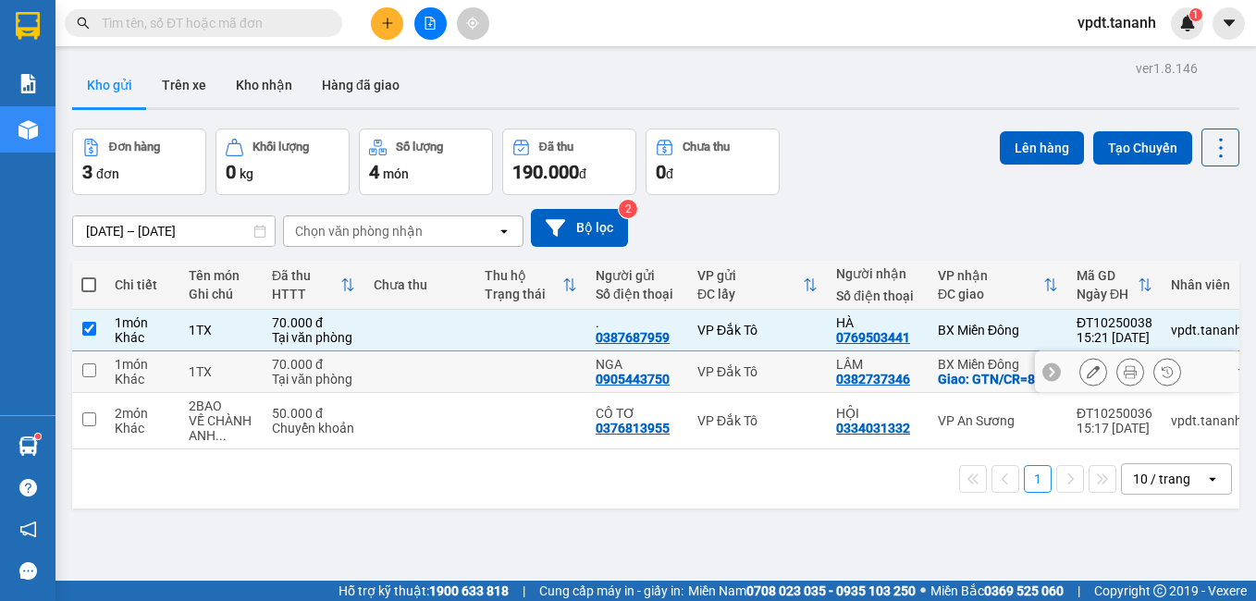
click at [449, 375] on td at bounding box center [419, 372] width 111 height 42
checkbox input "true"
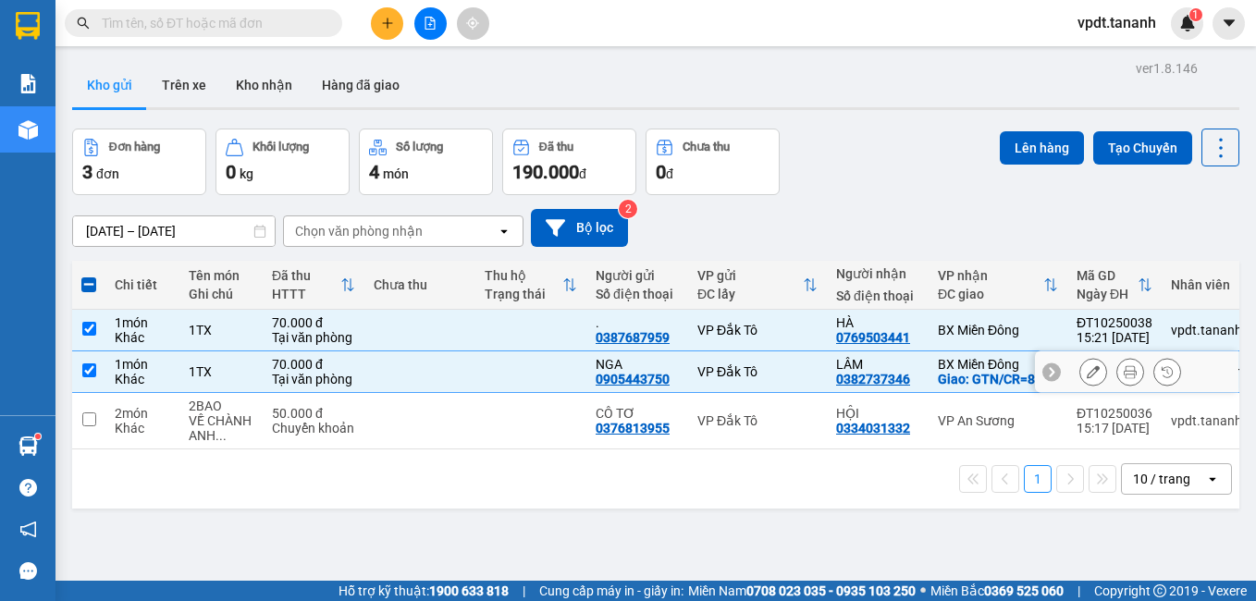
click at [448, 413] on td at bounding box center [419, 421] width 111 height 56
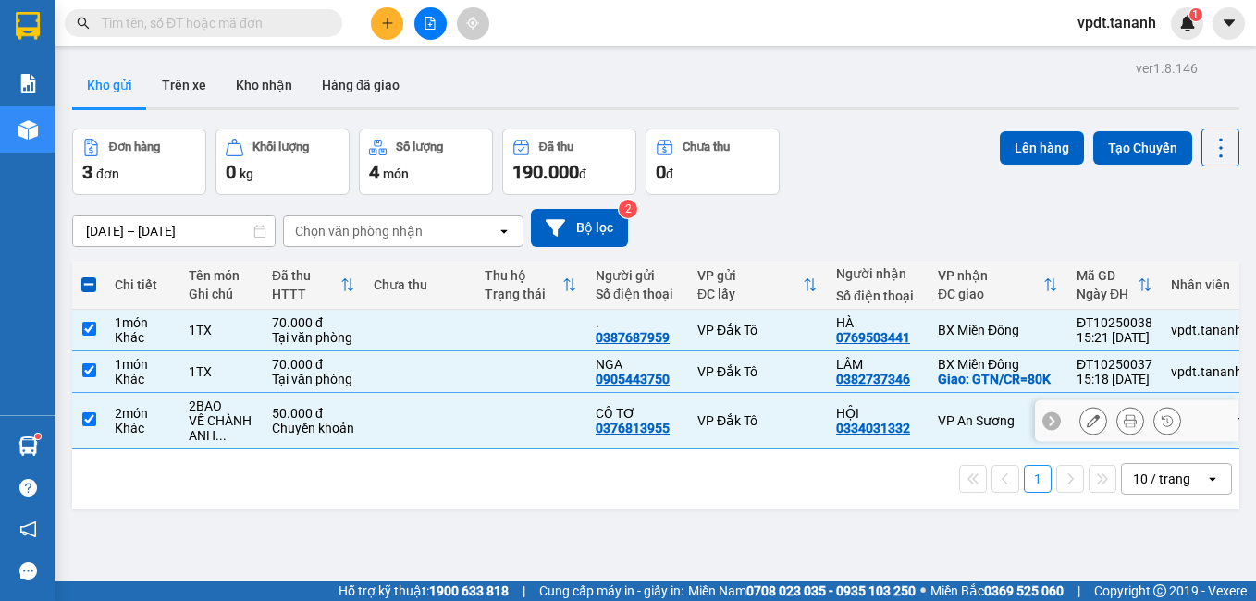
checkbox input "true"
click at [1038, 148] on button "Lên hàng" at bounding box center [1042, 147] width 84 height 33
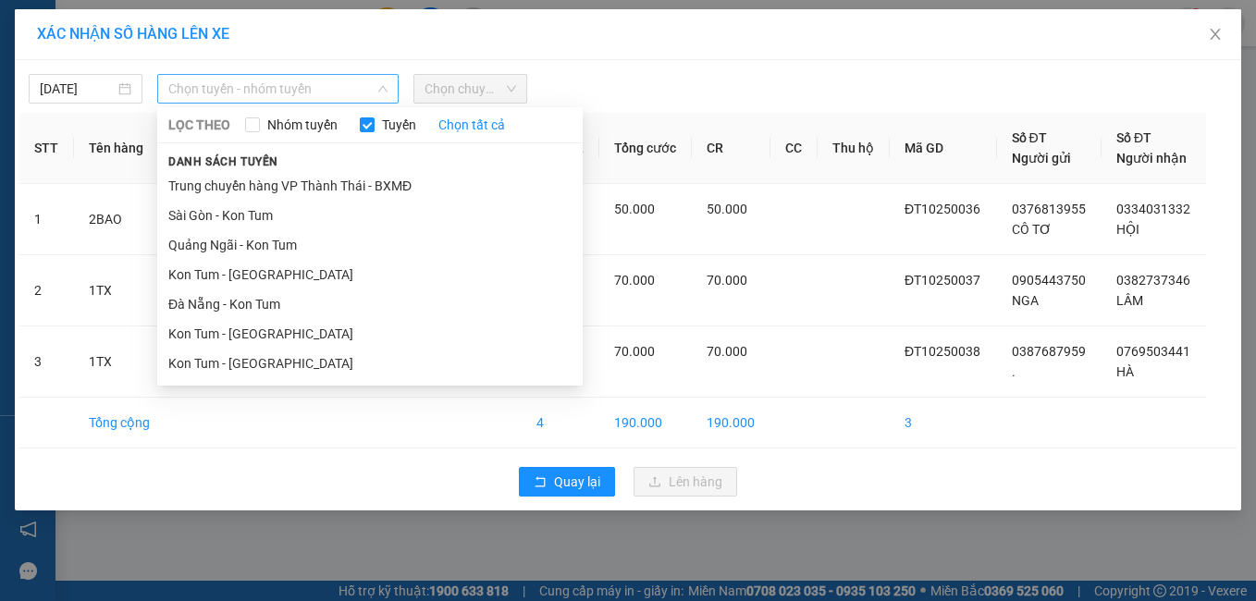
click at [268, 84] on span "Chọn tuyến - nhóm tuyến" at bounding box center [278, 89] width 220 height 28
click at [269, 358] on li "Kon Tum - [GEOGRAPHIC_DATA]" at bounding box center [369, 364] width 425 height 30
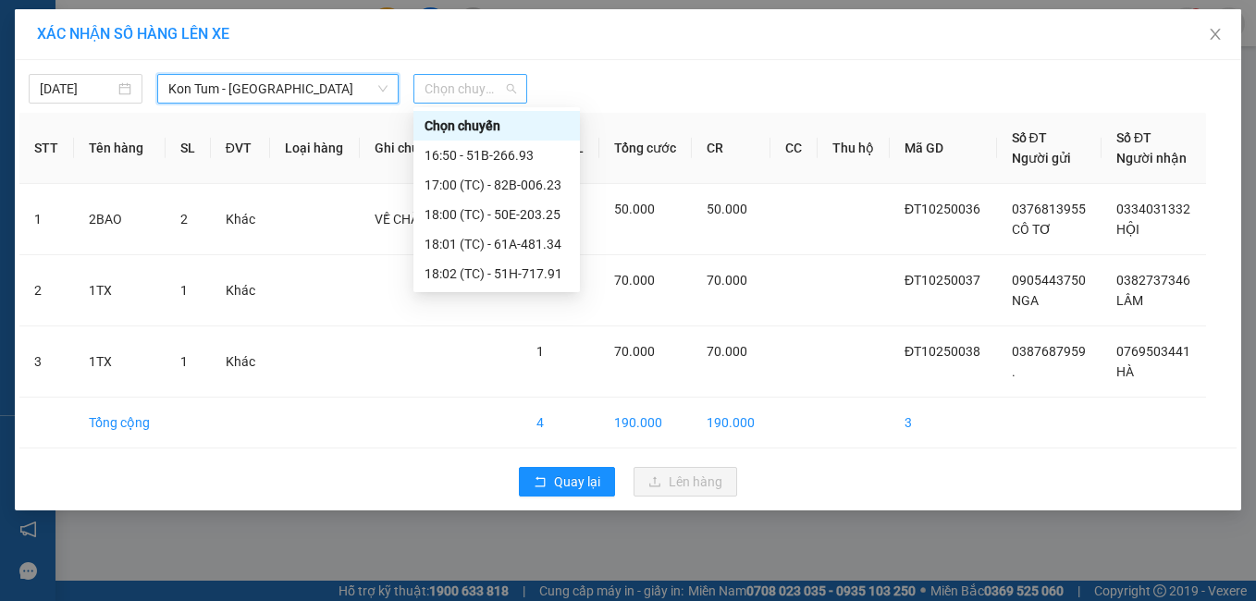
click at [475, 84] on span "Chọn chuyến" at bounding box center [470, 89] width 92 height 28
click at [491, 187] on div "17:00 (TC) - 82B-006.23" at bounding box center [496, 185] width 144 height 20
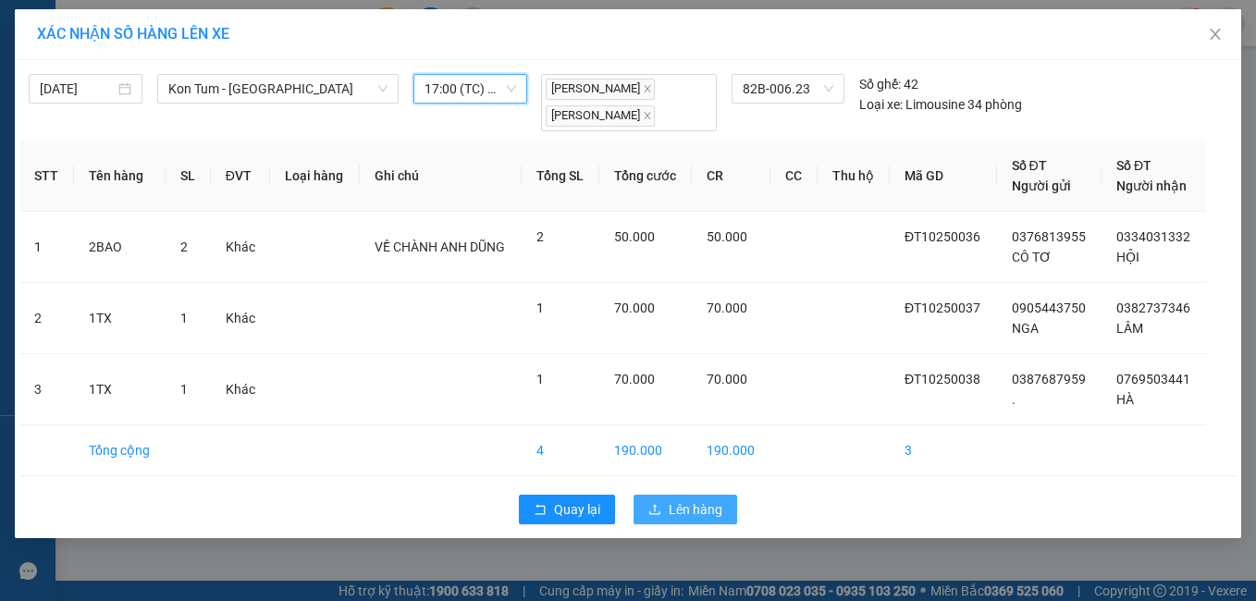
click at [675, 507] on span "Lên hàng" at bounding box center [696, 509] width 54 height 20
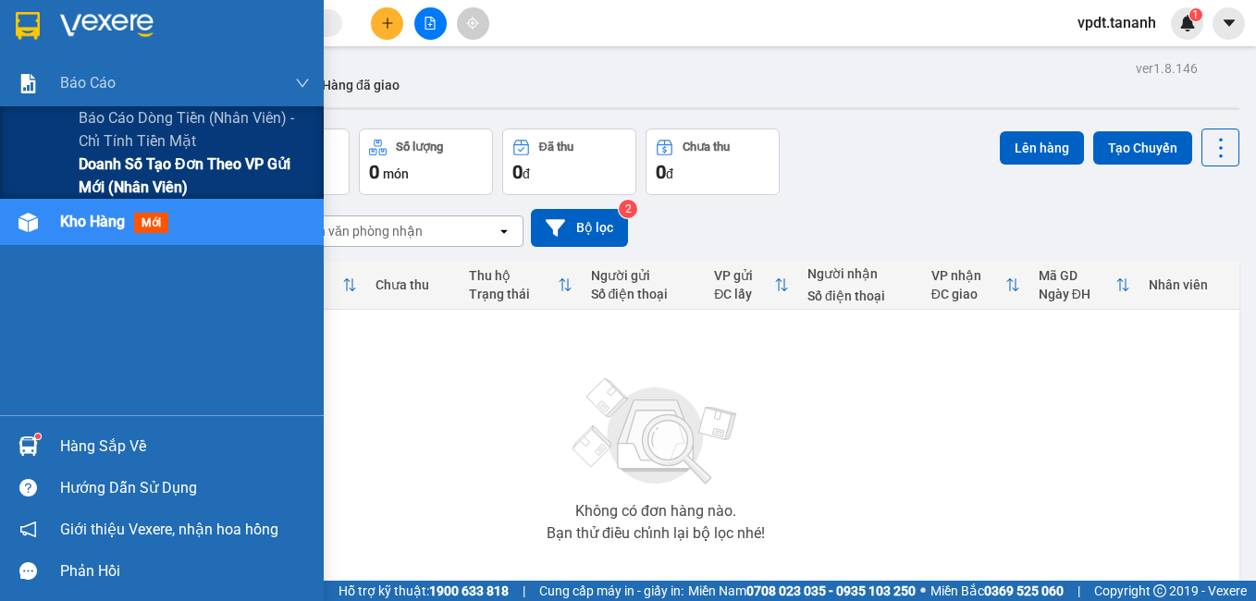
click at [144, 172] on span "Doanh số tạo đơn theo VP gửi mới (nhân viên)" at bounding box center [194, 176] width 231 height 46
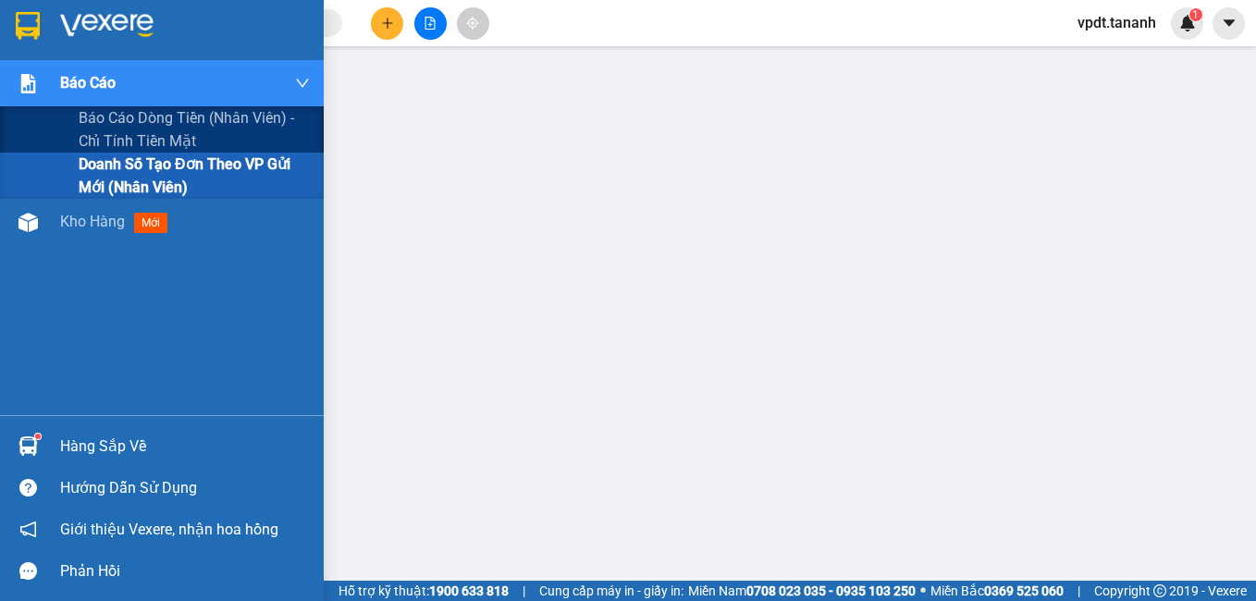
click at [132, 76] on div "Báo cáo" at bounding box center [185, 83] width 250 height 46
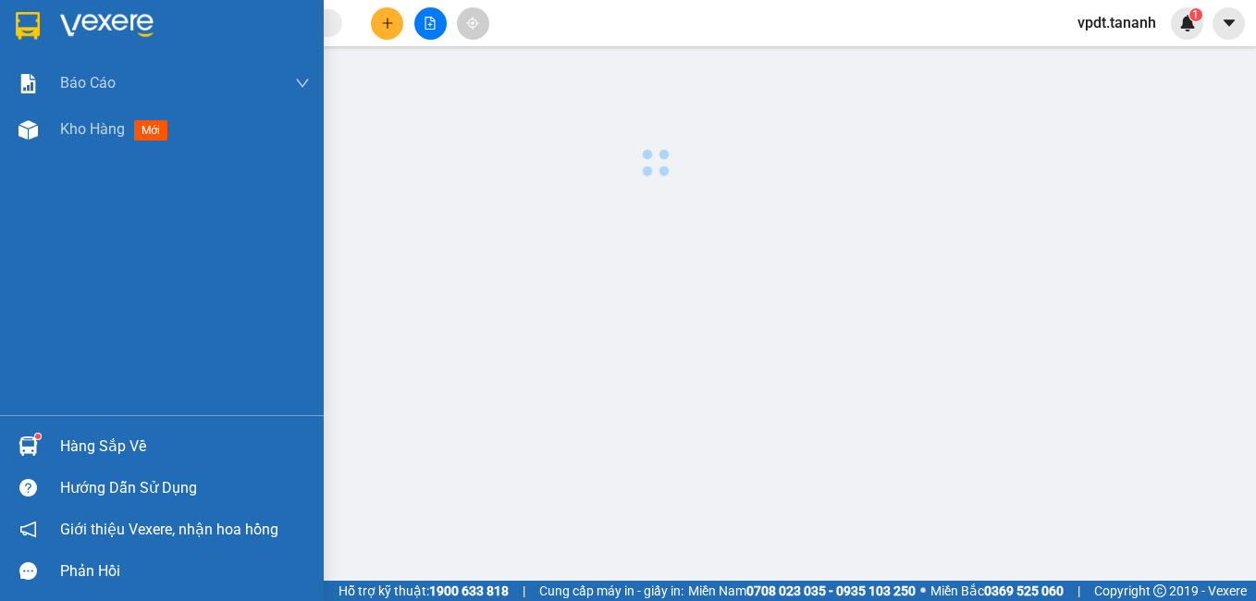
click at [138, 43] on div at bounding box center [162, 30] width 324 height 60
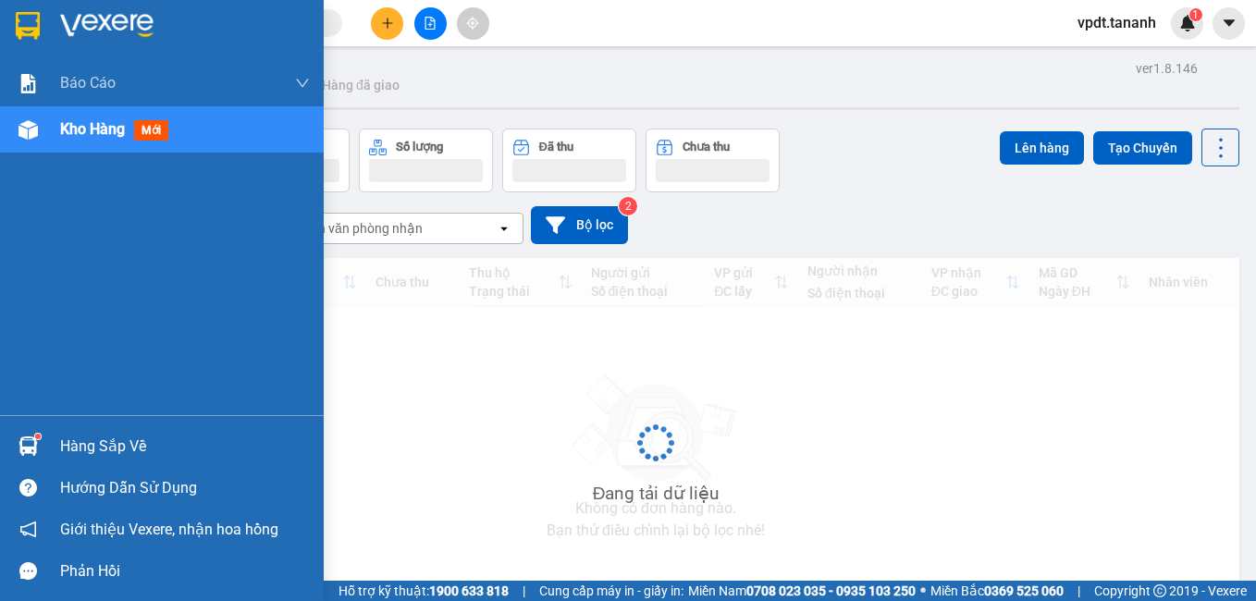
click at [134, 29] on img at bounding box center [106, 26] width 93 height 28
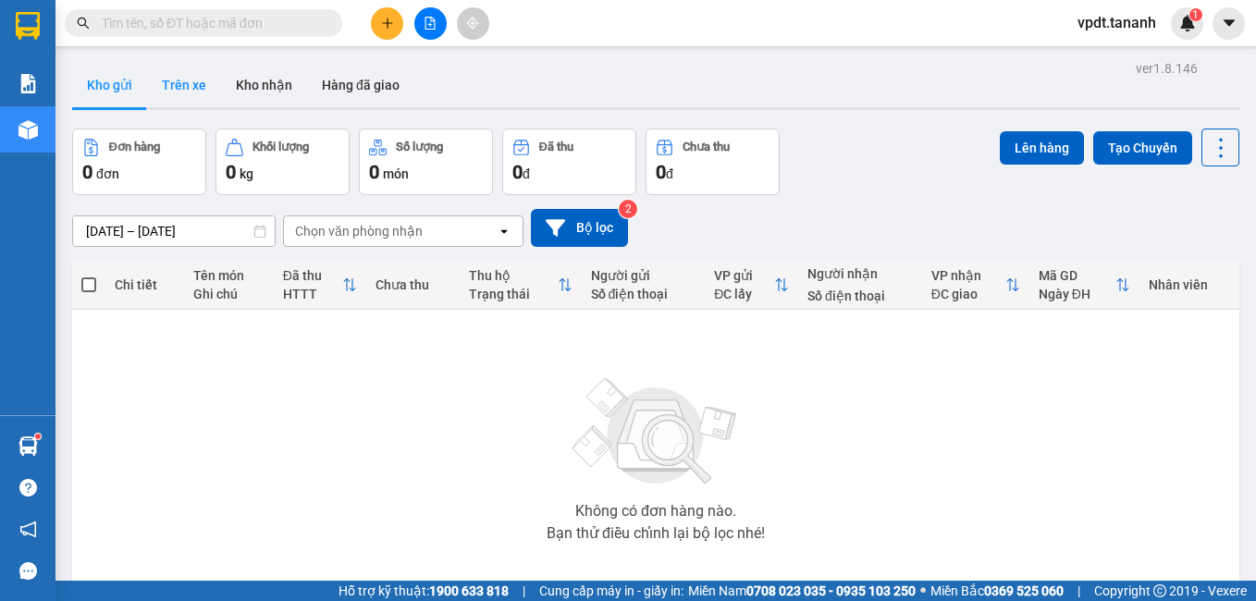
click at [209, 80] on button "Trên xe" at bounding box center [184, 85] width 74 height 44
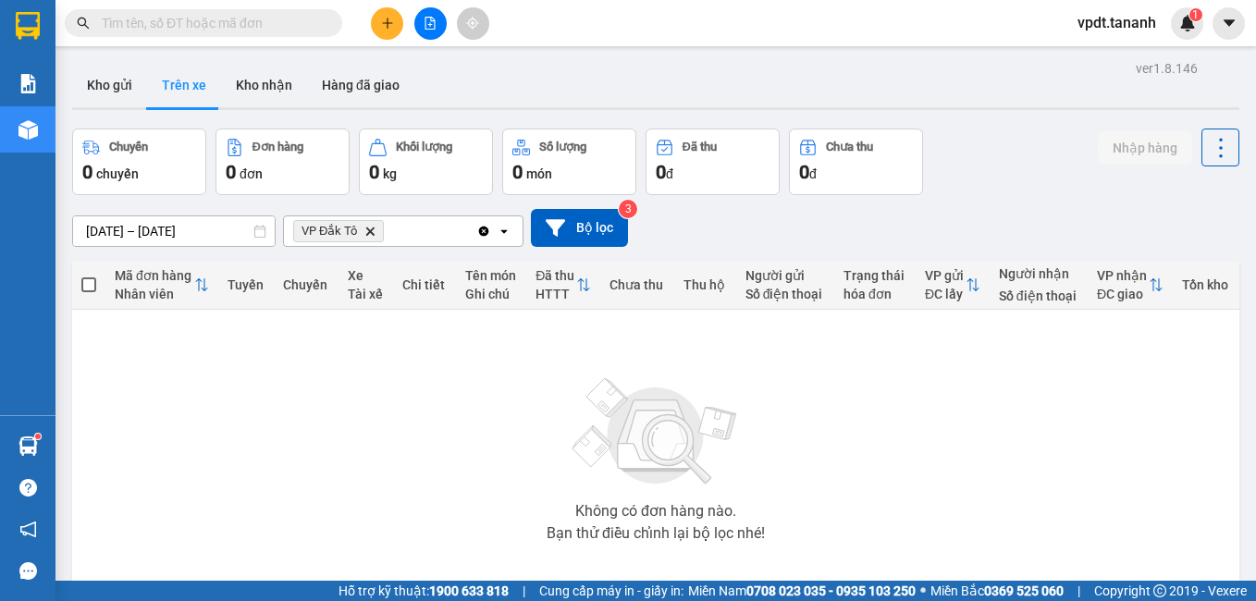
click at [365, 229] on icon "Delete" at bounding box center [369, 231] width 11 height 11
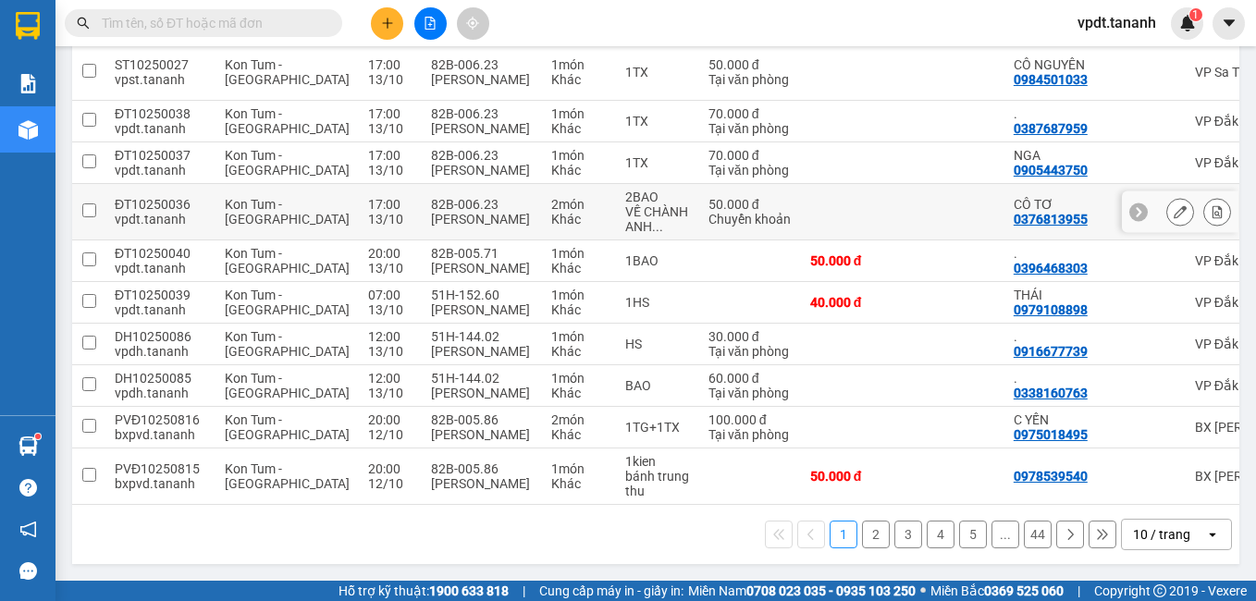
scroll to position [185, 0]
